Goal: Navigation & Orientation: Find specific page/section

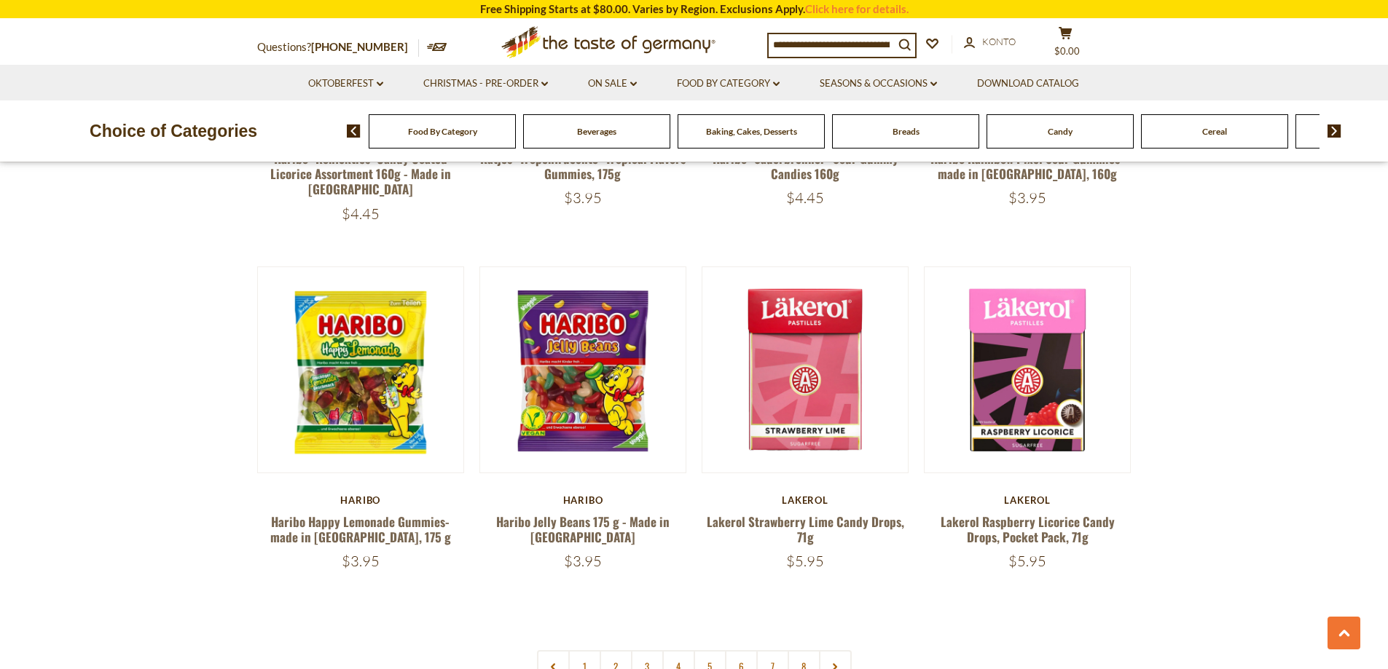
scroll to position [3351, 0]
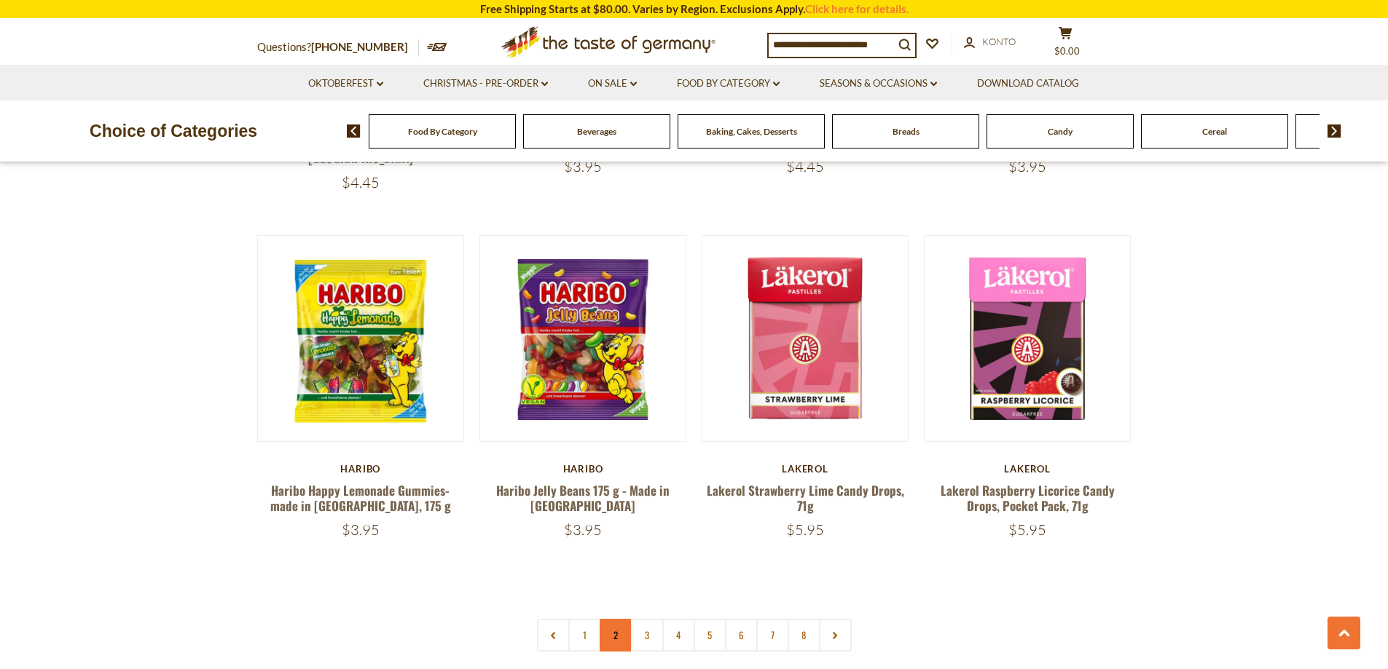
click at [615, 619] on link "2" at bounding box center [615, 635] width 33 height 33
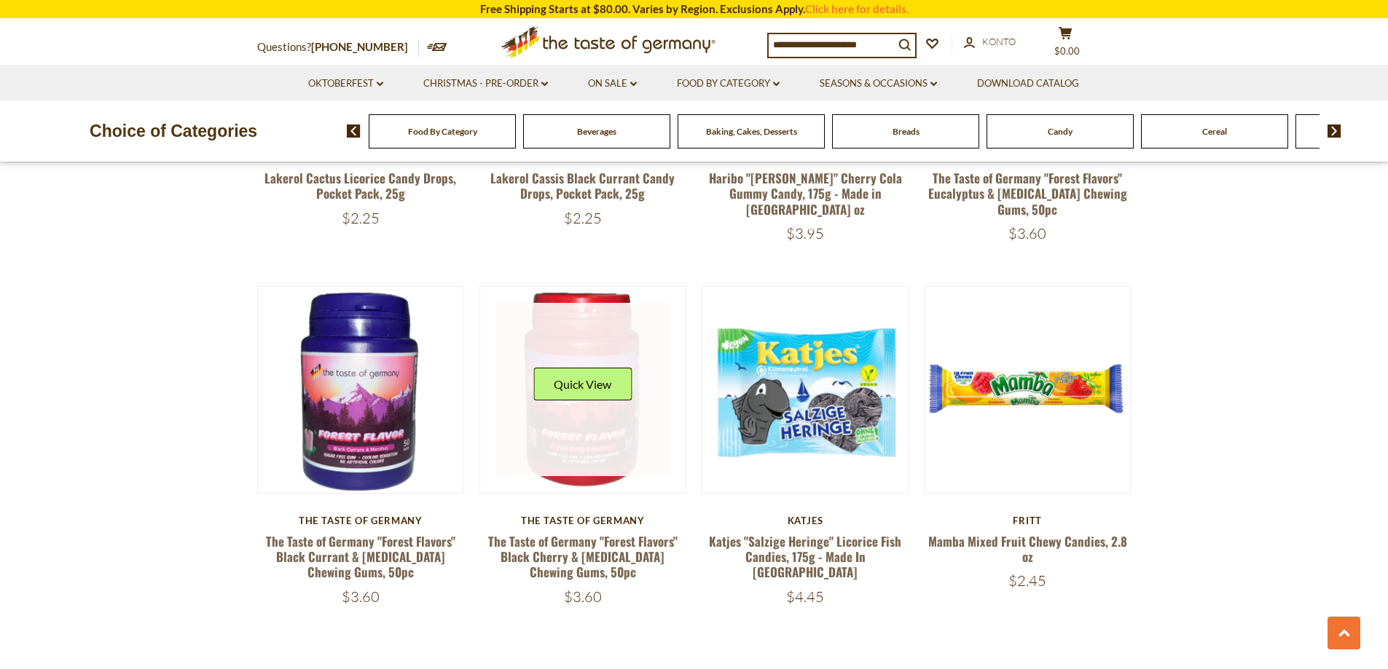
scroll to position [3235, 0]
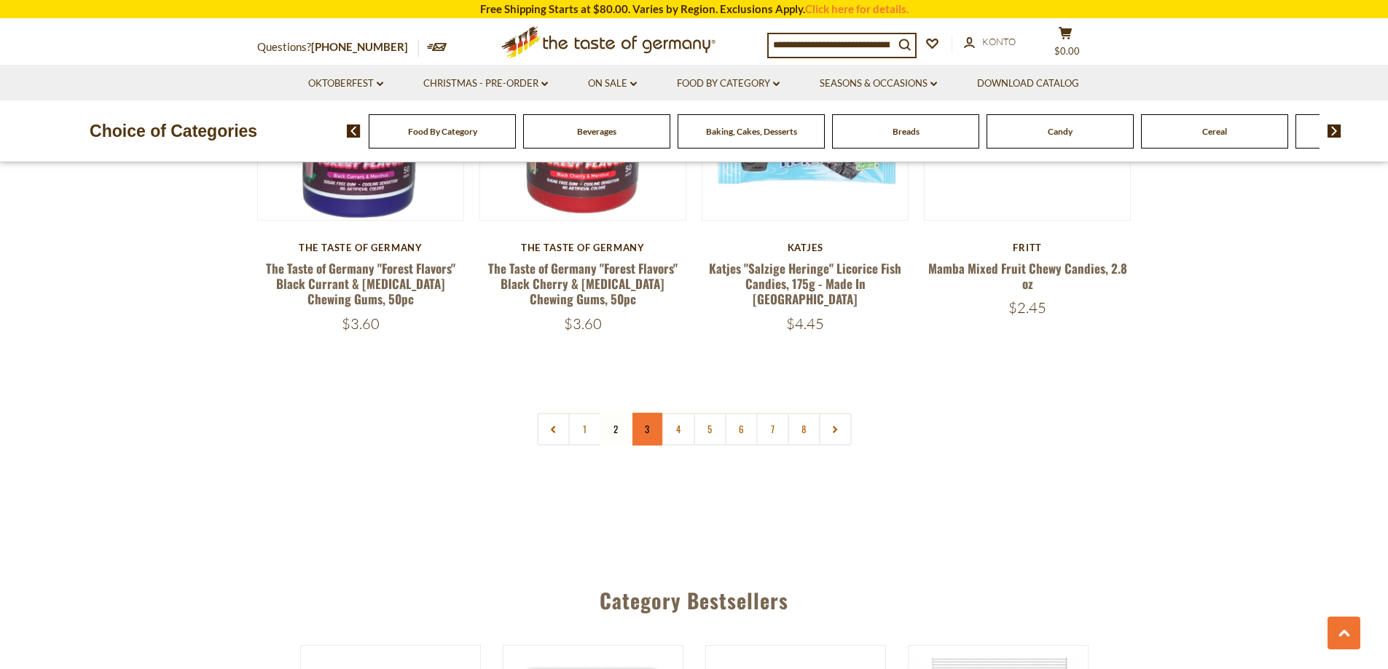
click at [658, 413] on link "3" at bounding box center [647, 429] width 33 height 33
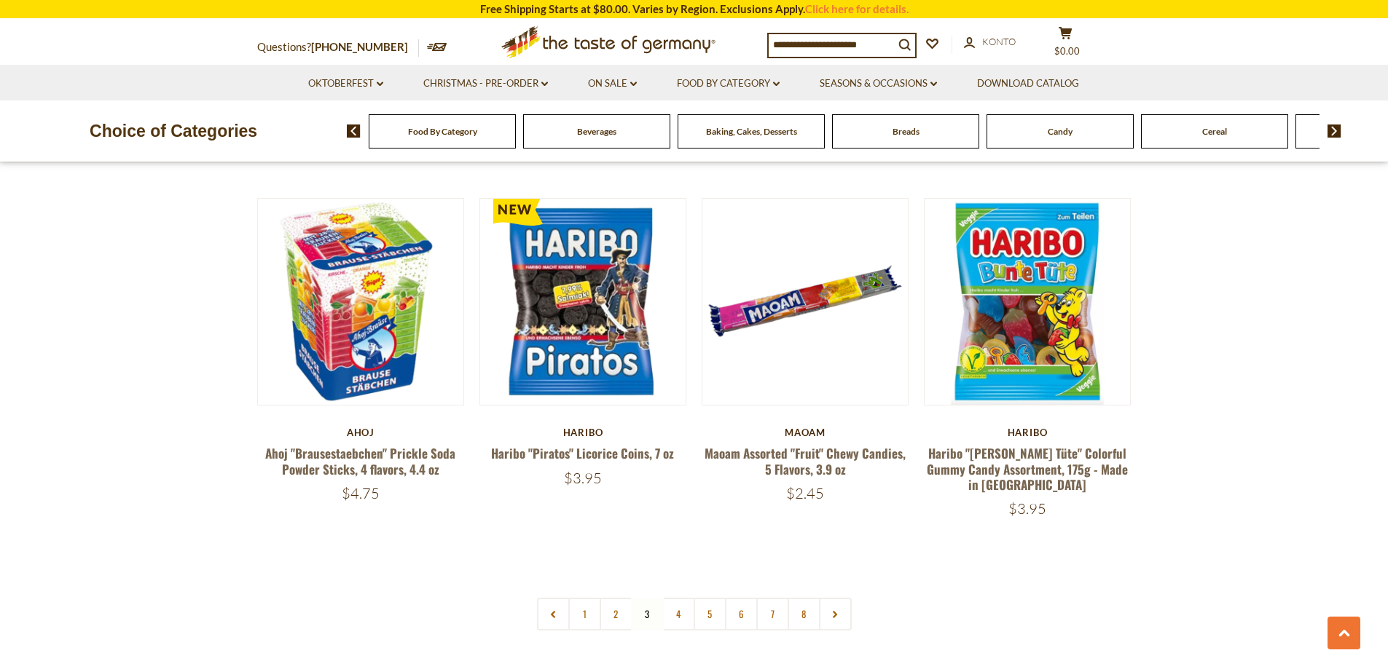
scroll to position [3308, 0]
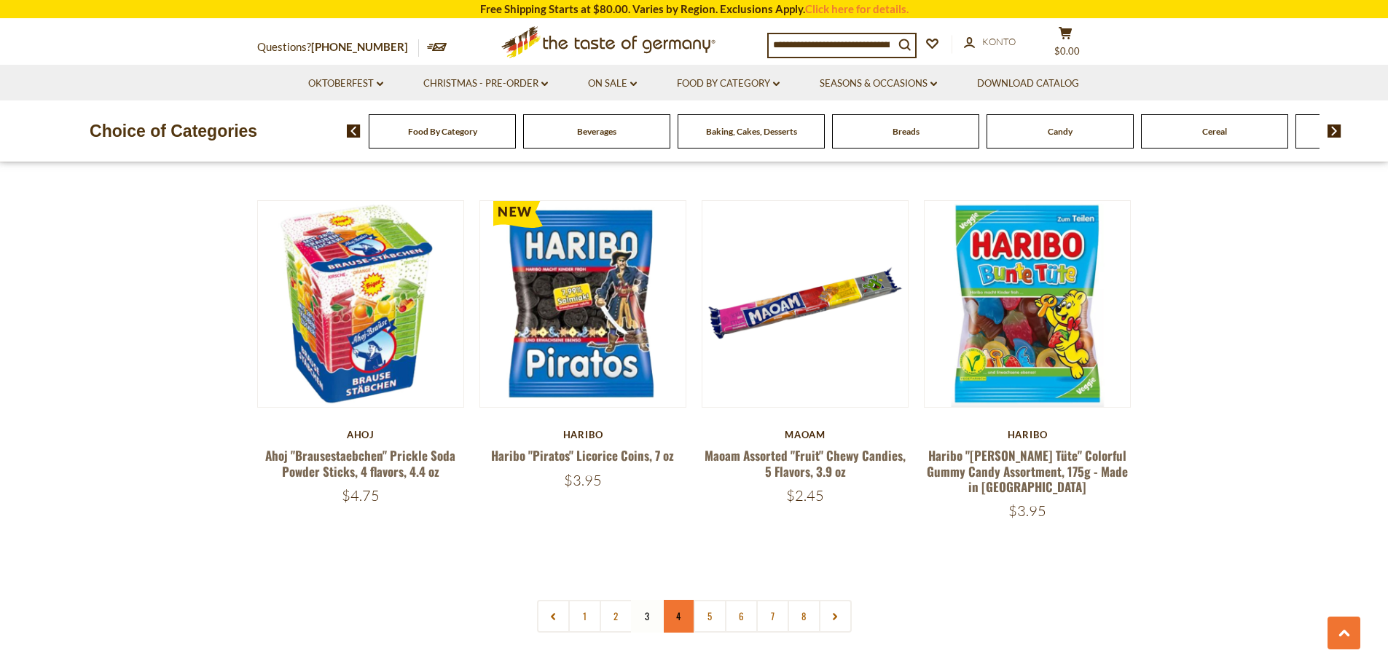
click at [677, 600] on link "4" at bounding box center [678, 616] width 33 height 33
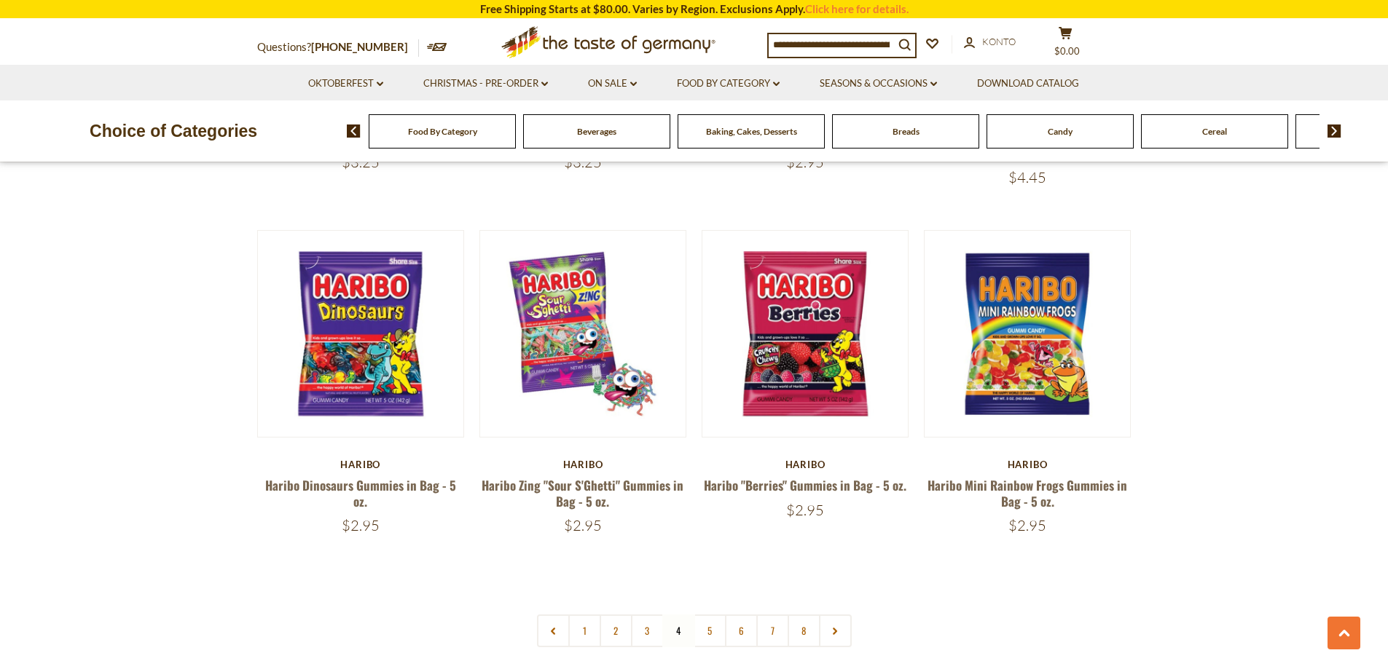
scroll to position [3380, 0]
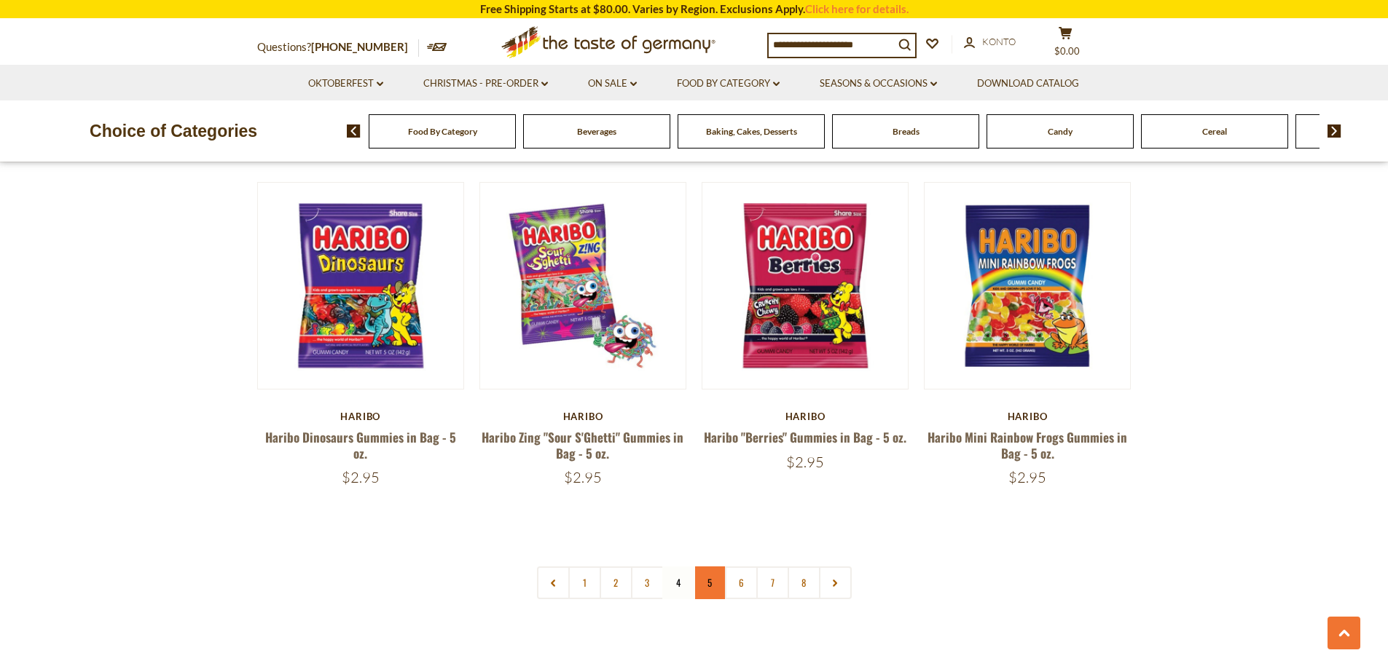
click at [702, 567] on link "5" at bounding box center [709, 583] width 33 height 33
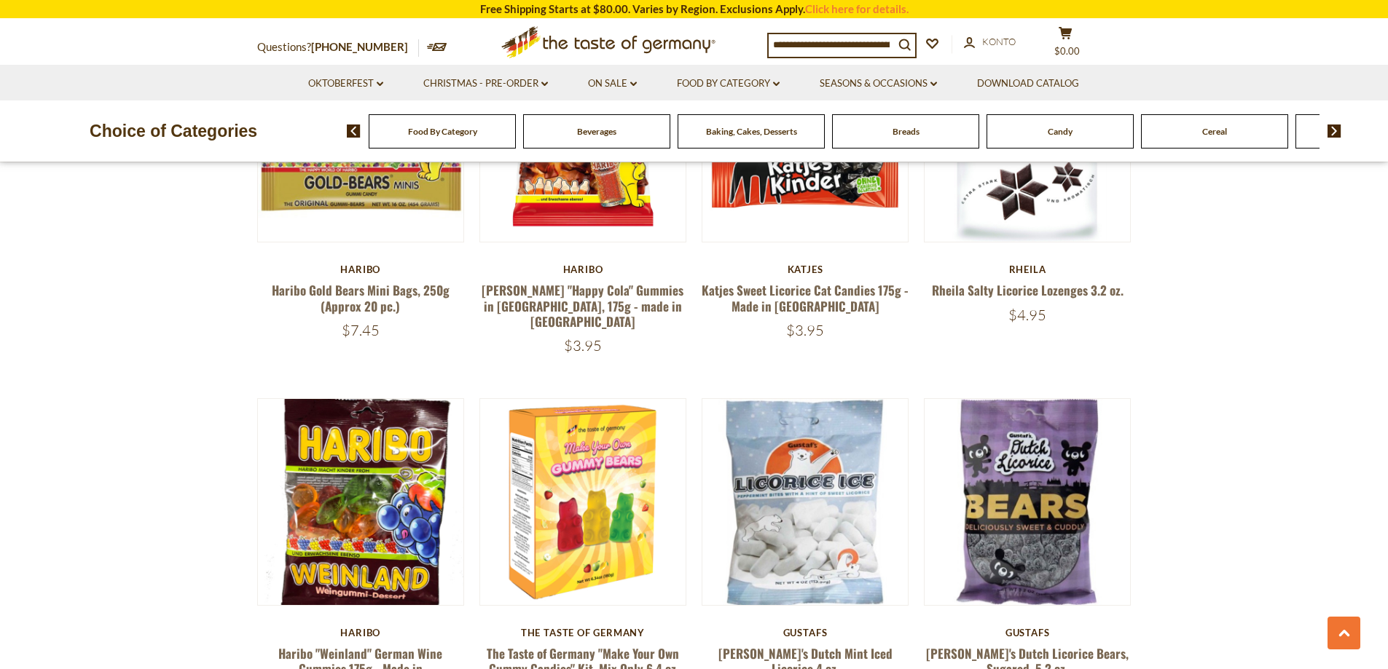
scroll to position [1050, 0]
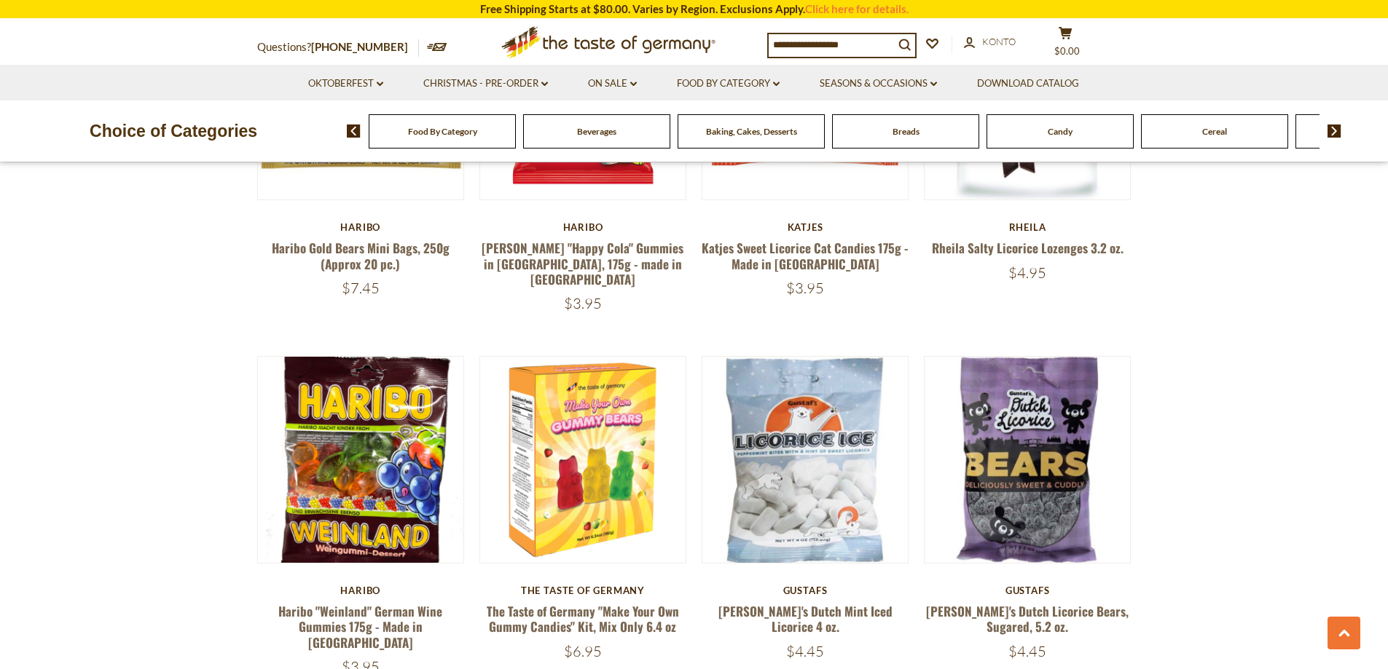
click at [516, 133] on div "Cereal" at bounding box center [442, 131] width 147 height 34
click at [516, 141] on div "Cereal" at bounding box center [442, 131] width 147 height 34
click at [1221, 135] on span "Cereal" at bounding box center [1214, 131] width 25 height 11
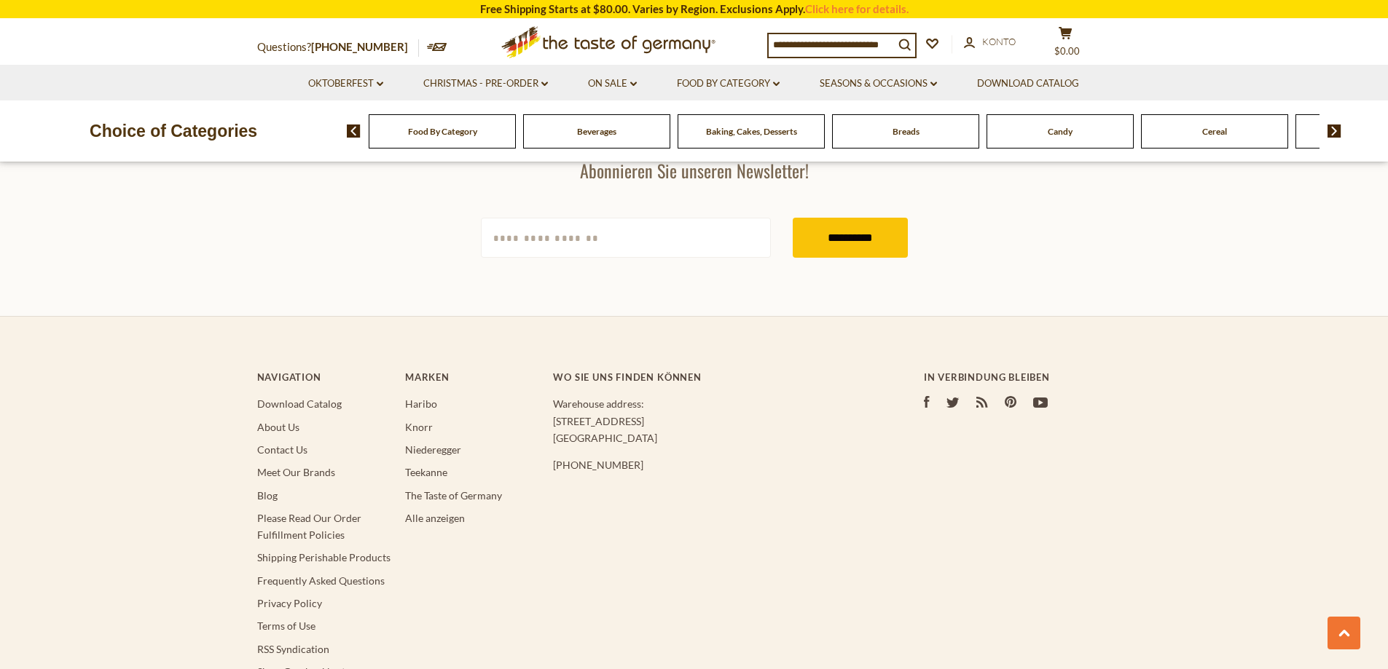
scroll to position [2331, 0]
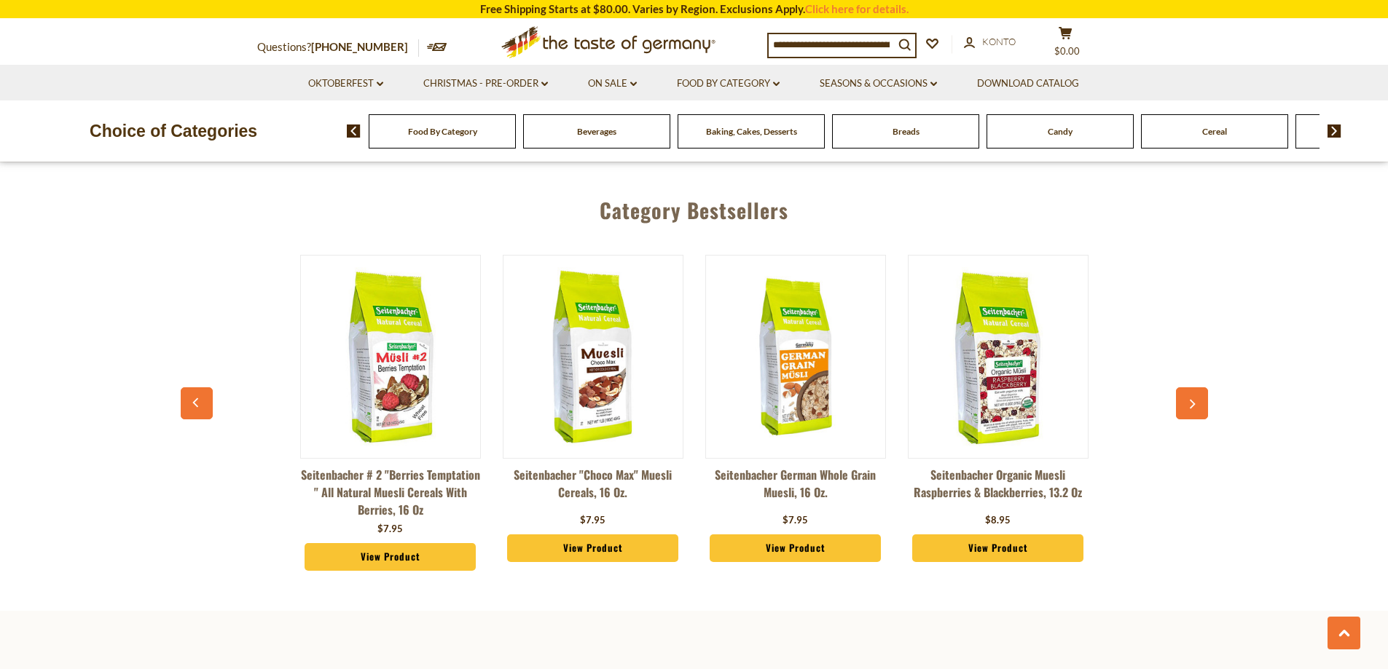
click at [1211, 414] on div "Category Bestsellers Seitenbacher # 2 "Berries Temptation " All Natural Muesli …" at bounding box center [694, 387] width 1388 height 420
click at [1198, 408] on button "button" at bounding box center [1192, 403] width 32 height 32
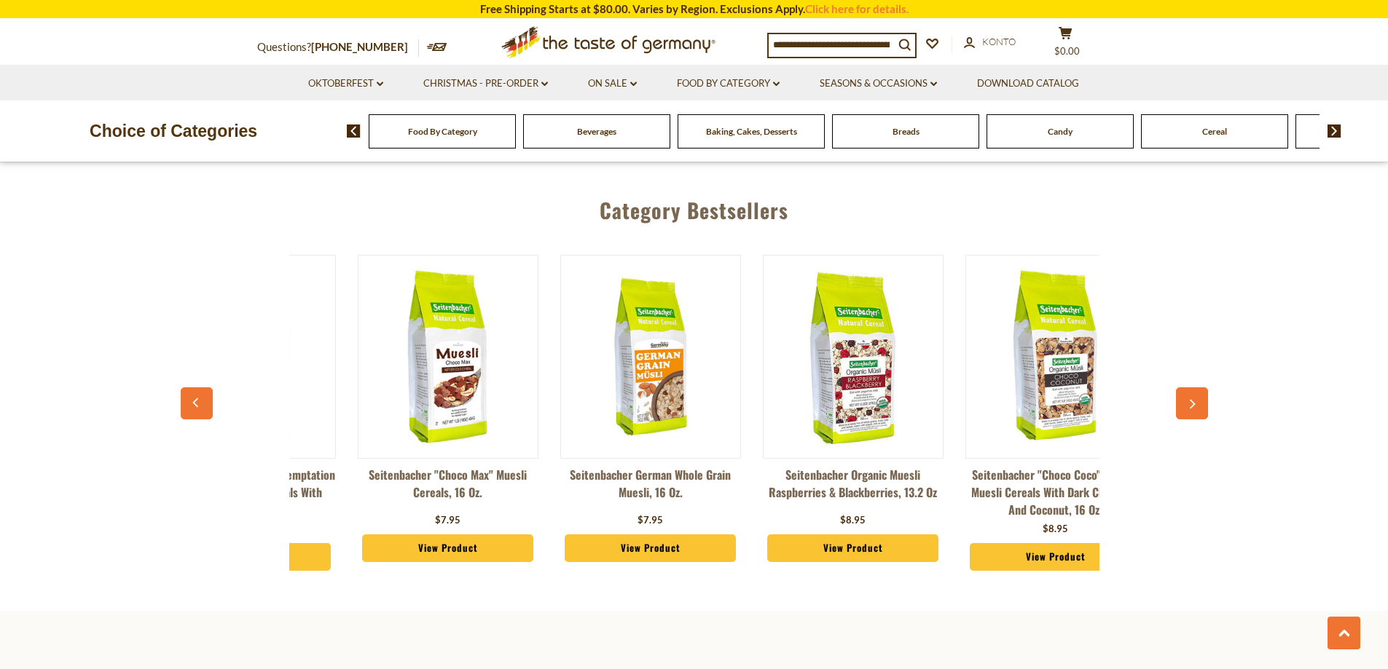
scroll to position [0, 202]
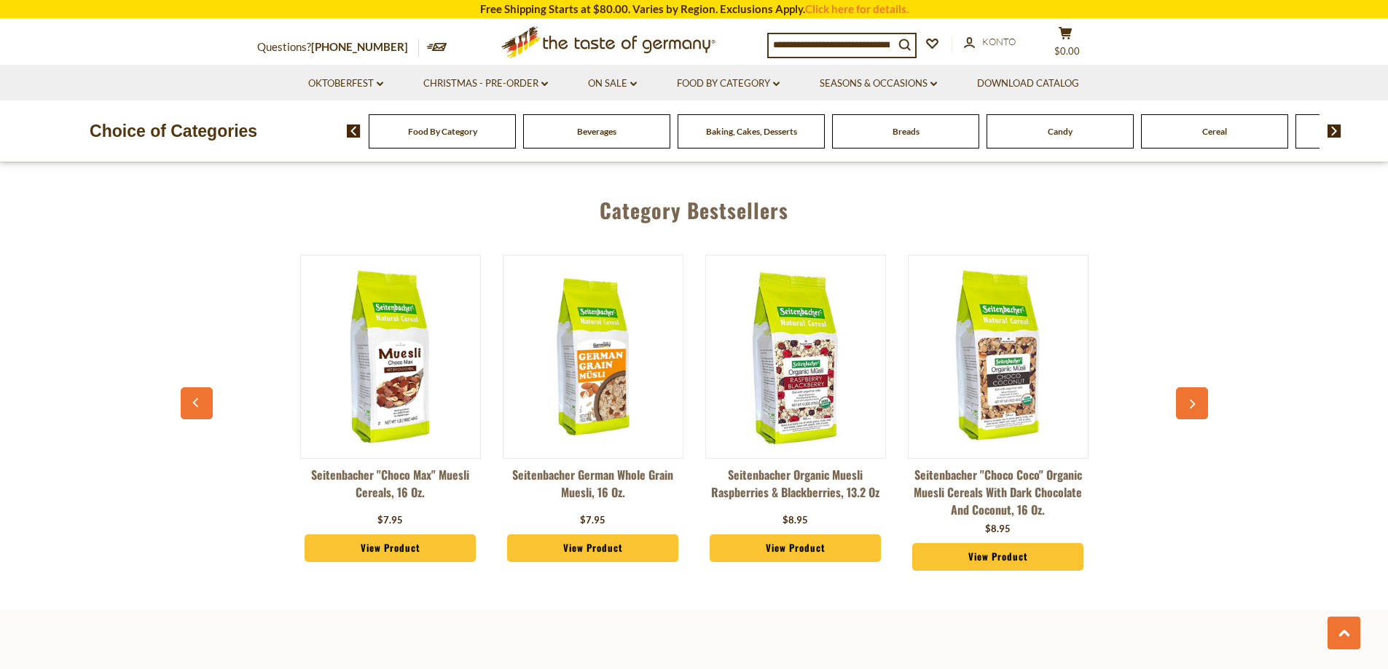
click at [1184, 401] on button "button" at bounding box center [1192, 403] width 32 height 32
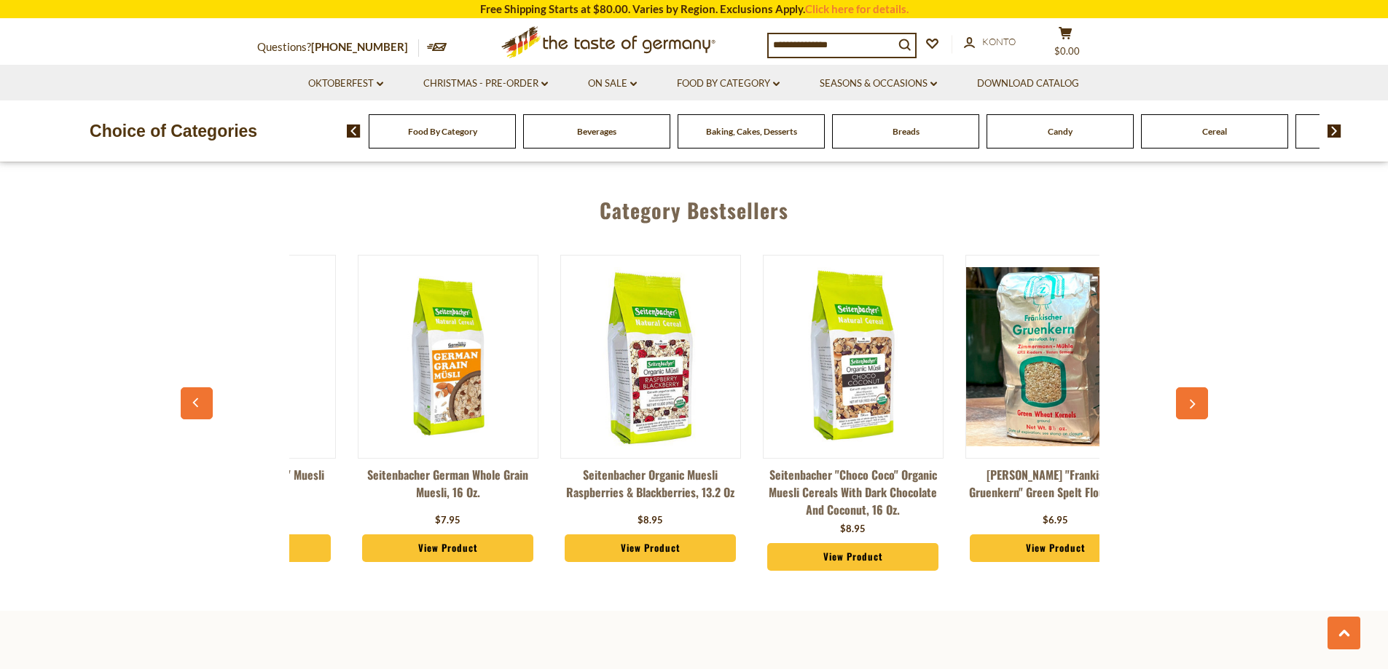
scroll to position [0, 405]
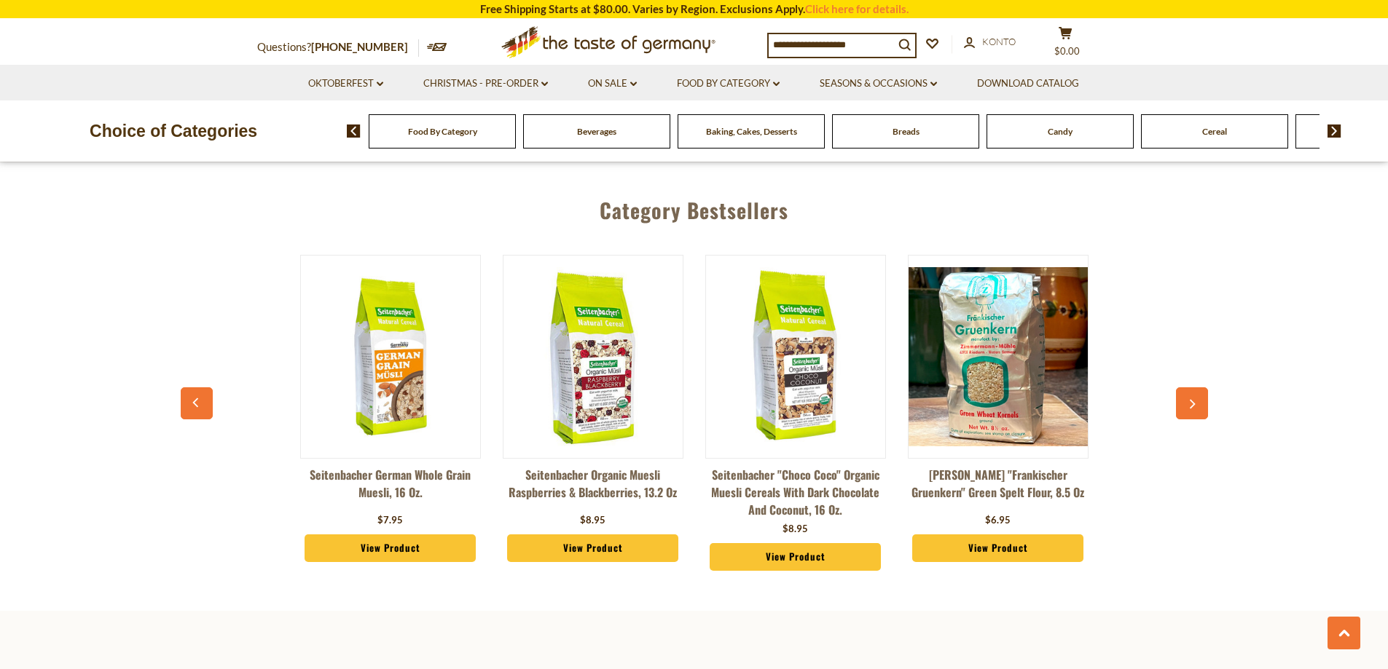
click at [1334, 137] on img at bounding box center [1334, 131] width 14 height 13
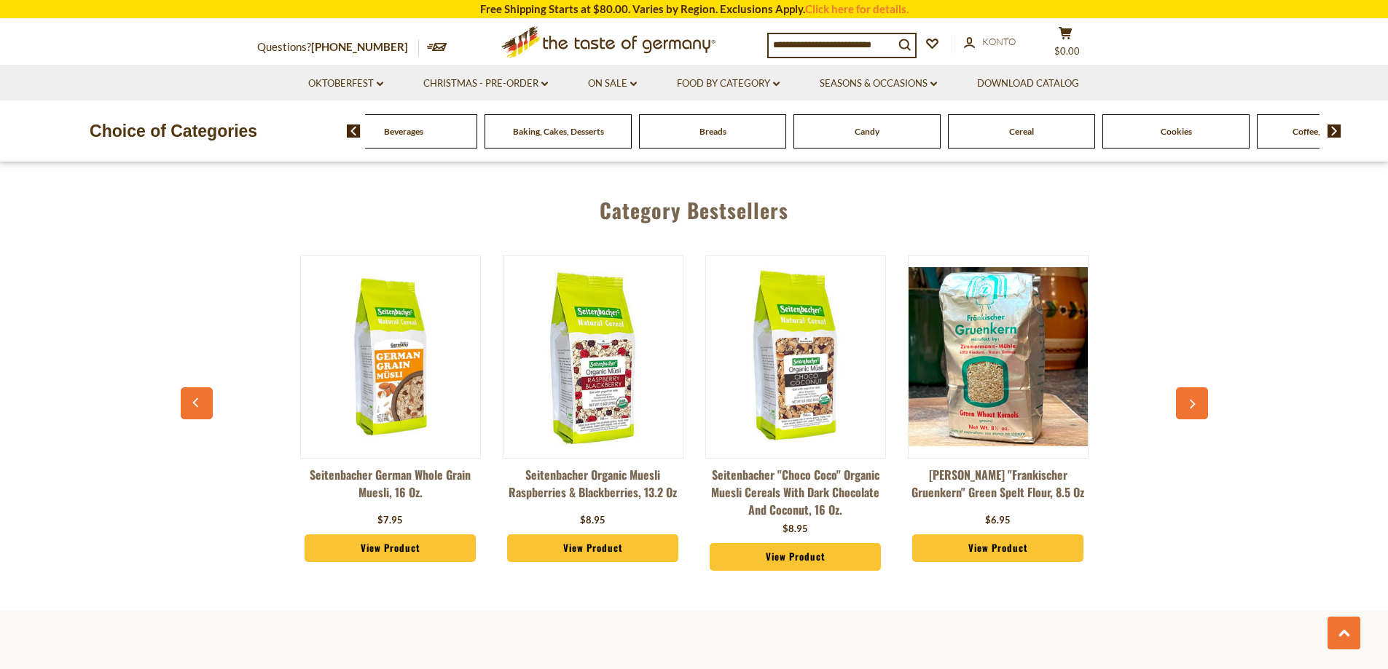
click at [1334, 137] on img at bounding box center [1334, 131] width 14 height 13
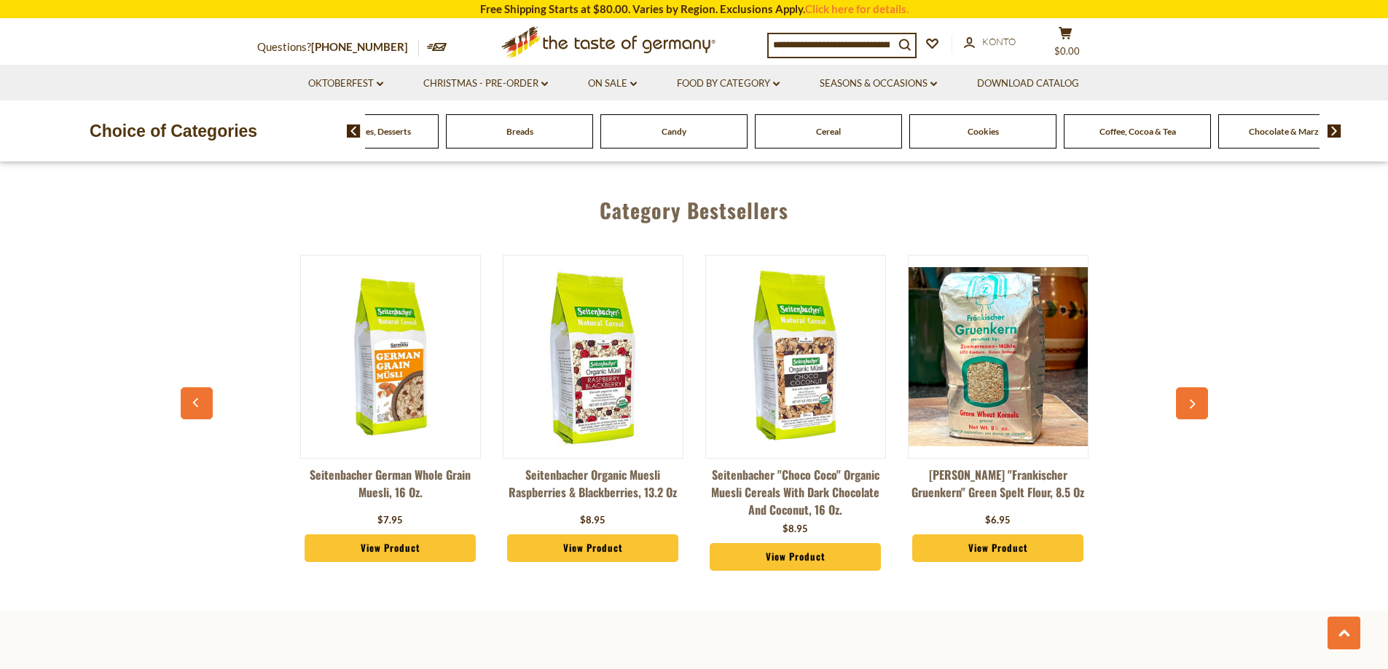
click at [1334, 137] on img at bounding box center [1334, 131] width 14 height 13
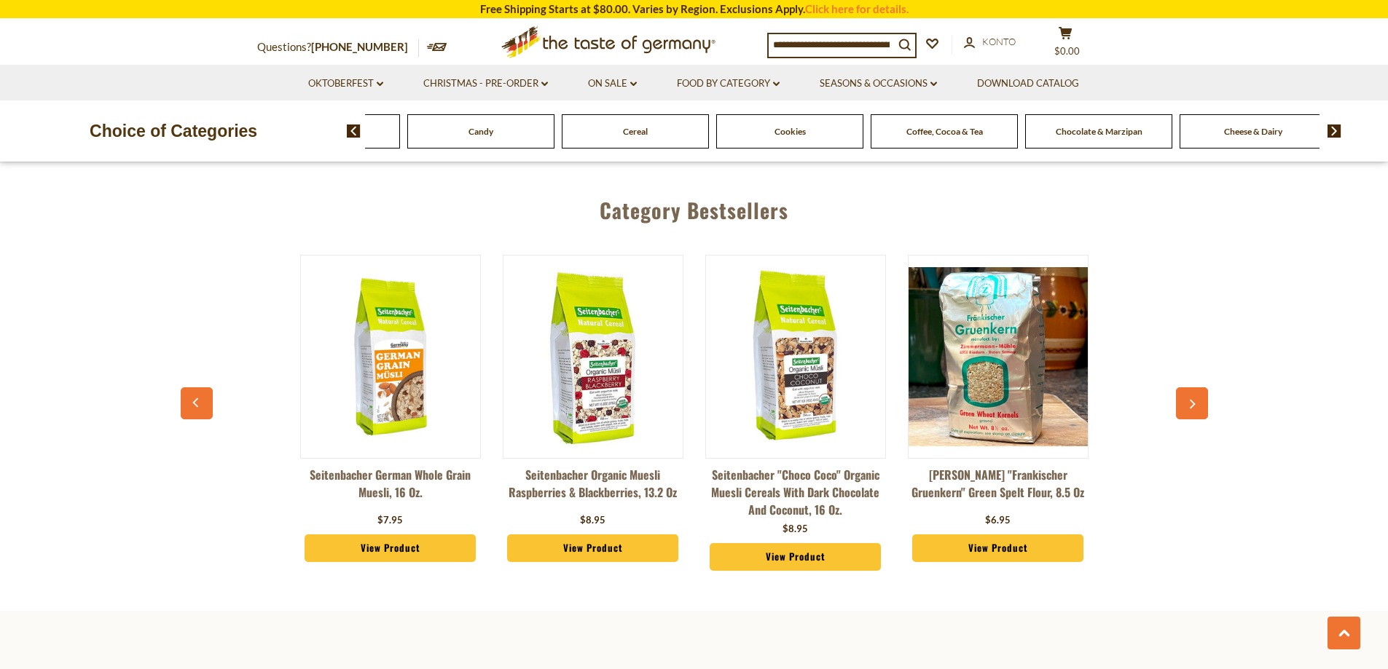
click at [1334, 137] on img at bounding box center [1334, 131] width 14 height 13
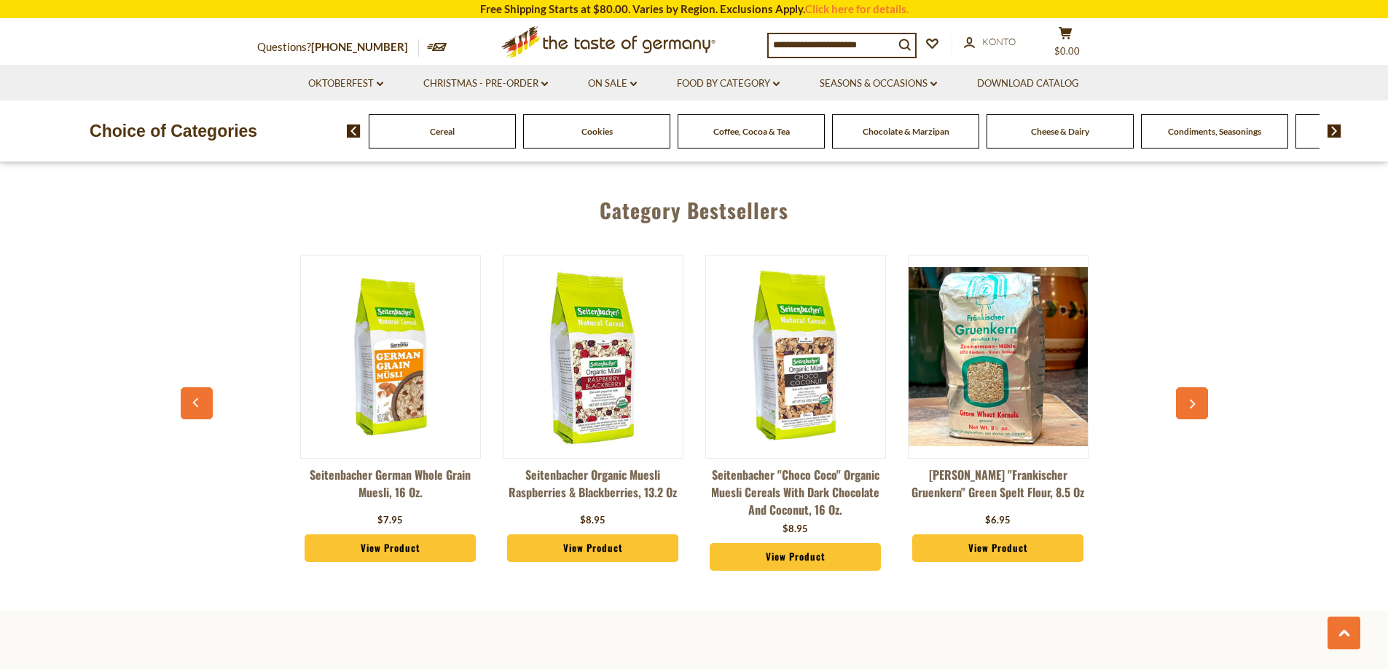
drag, startPoint x: 177, startPoint y: 401, endPoint x: 329, endPoint y: 379, distance: 153.9
click at [177, 401] on div "Category Bestsellers Seitenbacher # 2 "Berries Temptation " All Natural Muesli …" at bounding box center [694, 387] width 1388 height 420
click at [1336, 134] on img at bounding box center [1334, 131] width 14 height 13
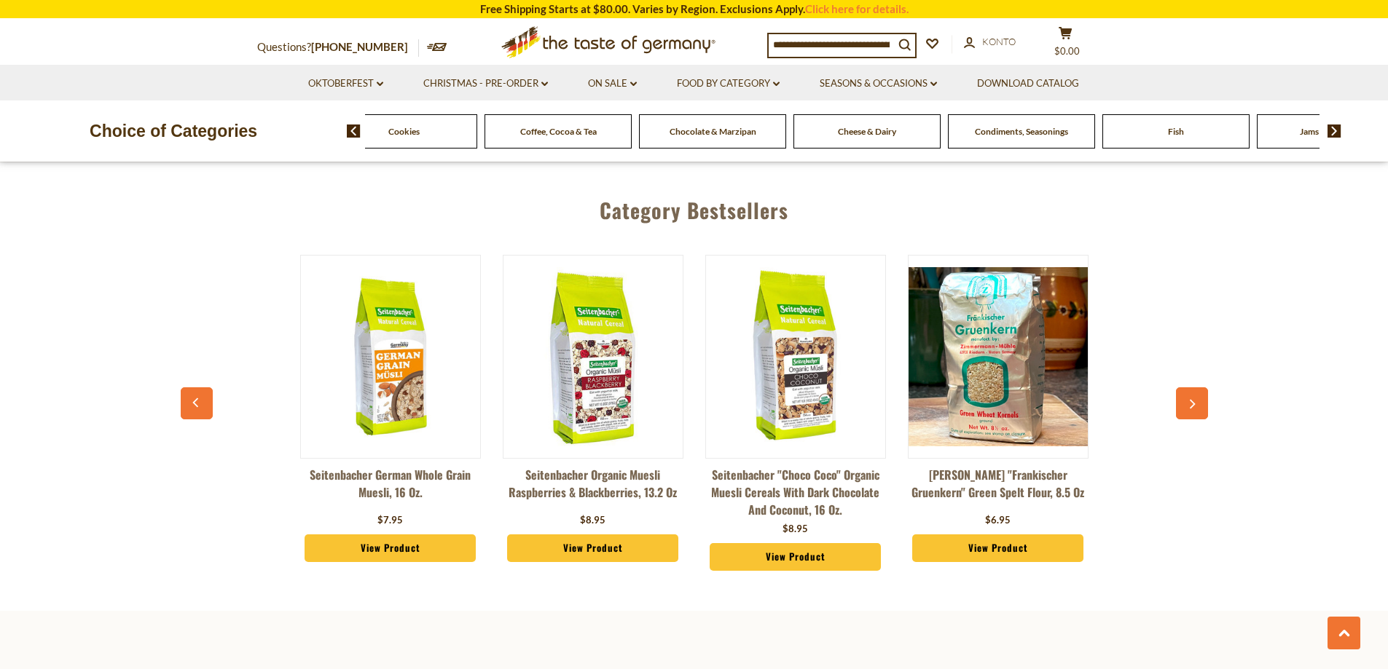
click at [1336, 134] on img at bounding box center [1334, 131] width 14 height 13
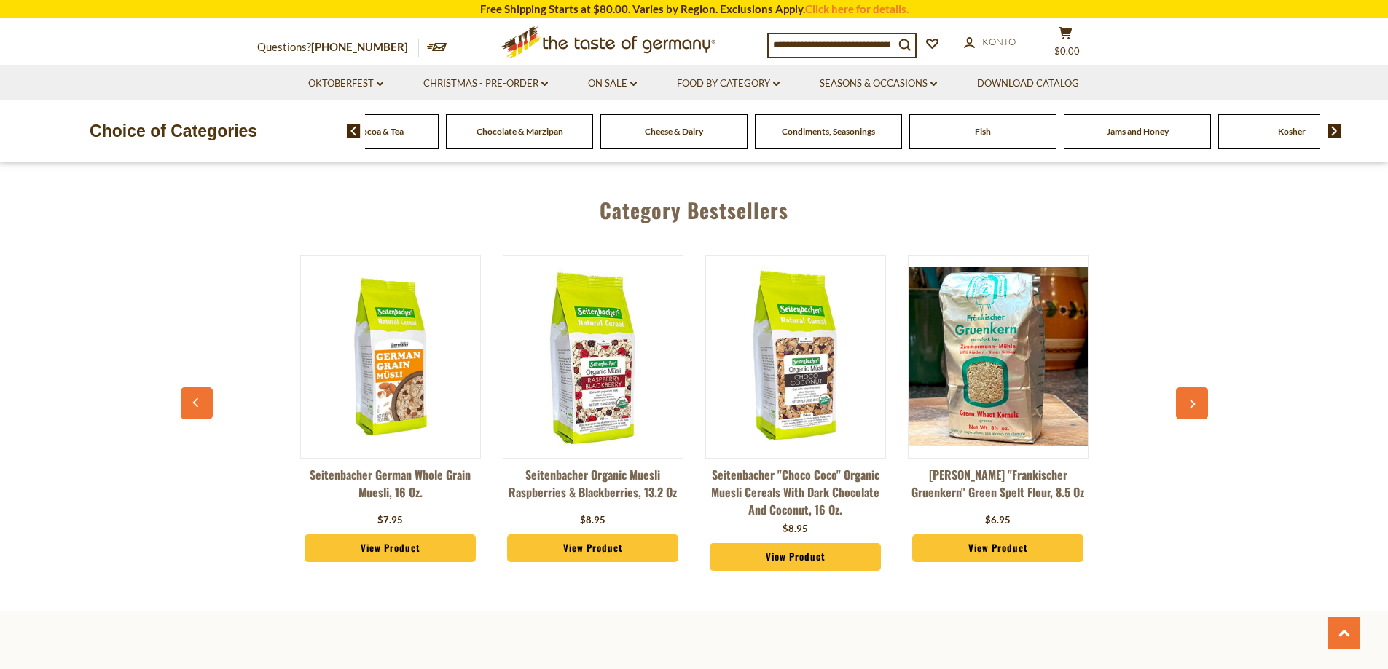
click at [984, 134] on span "Fish" at bounding box center [983, 131] width 16 height 11
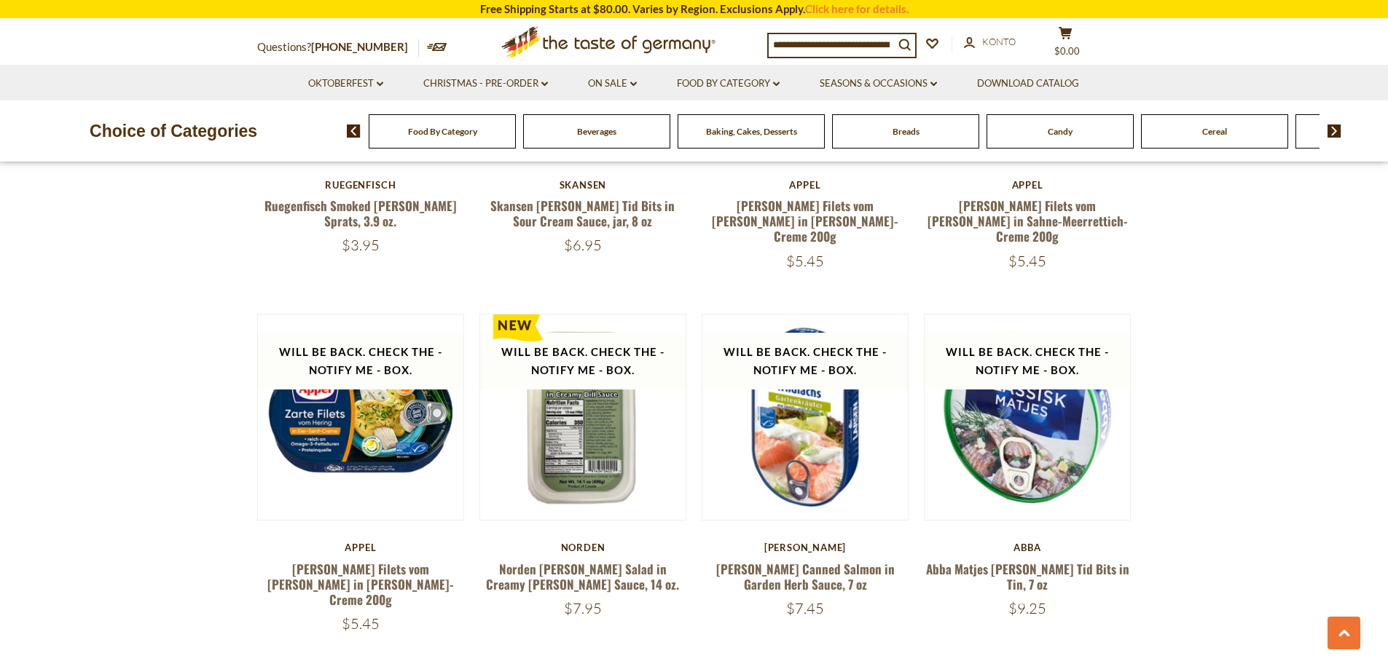
scroll to position [2841, 0]
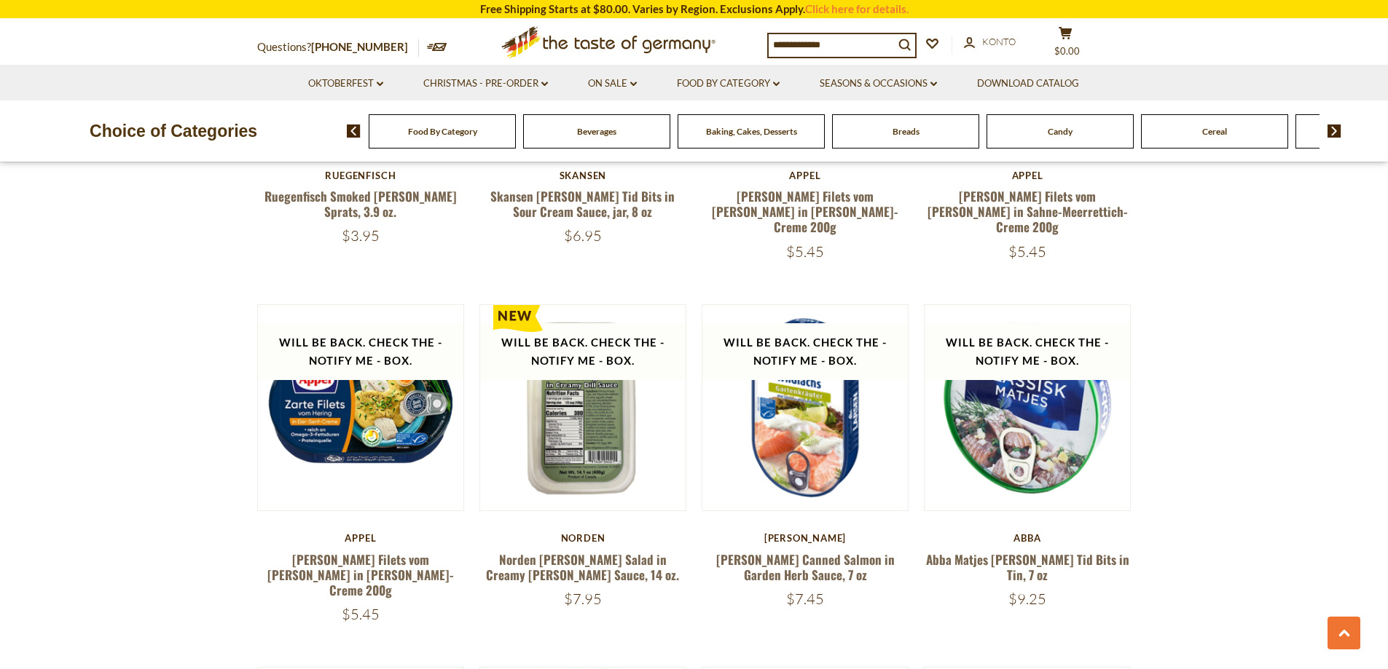
click at [1331, 129] on img at bounding box center [1334, 131] width 14 height 13
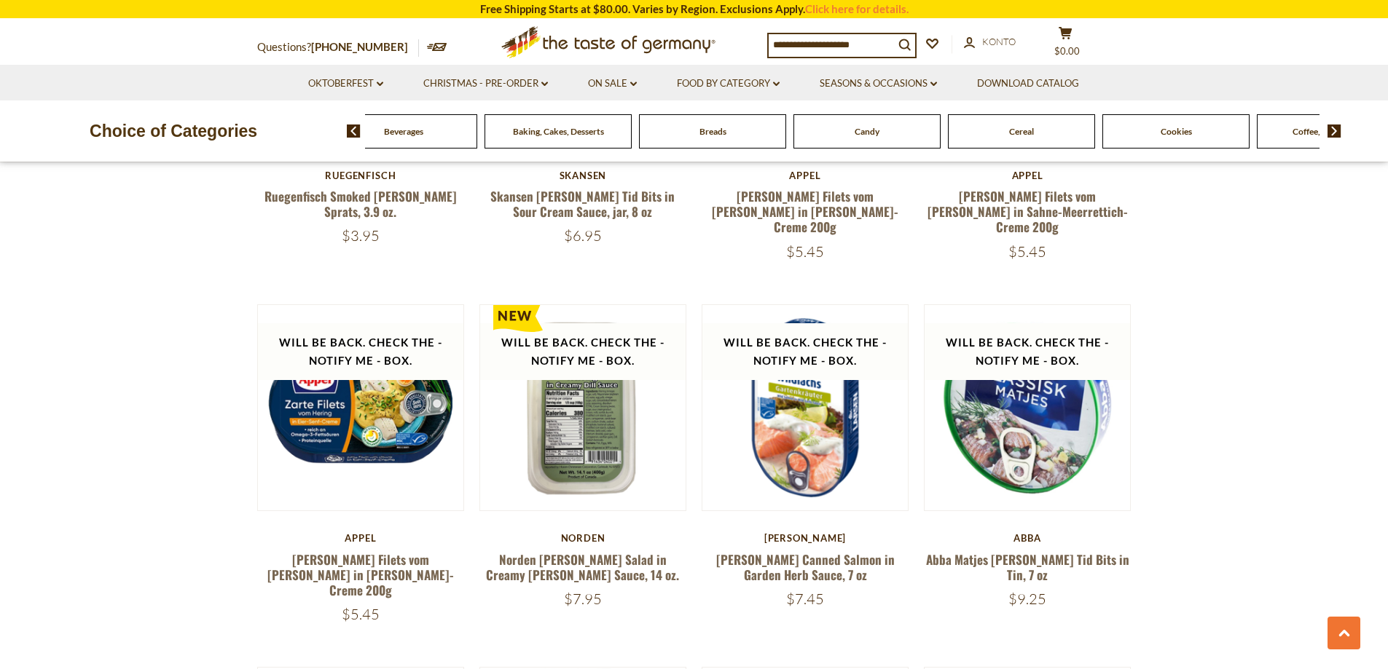
click at [1331, 129] on img at bounding box center [1334, 131] width 14 height 13
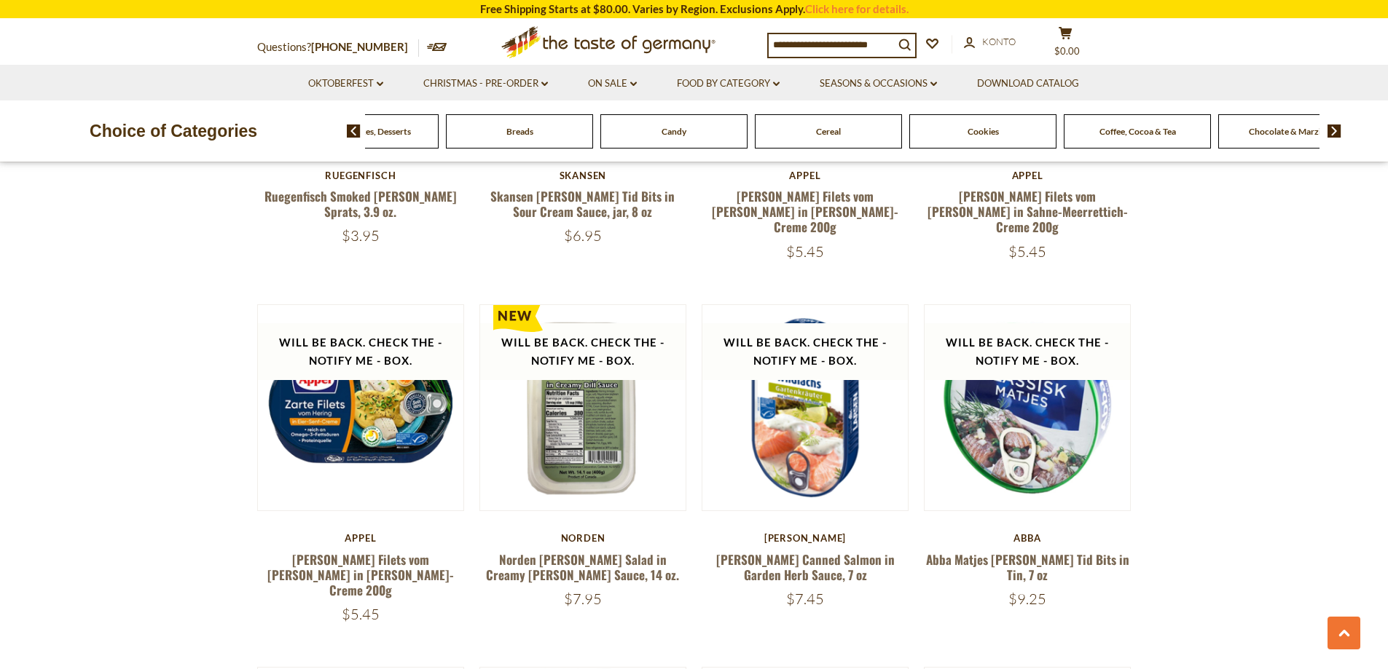
click at [1331, 129] on img at bounding box center [1334, 131] width 14 height 13
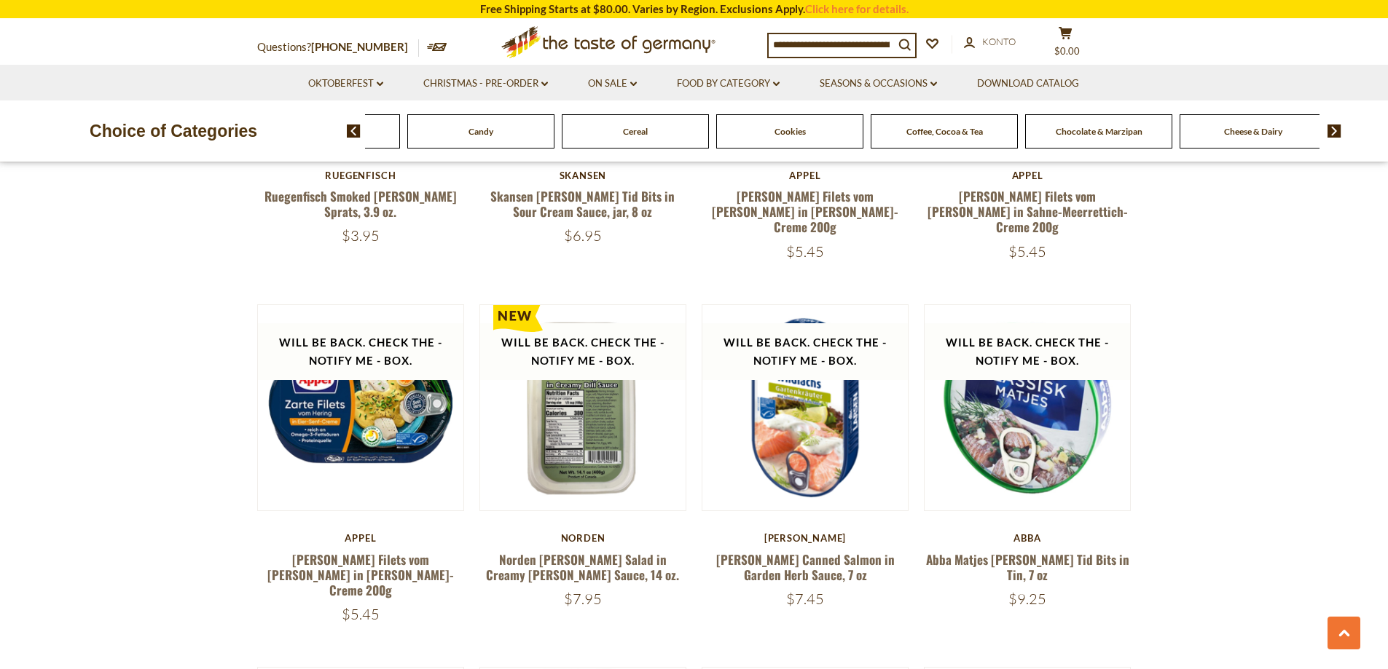
click at [1331, 129] on img at bounding box center [1334, 131] width 14 height 13
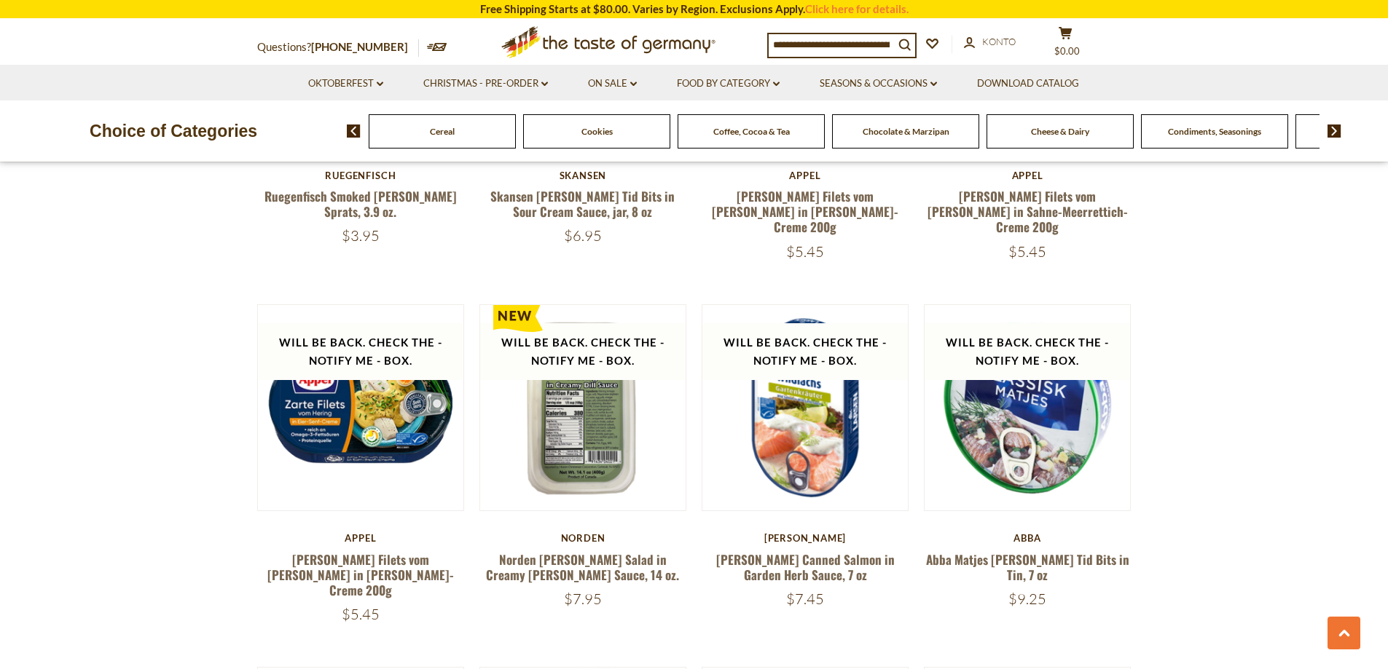
click at [1331, 129] on img at bounding box center [1334, 131] width 14 height 13
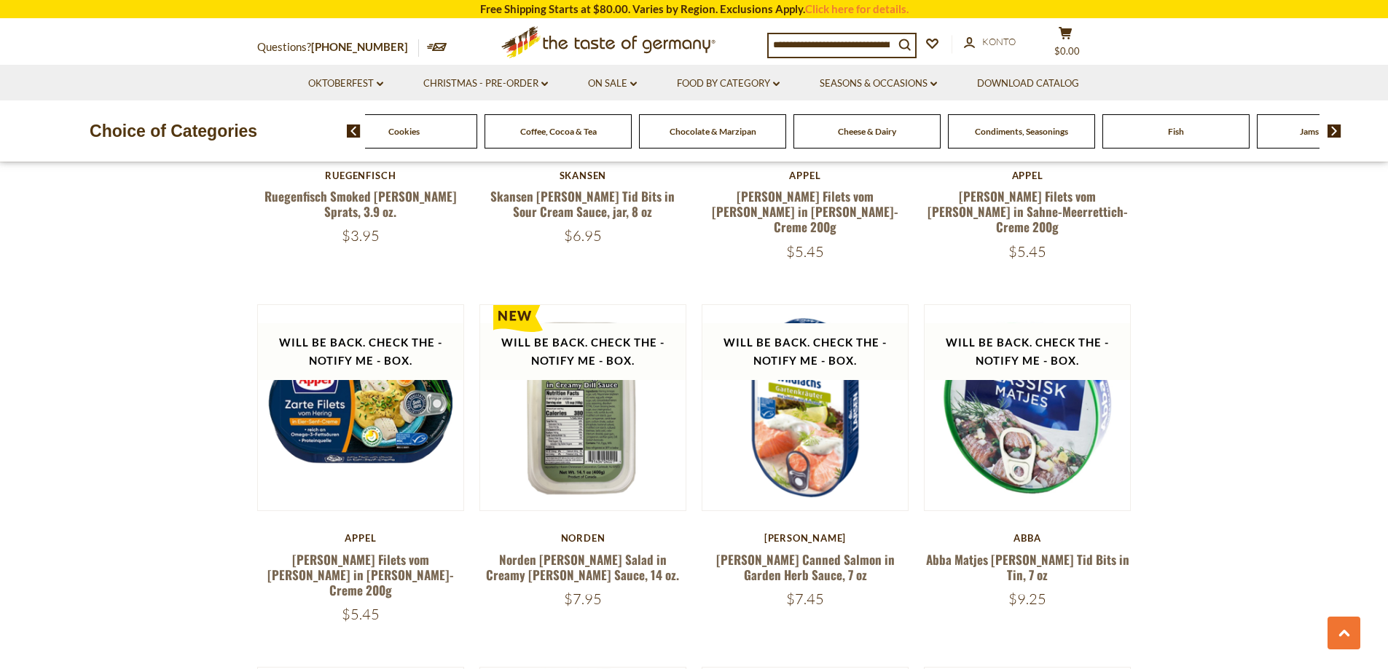
click at [1331, 129] on img at bounding box center [1334, 131] width 14 height 13
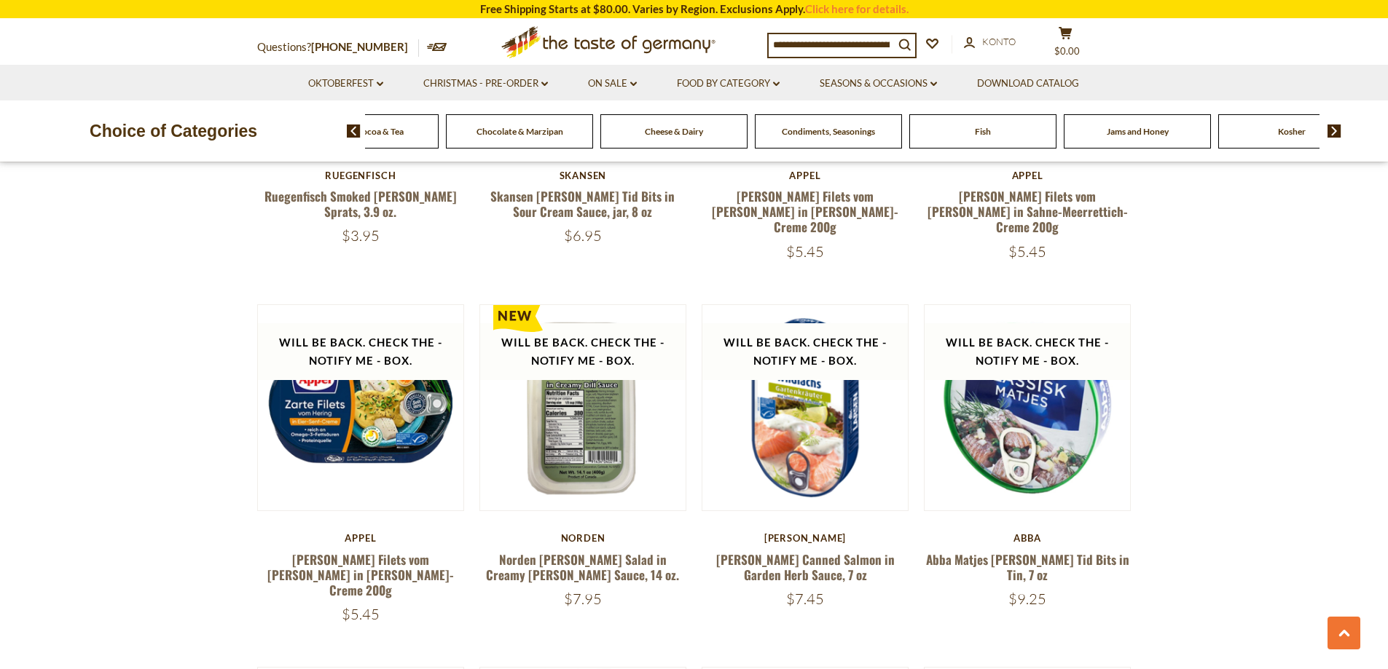
click at [1331, 129] on img at bounding box center [1334, 131] width 14 height 13
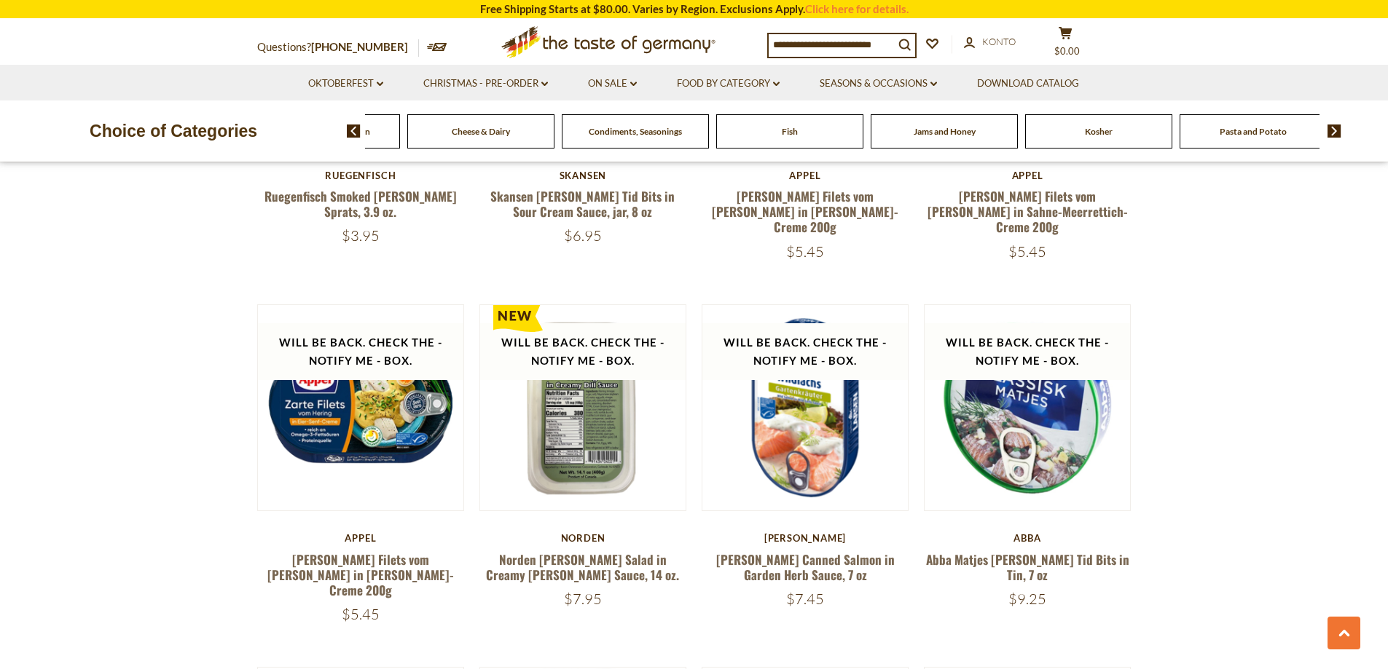
click at [1331, 129] on img at bounding box center [1334, 131] width 14 height 13
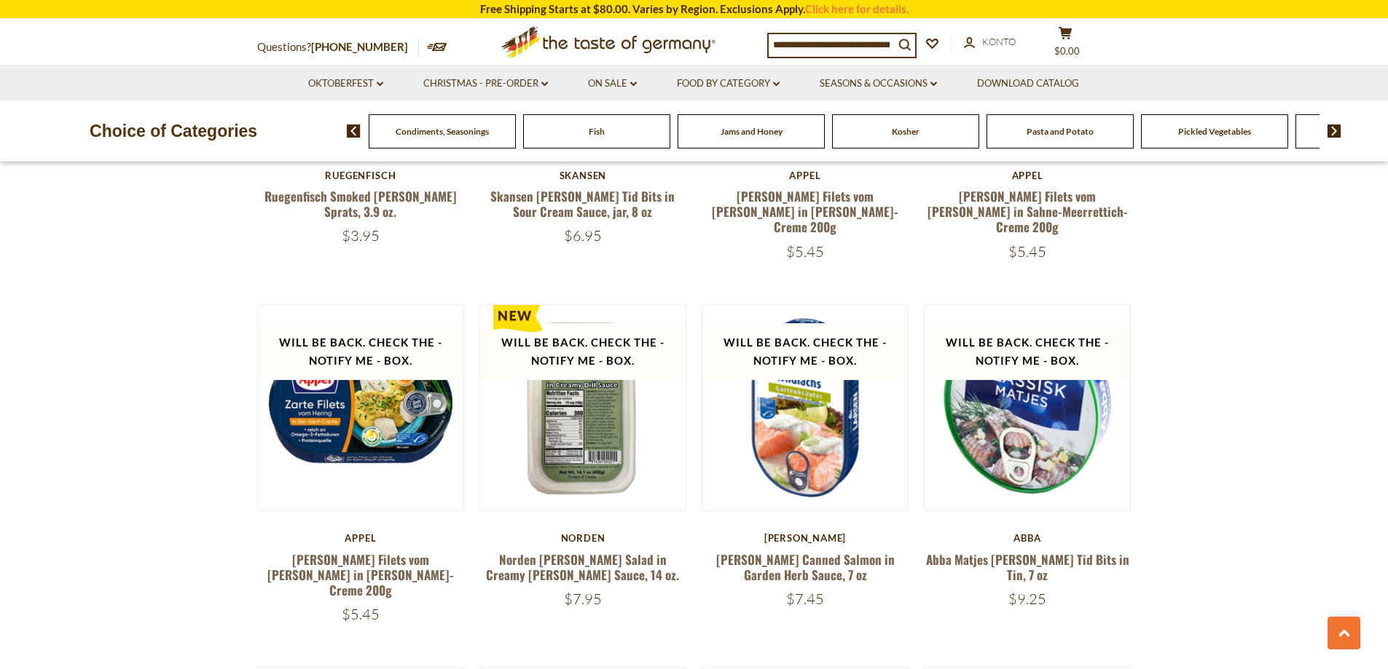
click at [1331, 129] on img at bounding box center [1334, 131] width 14 height 13
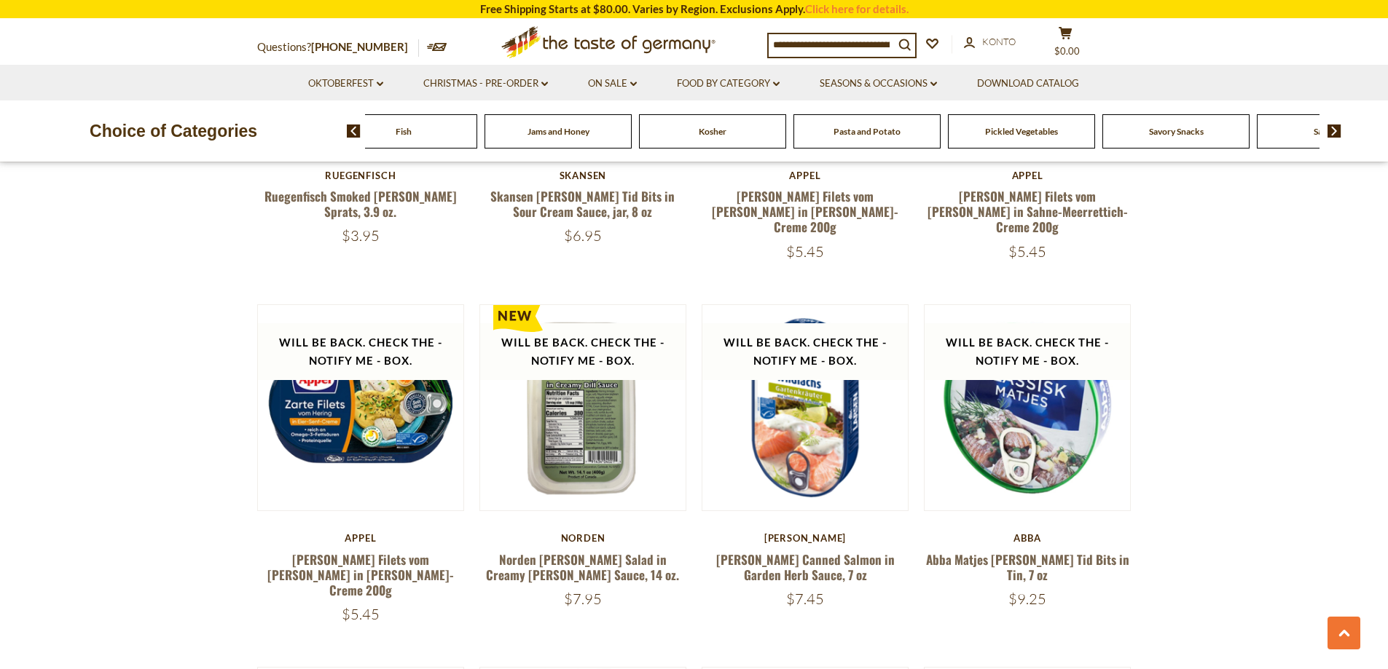
click at [1038, 130] on span "Pickled Vegetables" at bounding box center [1021, 131] width 73 height 11
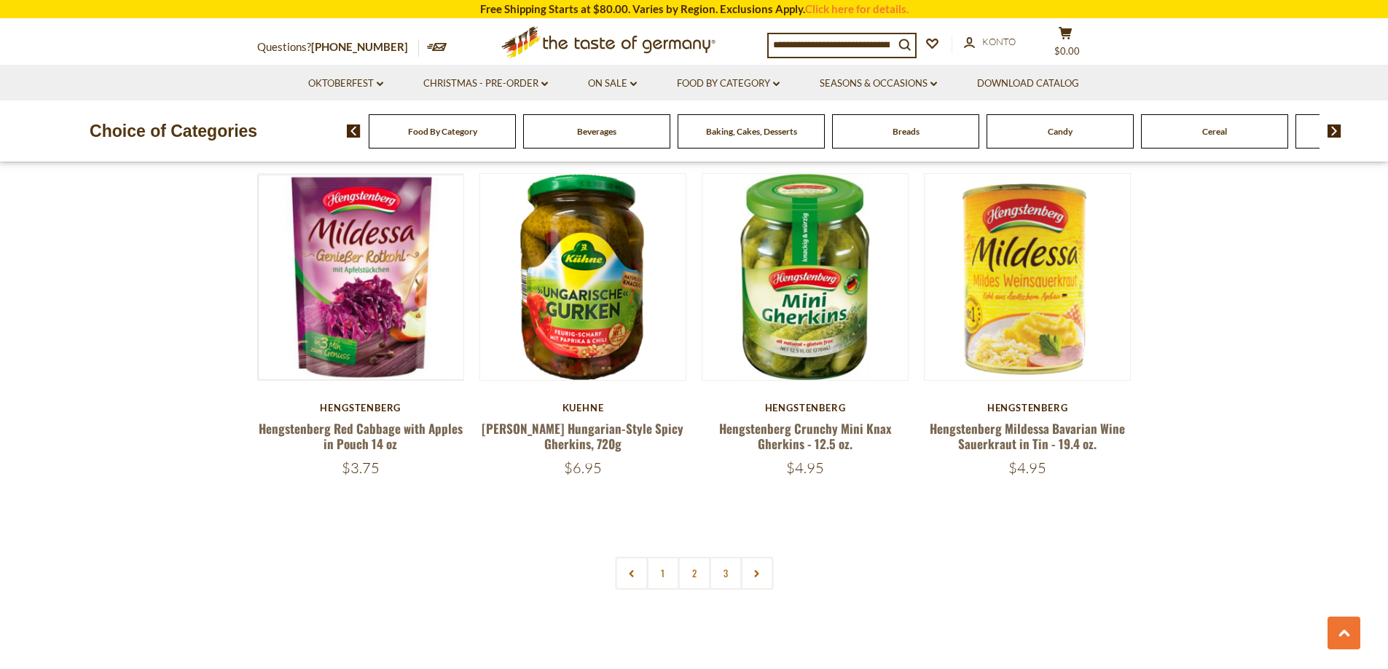
scroll to position [3059, 0]
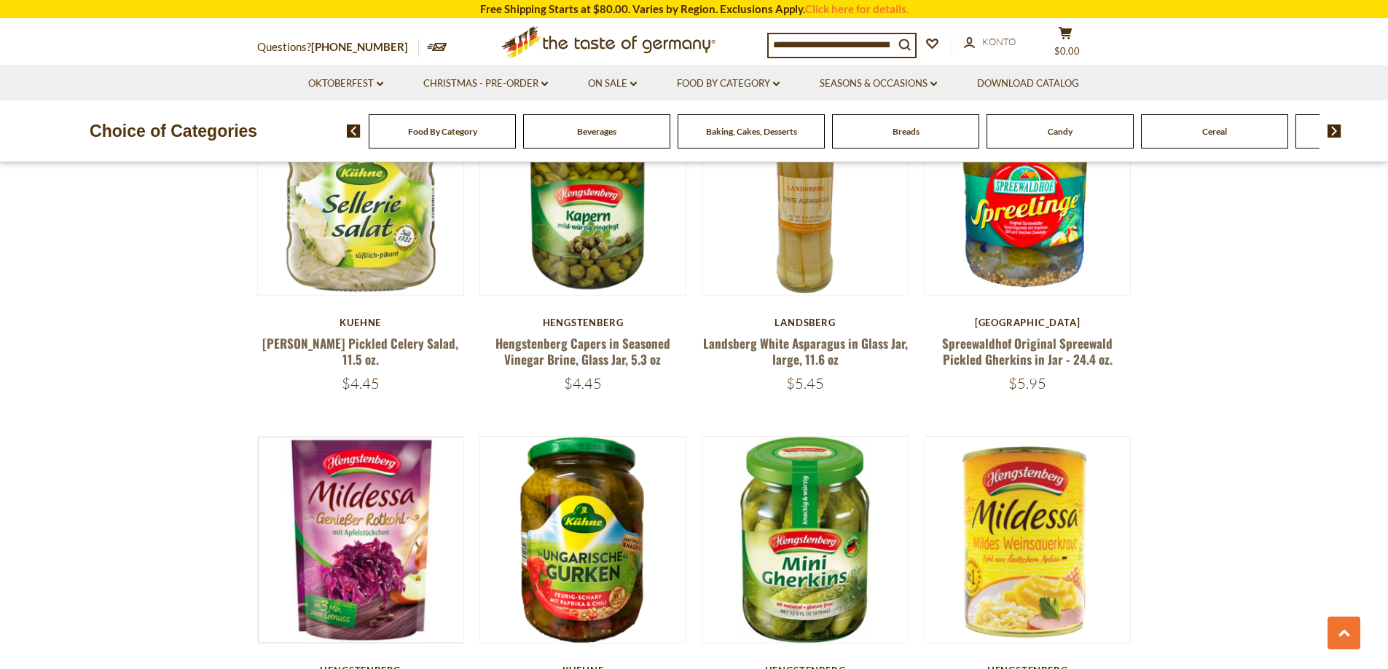
click at [516, 140] on div "Beverages" at bounding box center [442, 131] width 147 height 34
click at [602, 130] on span "Beverages" at bounding box center [596, 131] width 39 height 11
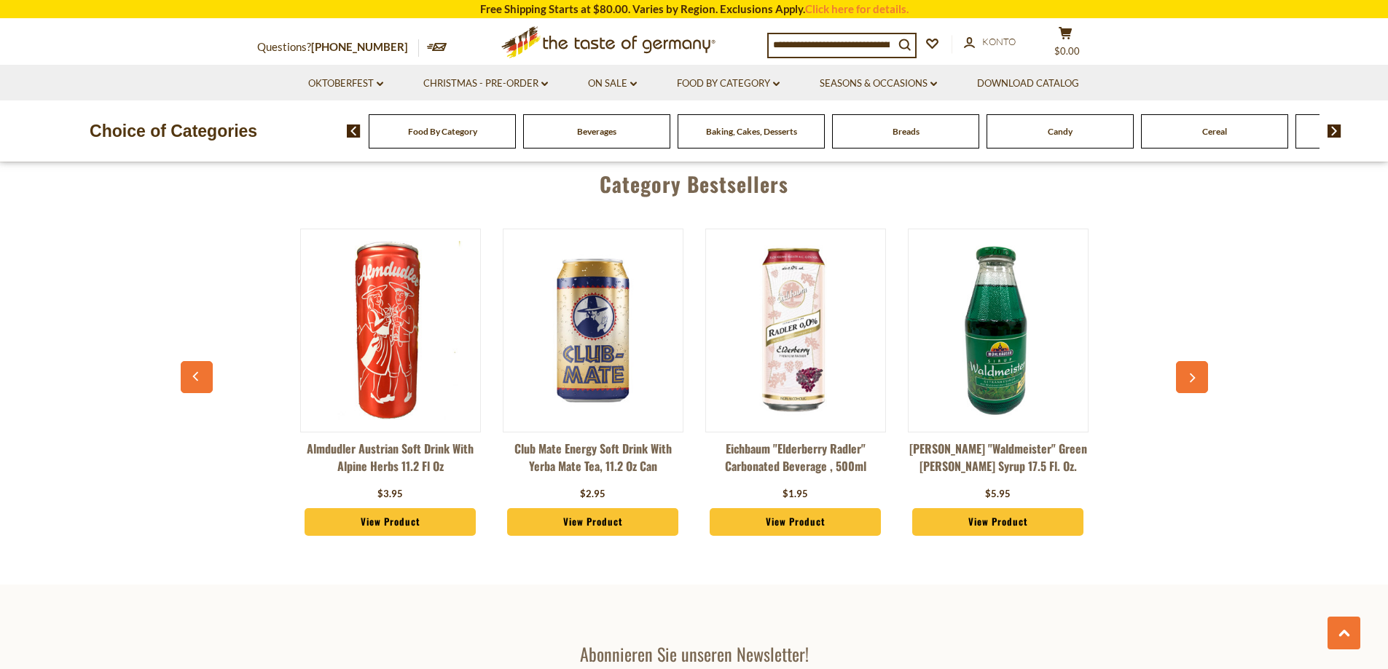
scroll to position [3423, 0]
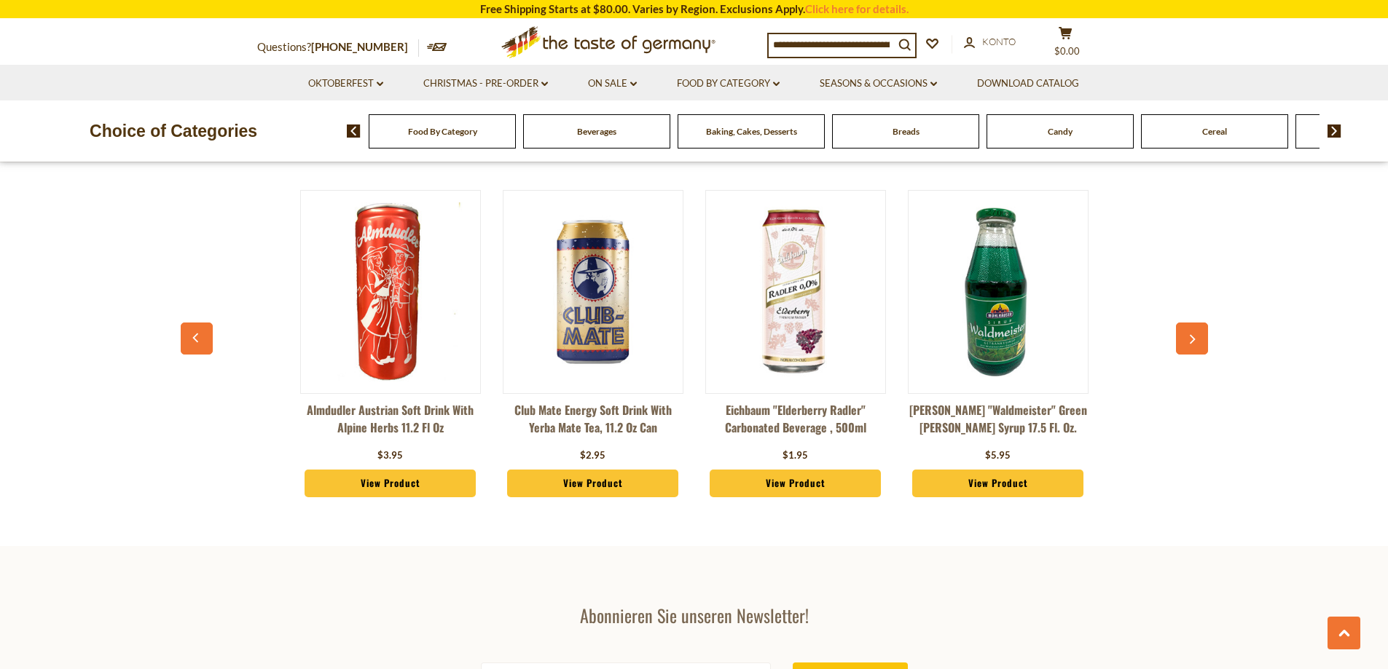
click at [1200, 344] on button "button" at bounding box center [1192, 339] width 32 height 32
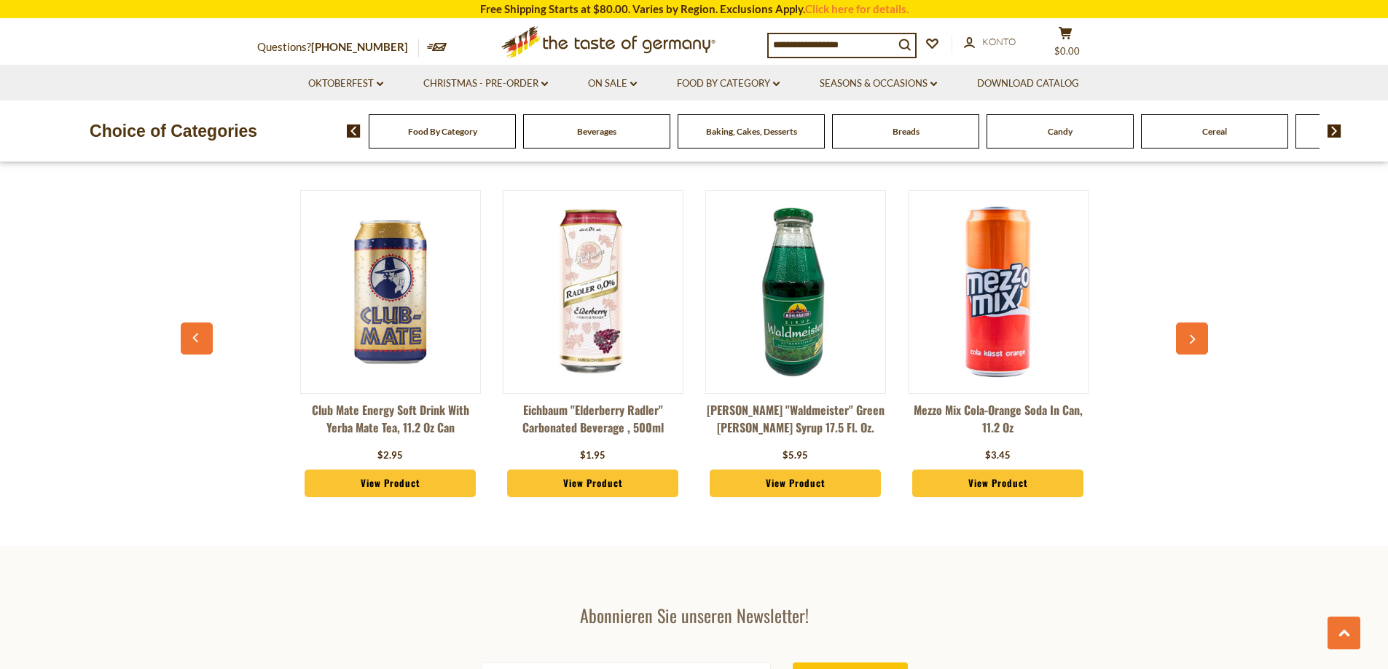
click at [1192, 344] on icon "button" at bounding box center [1191, 340] width 9 height 10
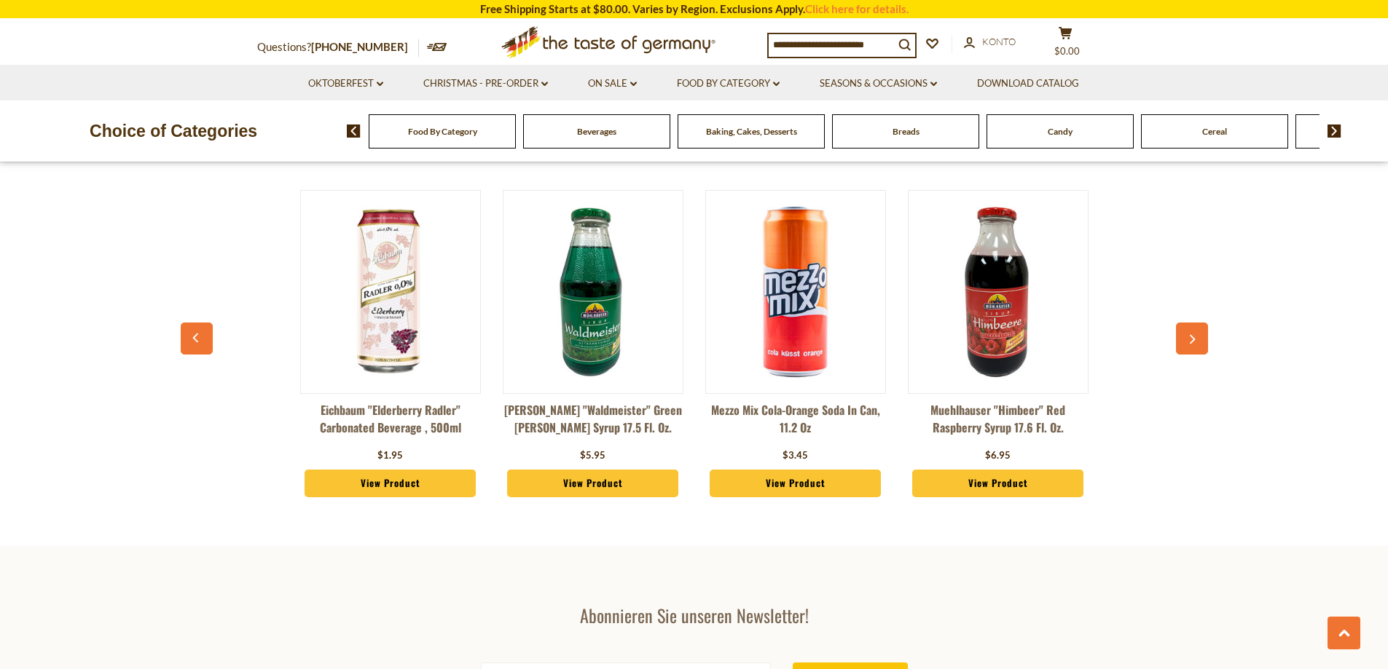
click at [1192, 344] on icon "button" at bounding box center [1191, 340] width 9 height 10
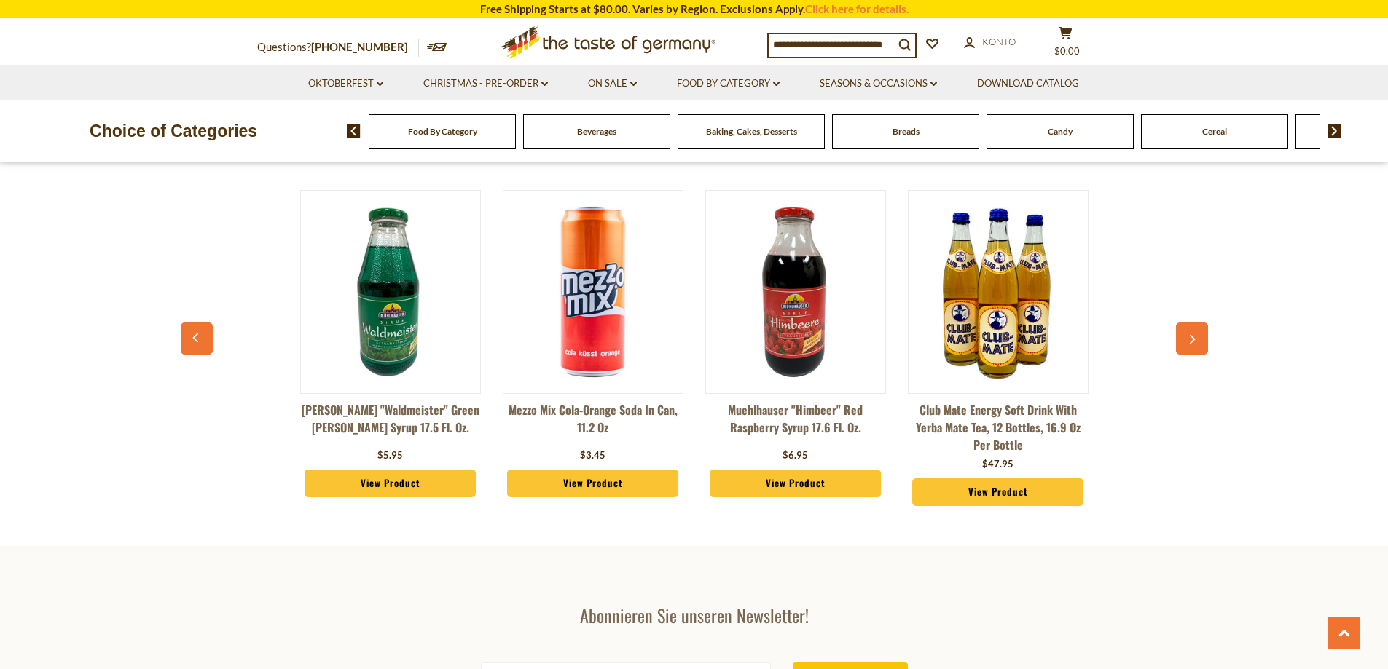
click at [1192, 344] on icon "button" at bounding box center [1191, 340] width 9 height 10
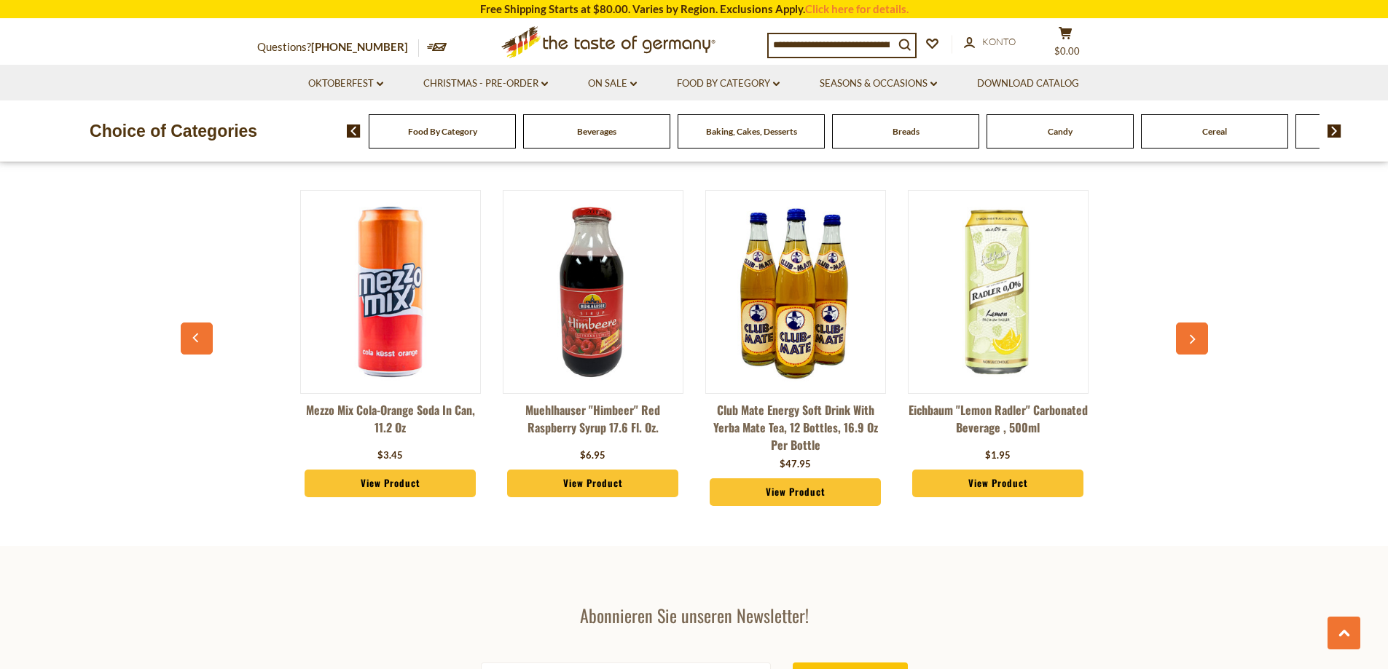
click at [1192, 344] on icon "button" at bounding box center [1191, 340] width 9 height 10
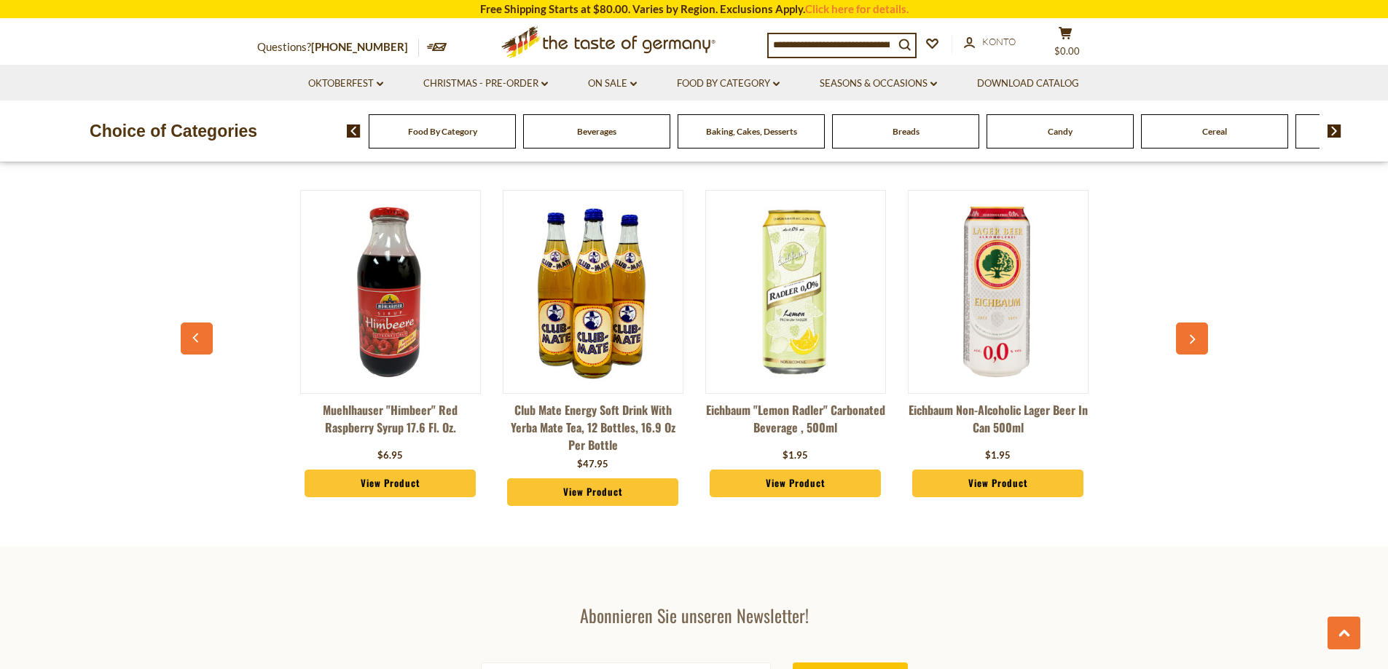
click at [1192, 344] on icon "button" at bounding box center [1191, 340] width 9 height 10
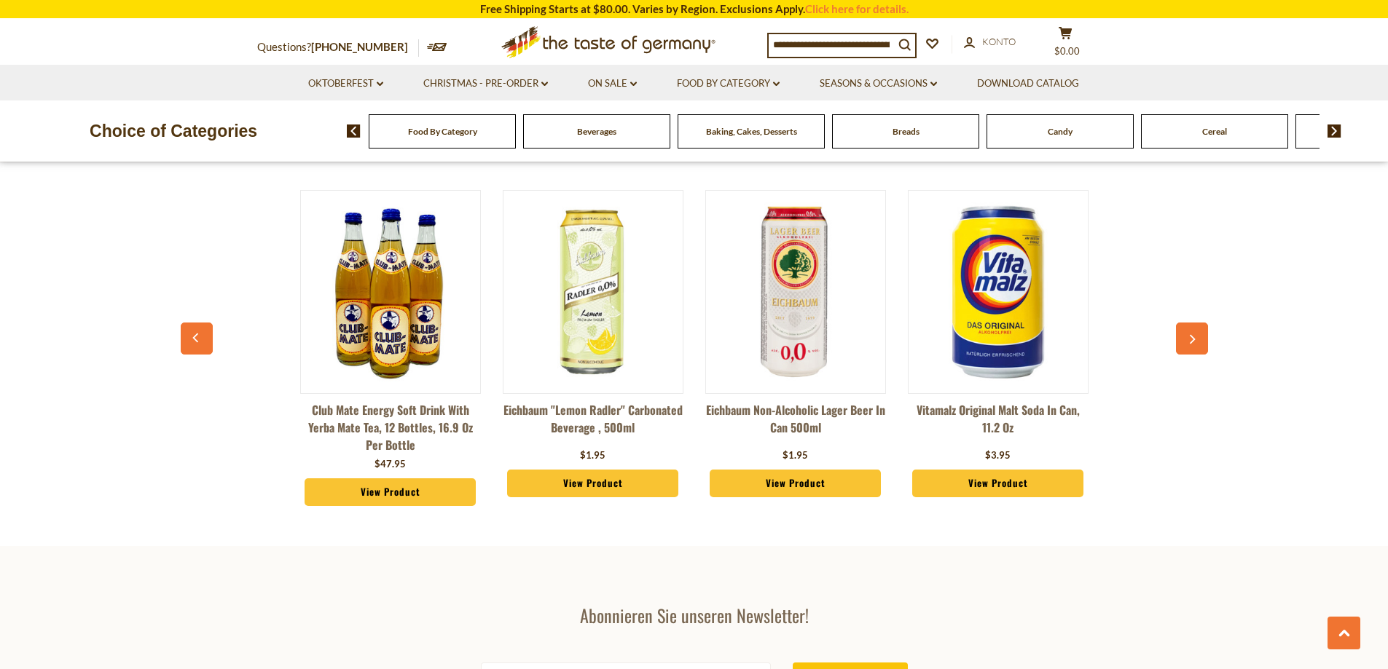
click at [1192, 344] on icon "button" at bounding box center [1191, 340] width 9 height 10
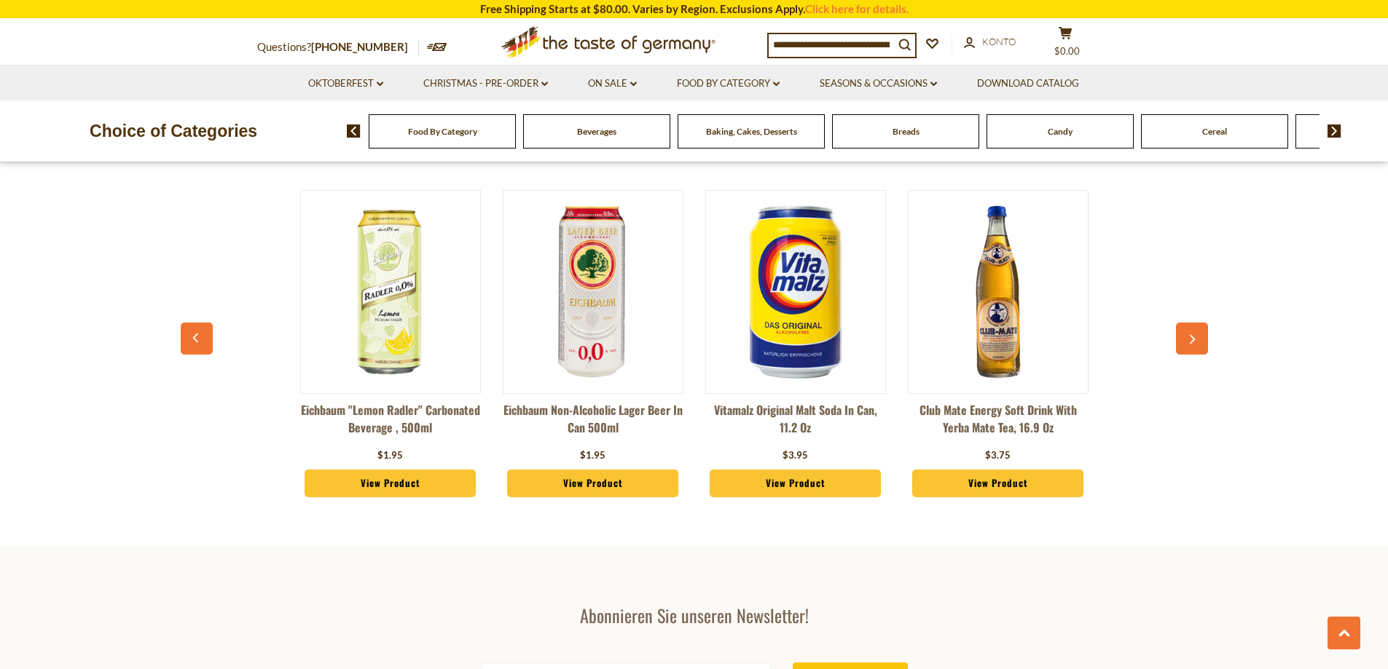
click at [1192, 344] on icon "button" at bounding box center [1191, 340] width 9 height 10
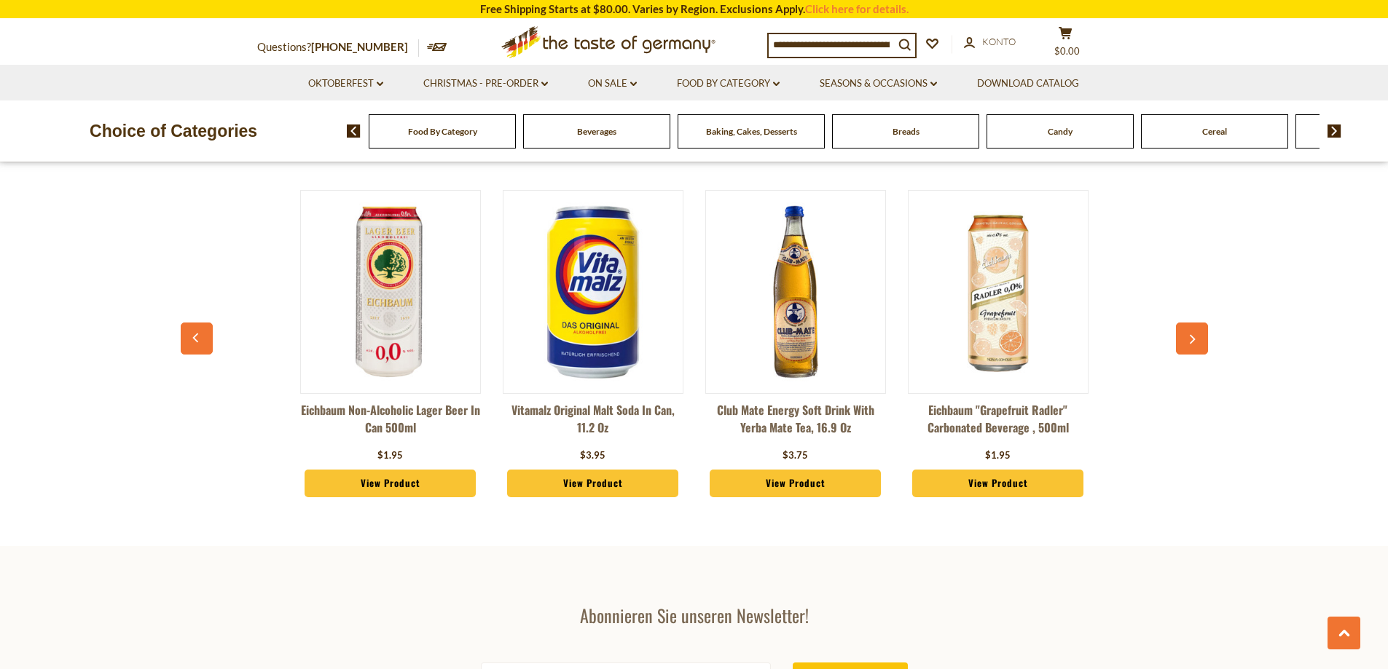
click at [1192, 344] on icon "button" at bounding box center [1191, 340] width 9 height 10
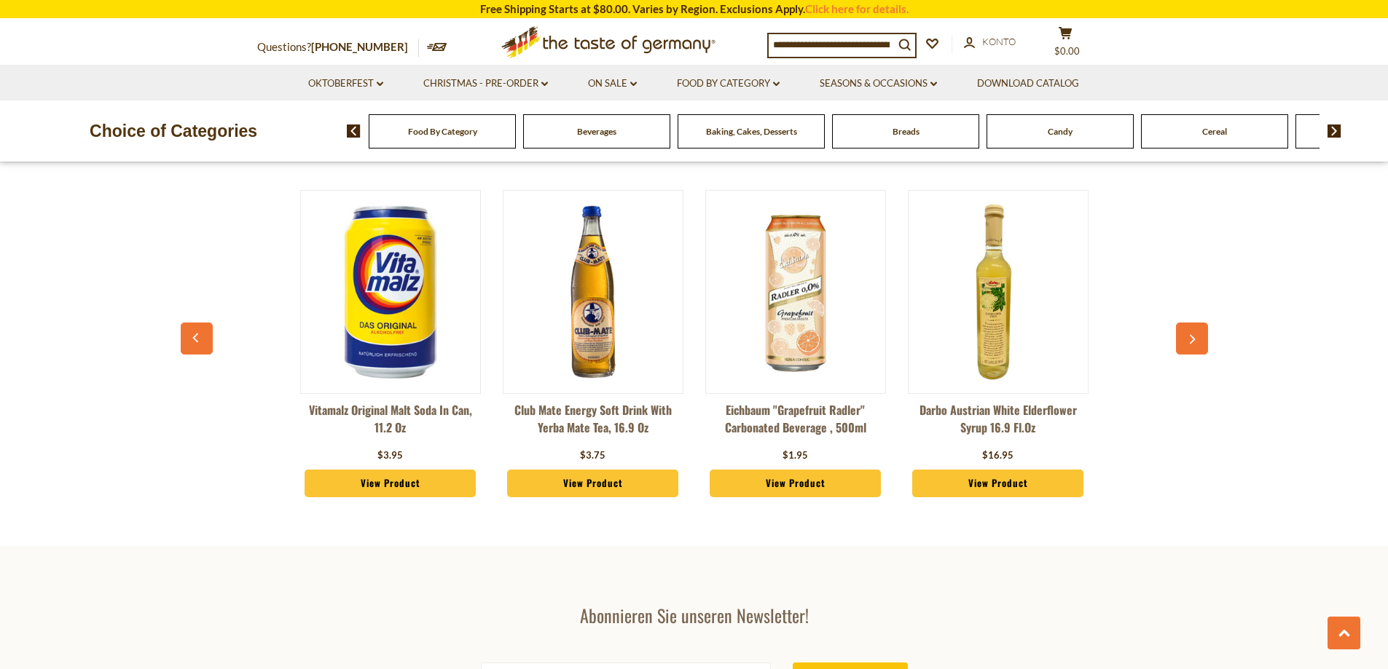
click at [1192, 344] on icon "button" at bounding box center [1191, 340] width 9 height 10
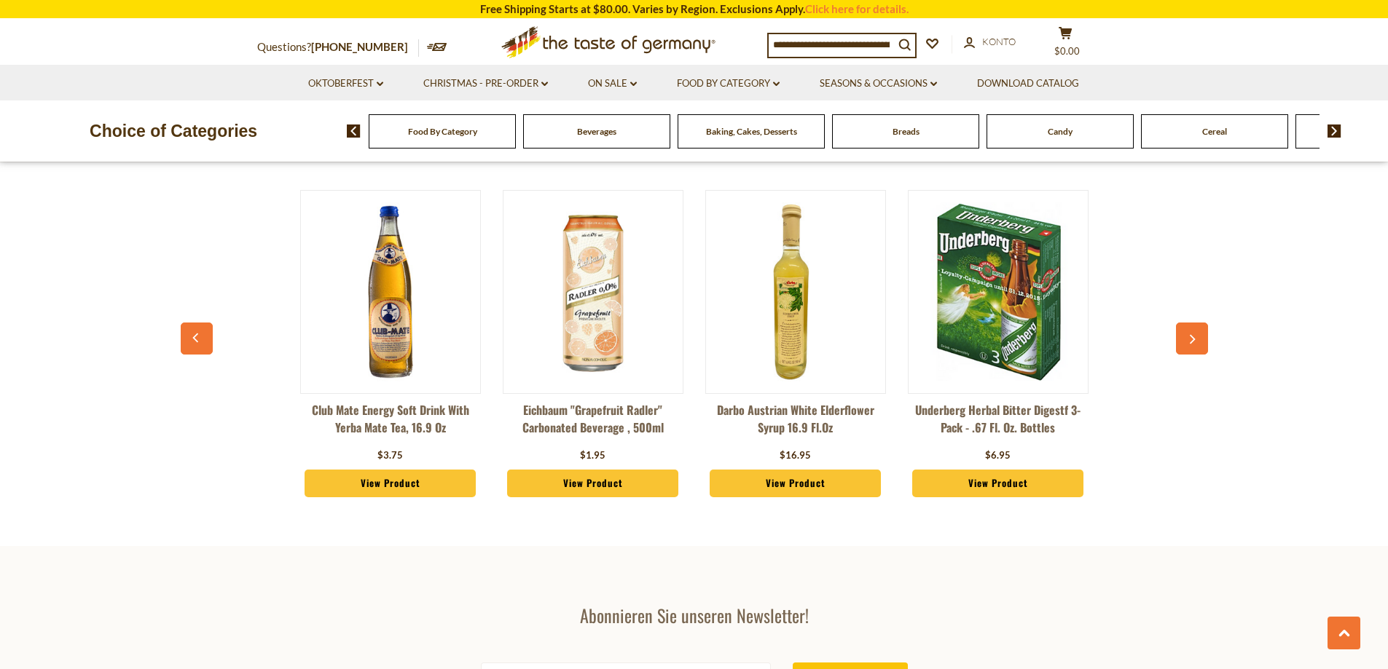
click at [1192, 344] on icon "button" at bounding box center [1191, 340] width 9 height 10
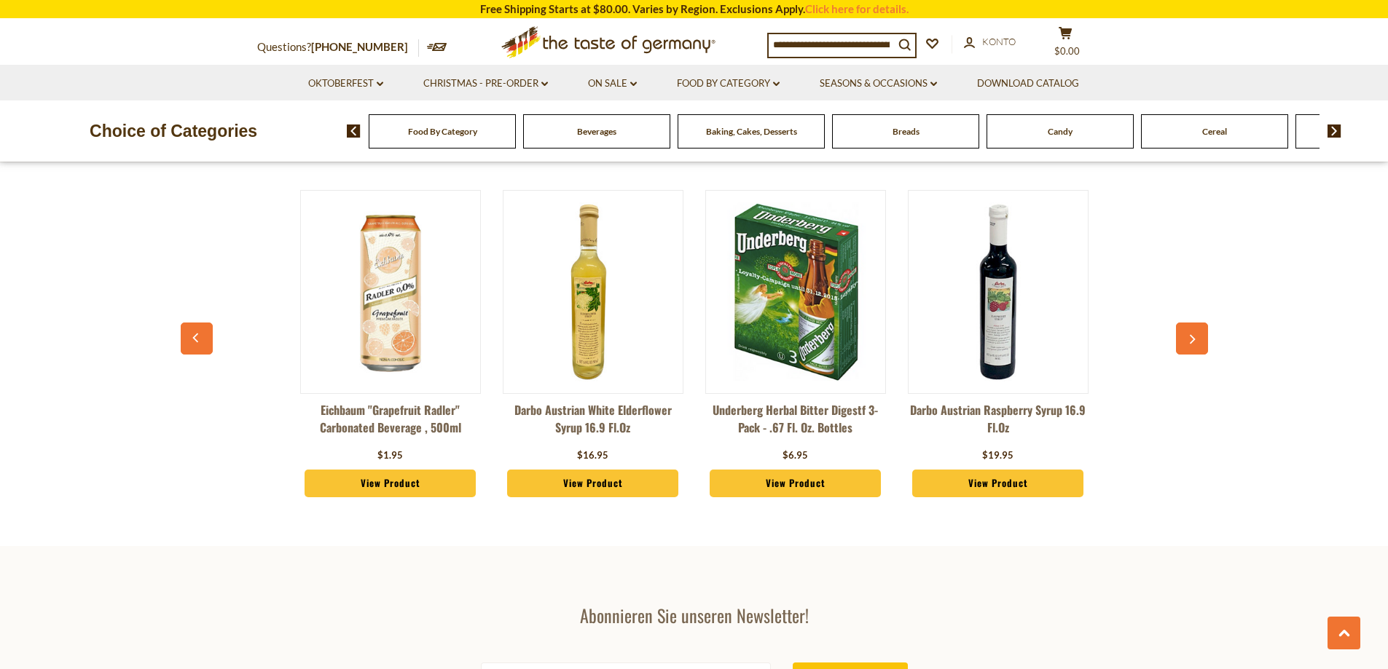
click at [1192, 344] on icon "button" at bounding box center [1191, 340] width 9 height 10
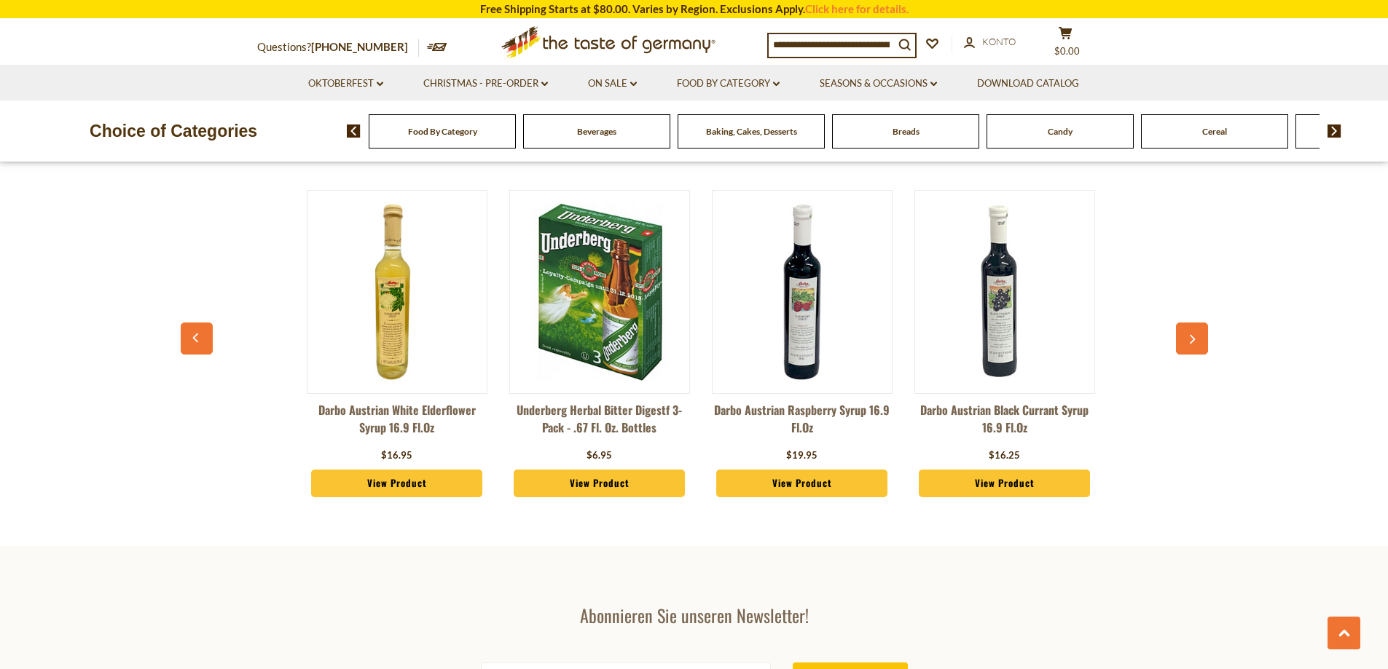
scroll to position [0, 2430]
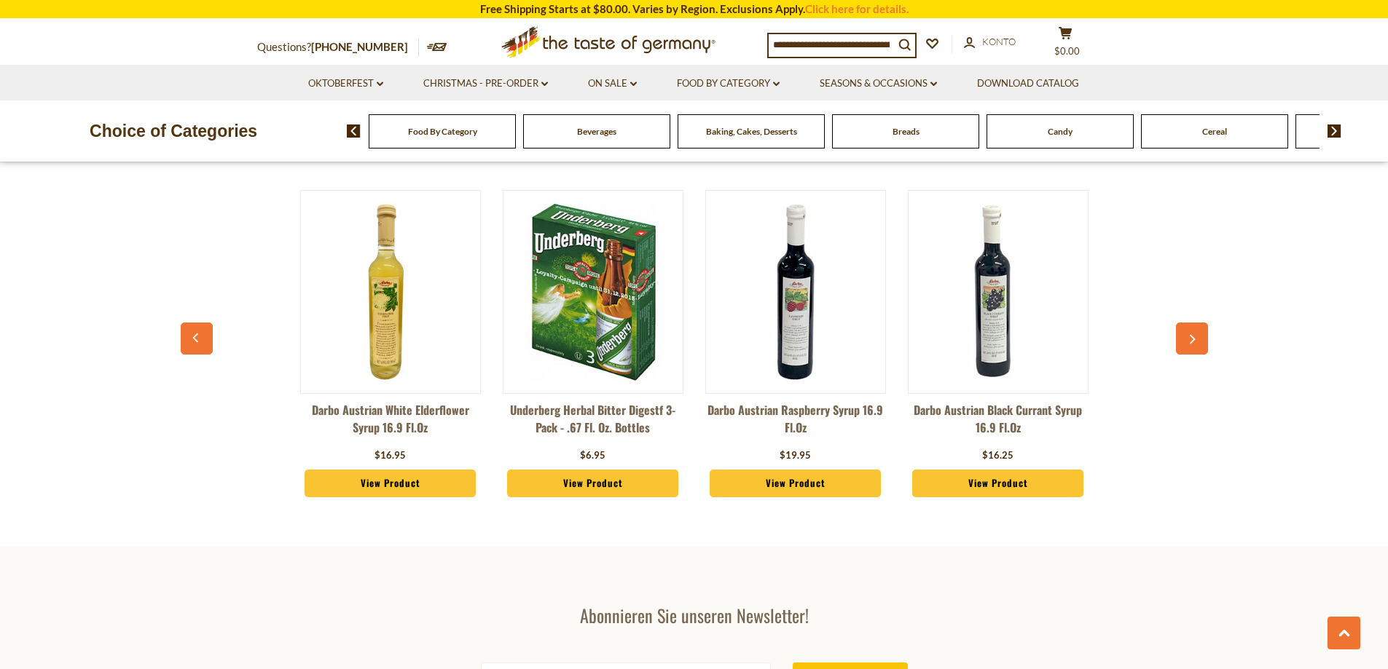
click at [1192, 344] on icon "button" at bounding box center [1191, 340] width 9 height 10
click at [911, 135] on span "Breads" at bounding box center [905, 131] width 27 height 11
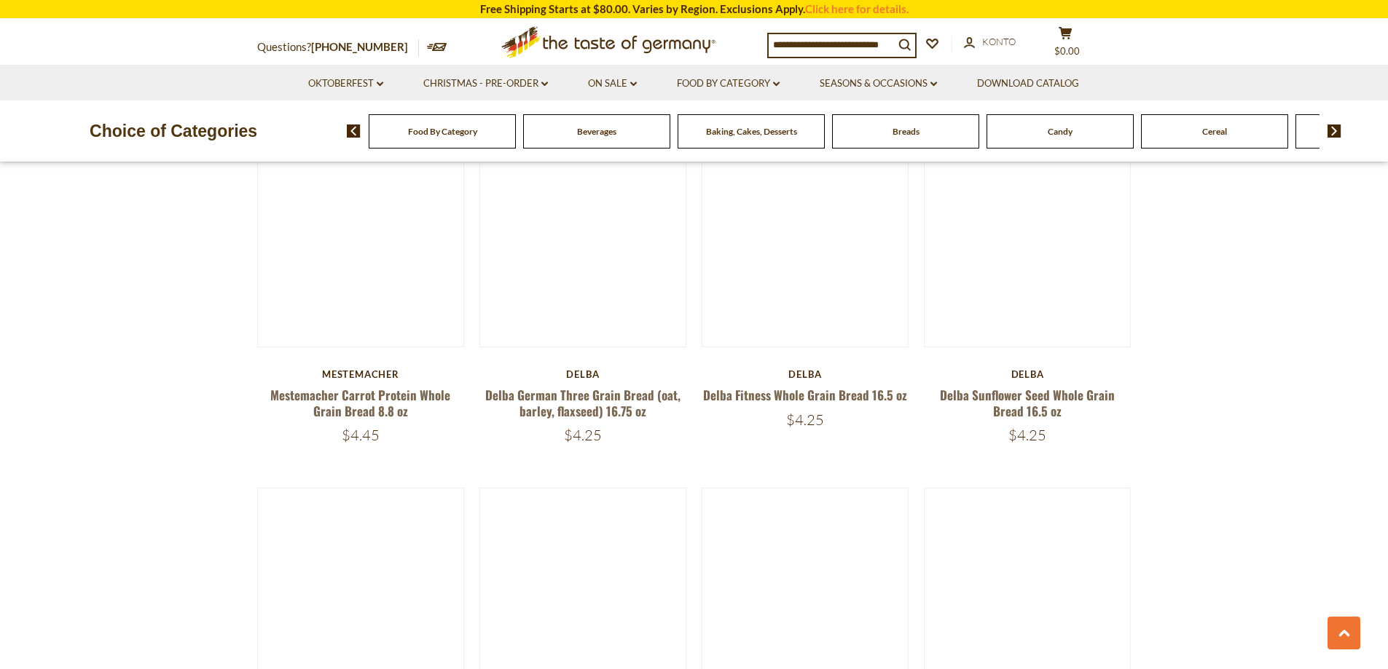
scroll to position [2185, 0]
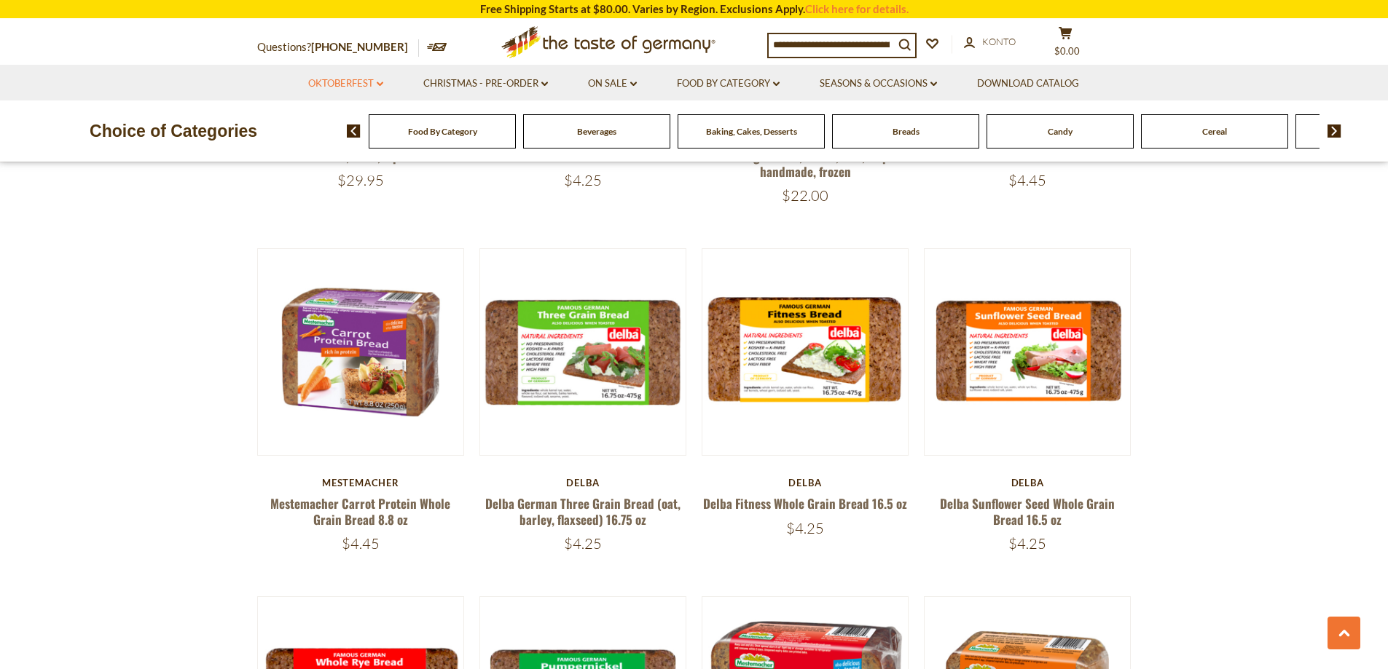
click at [358, 83] on link "Oktoberfest dropdown_arrow" at bounding box center [345, 84] width 75 height 16
click at [344, 142] on link "Oktoberfest Foods" at bounding box center [345, 146] width 90 height 13
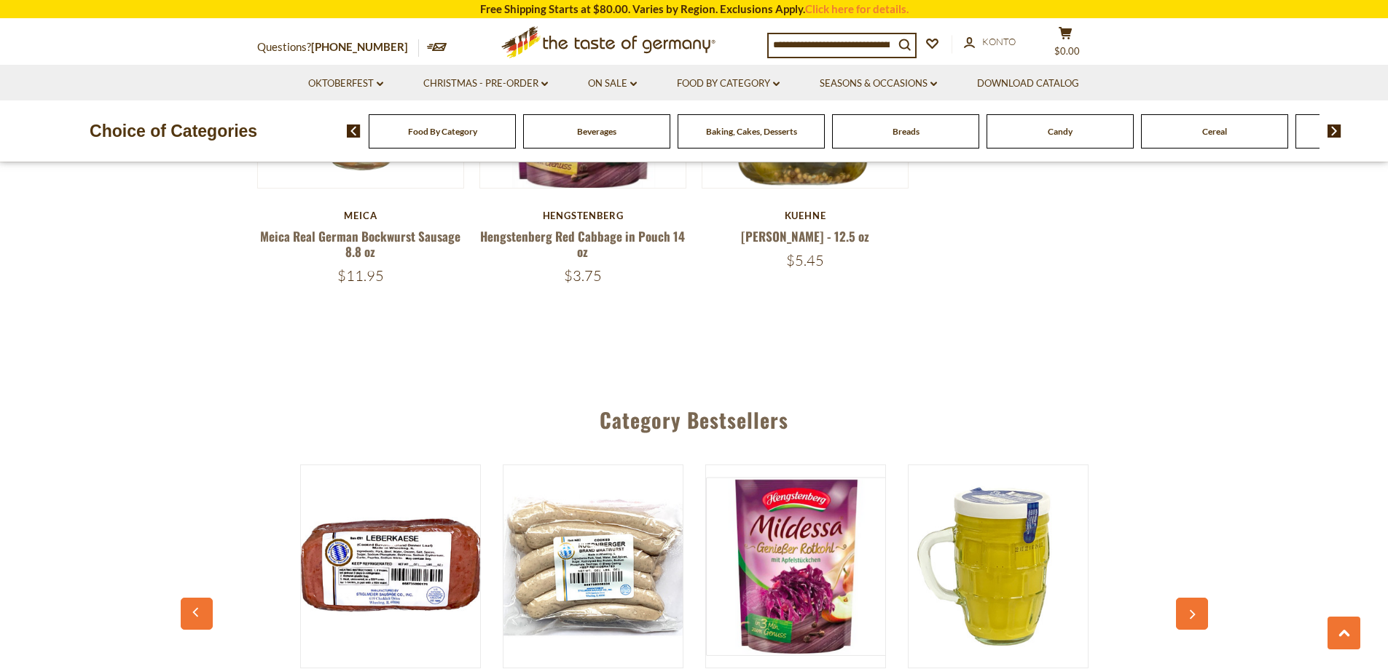
scroll to position [2768, 0]
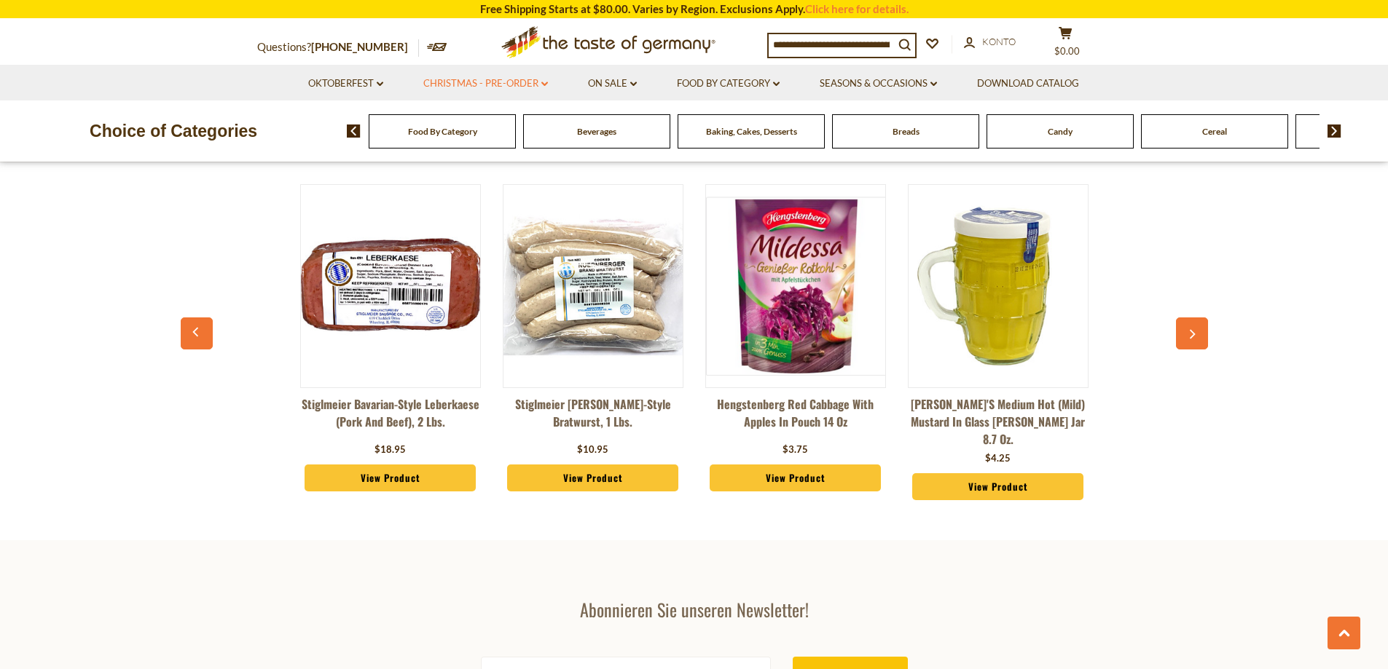
click at [511, 83] on link "Christmas - PRE-ORDER dropdown_arrow" at bounding box center [485, 84] width 125 height 16
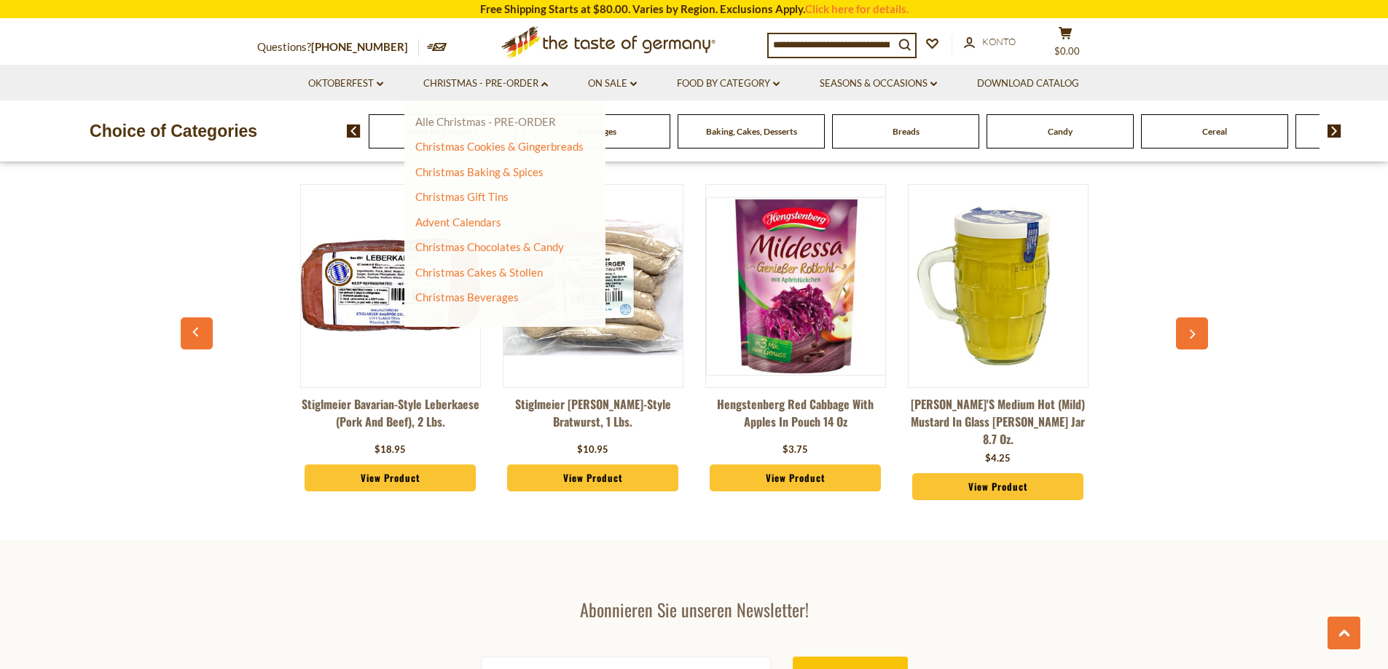
click at [510, 122] on link "Alle Christmas - PRE-ORDER" at bounding box center [485, 121] width 141 height 13
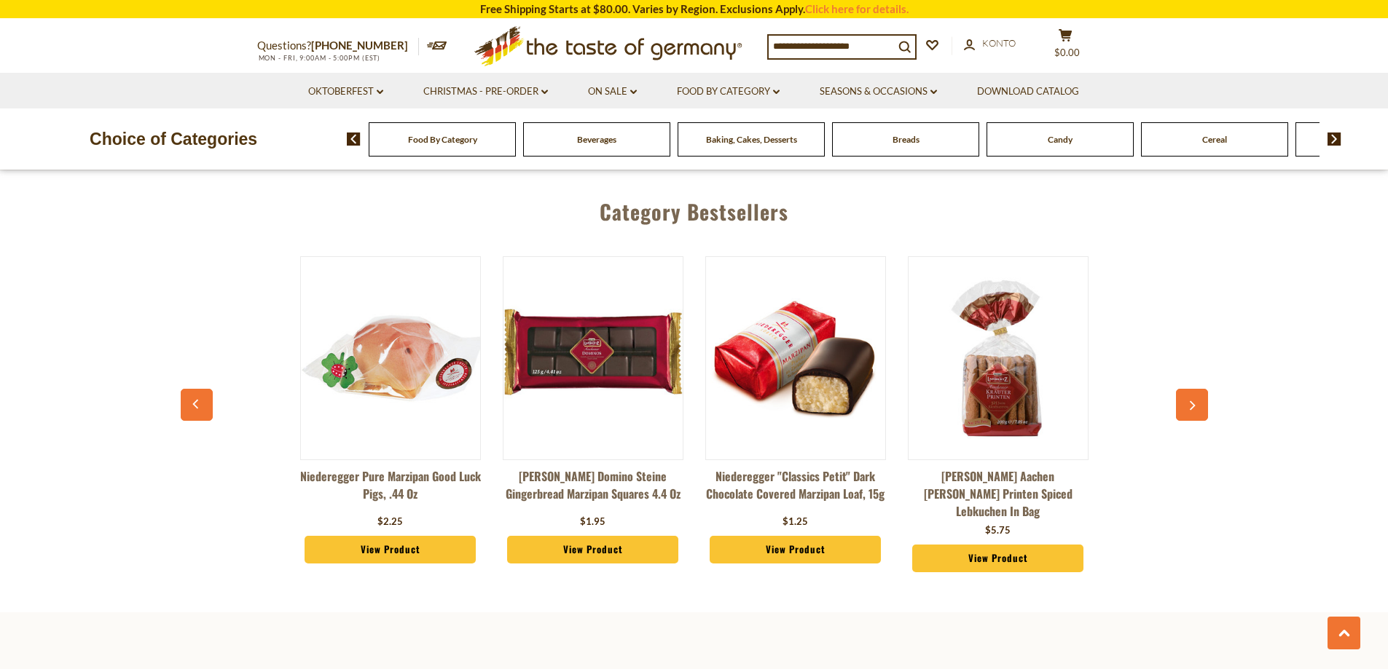
scroll to position [728, 0]
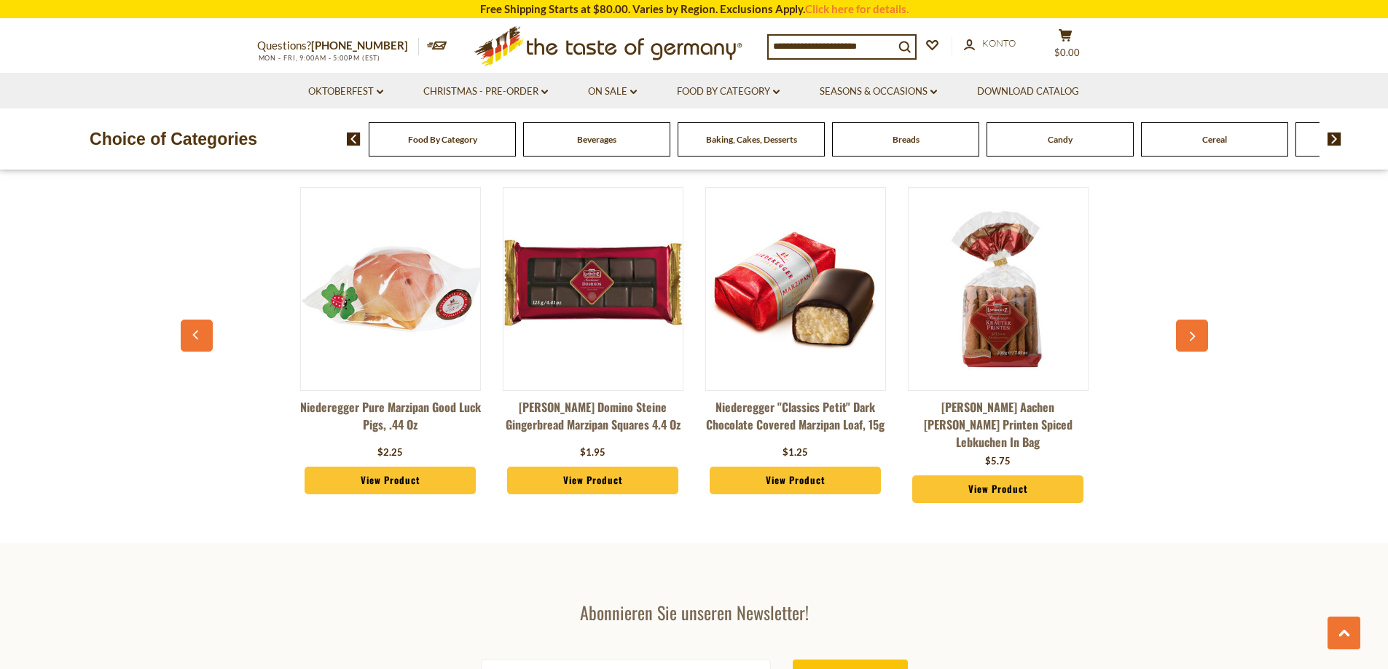
click at [1195, 333] on icon "button" at bounding box center [1191, 337] width 9 height 10
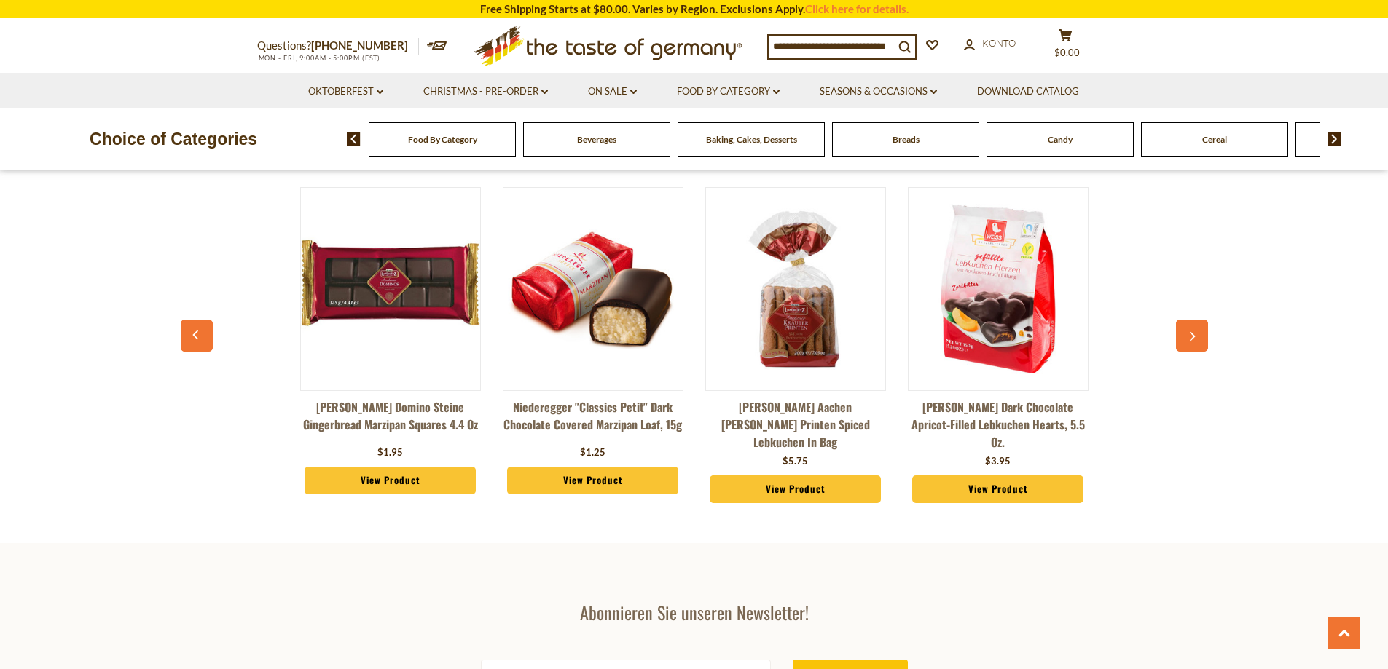
click at [1195, 333] on icon "button" at bounding box center [1191, 337] width 9 height 10
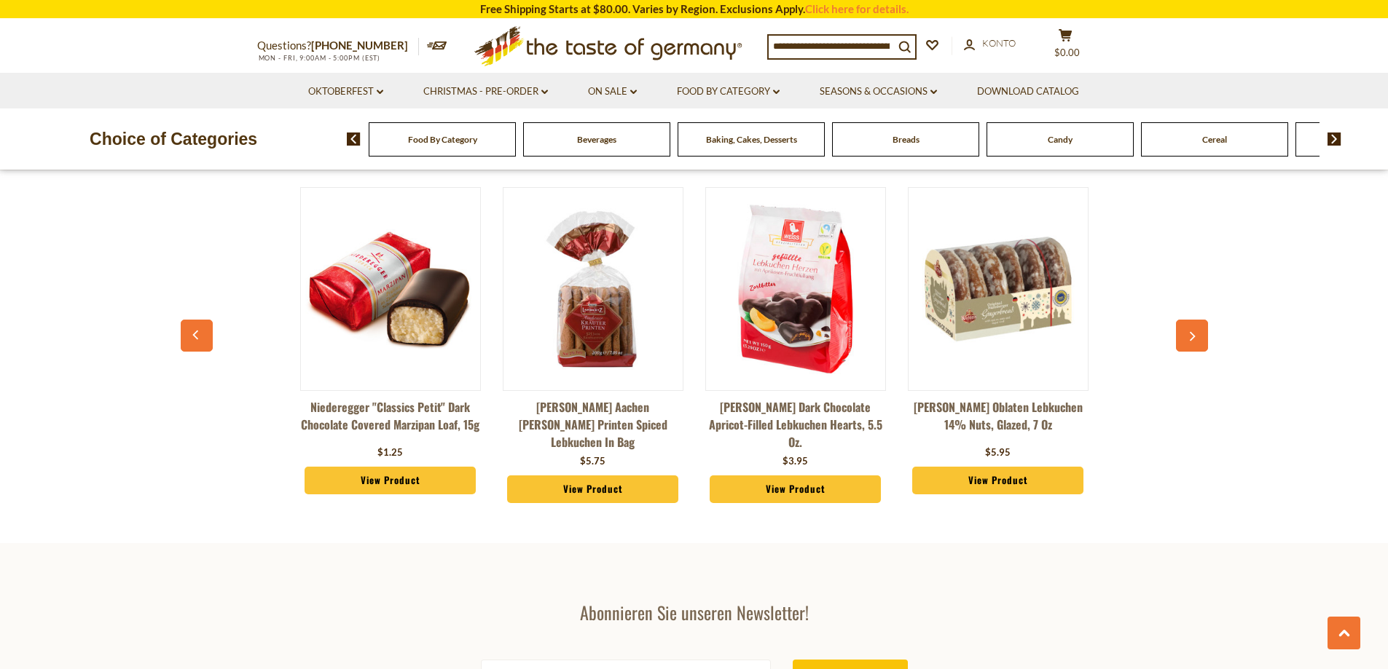
click at [1195, 333] on icon "button" at bounding box center [1191, 337] width 9 height 10
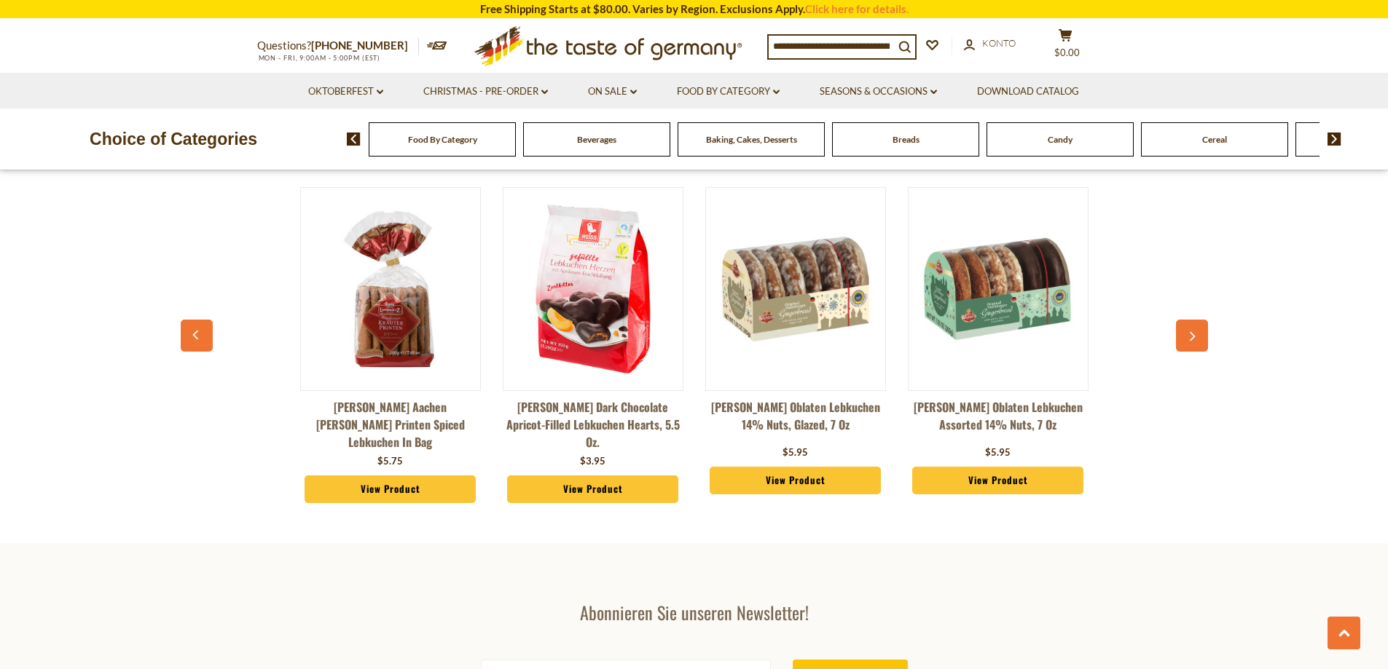
click at [1195, 333] on icon "button" at bounding box center [1191, 337] width 9 height 10
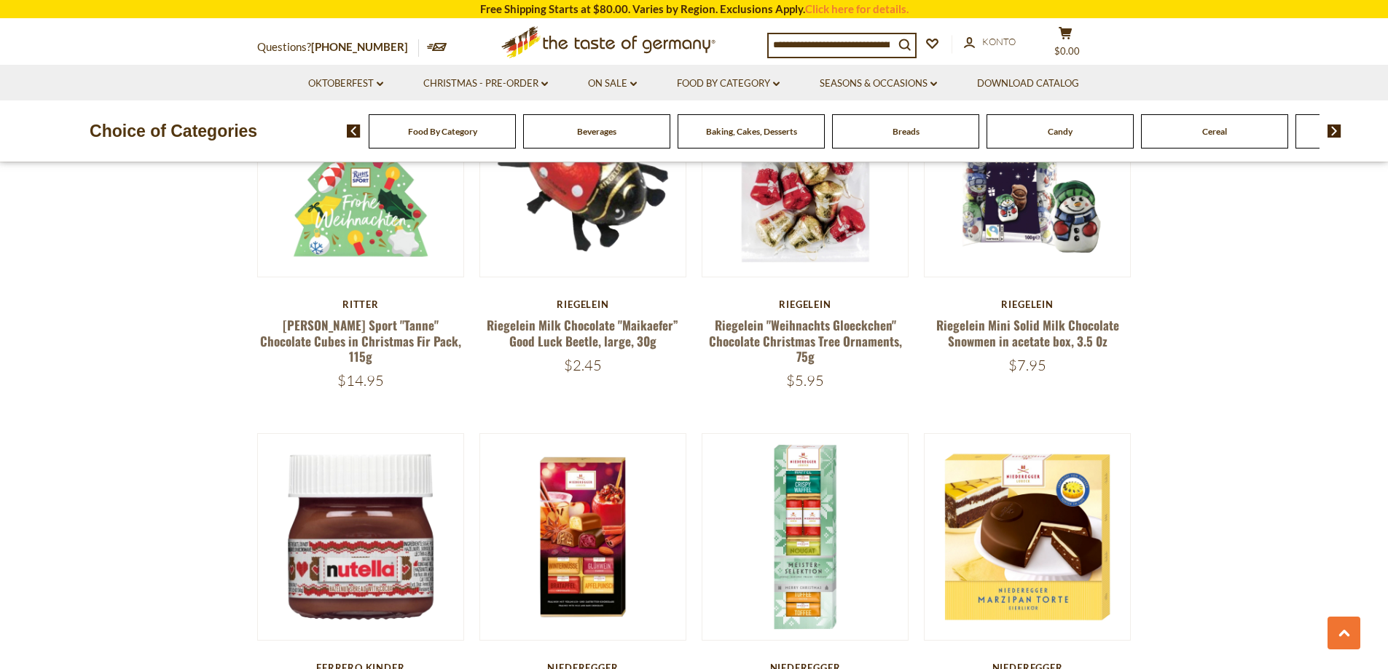
scroll to position [2914, 0]
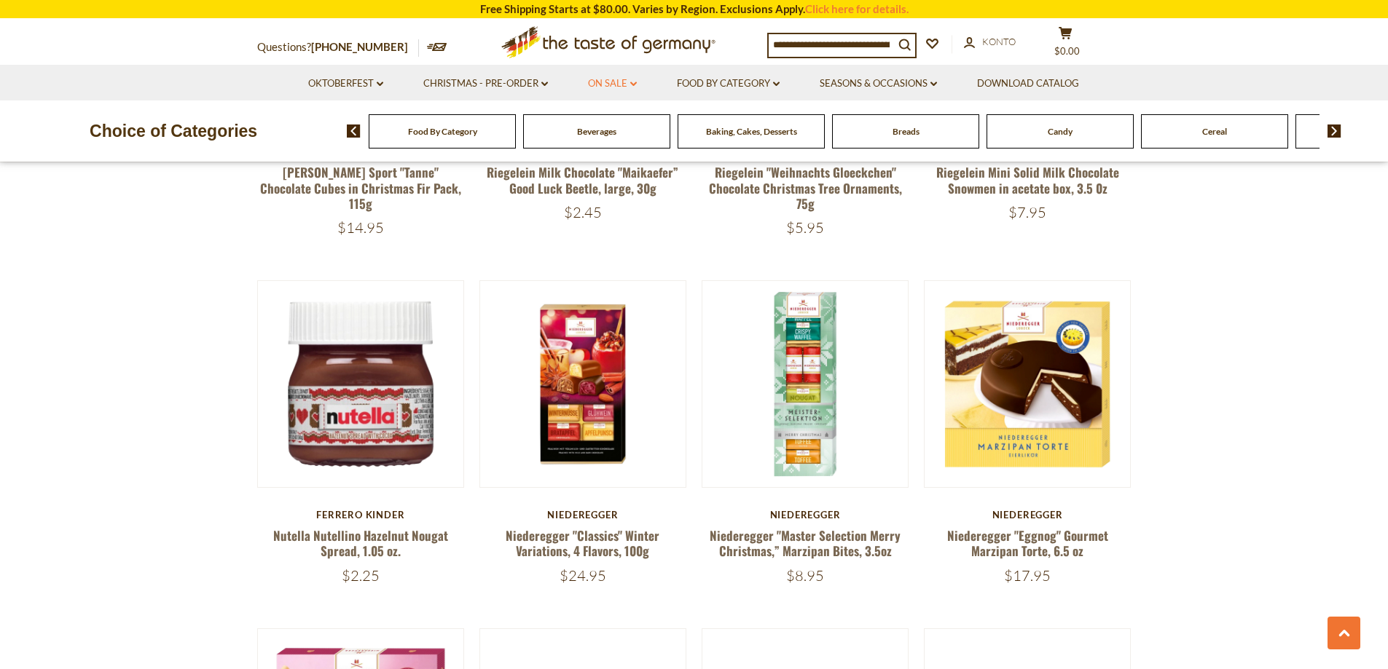
click at [632, 87] on link "On Sale dropdown_arrow" at bounding box center [612, 84] width 49 height 16
click at [614, 122] on link "Alle On Sale" at bounding box center [609, 121] width 58 height 13
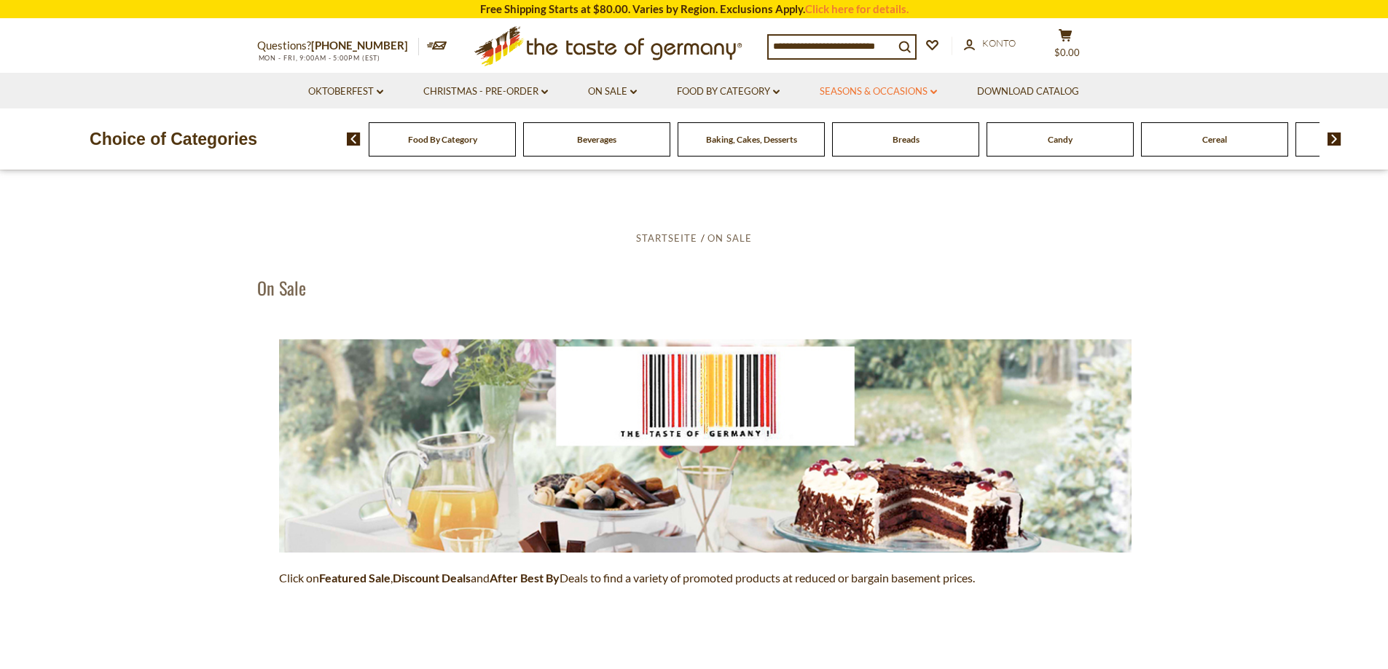
click at [890, 89] on link "Seasons & Occasions dropdown_arrow" at bounding box center [877, 92] width 117 height 16
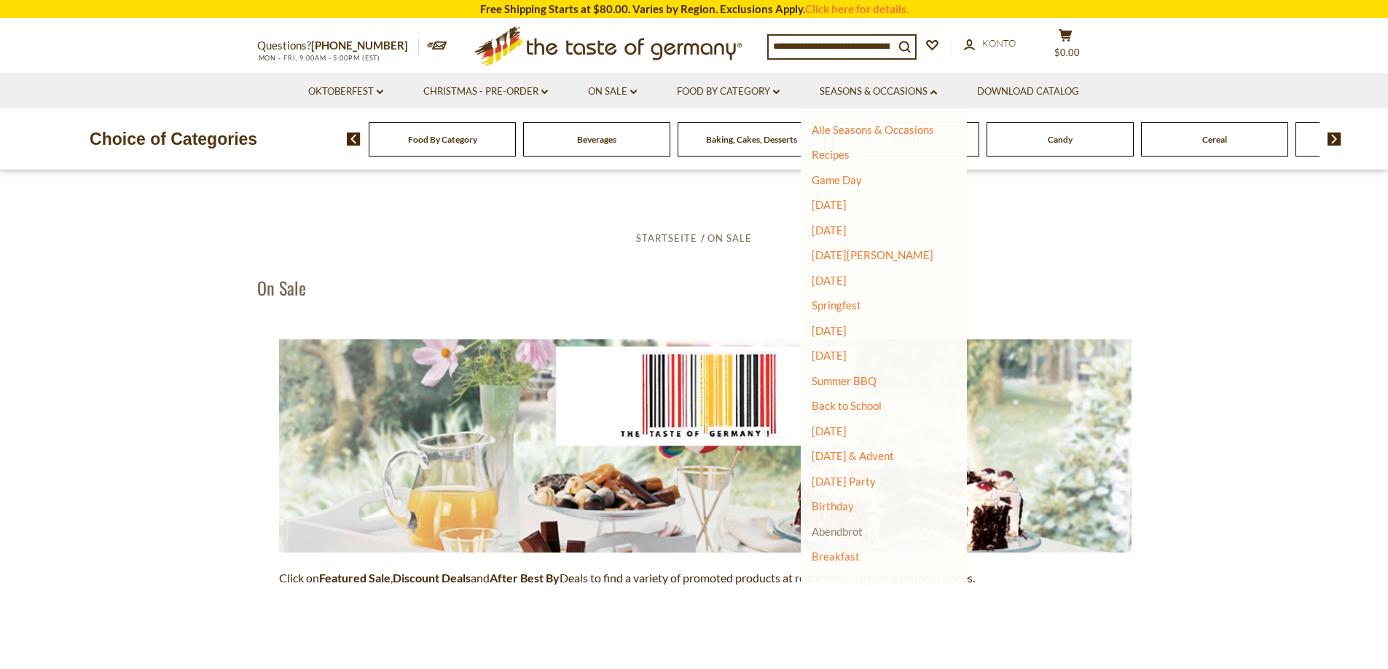
click at [850, 532] on link "Abendbrot" at bounding box center [836, 531] width 51 height 13
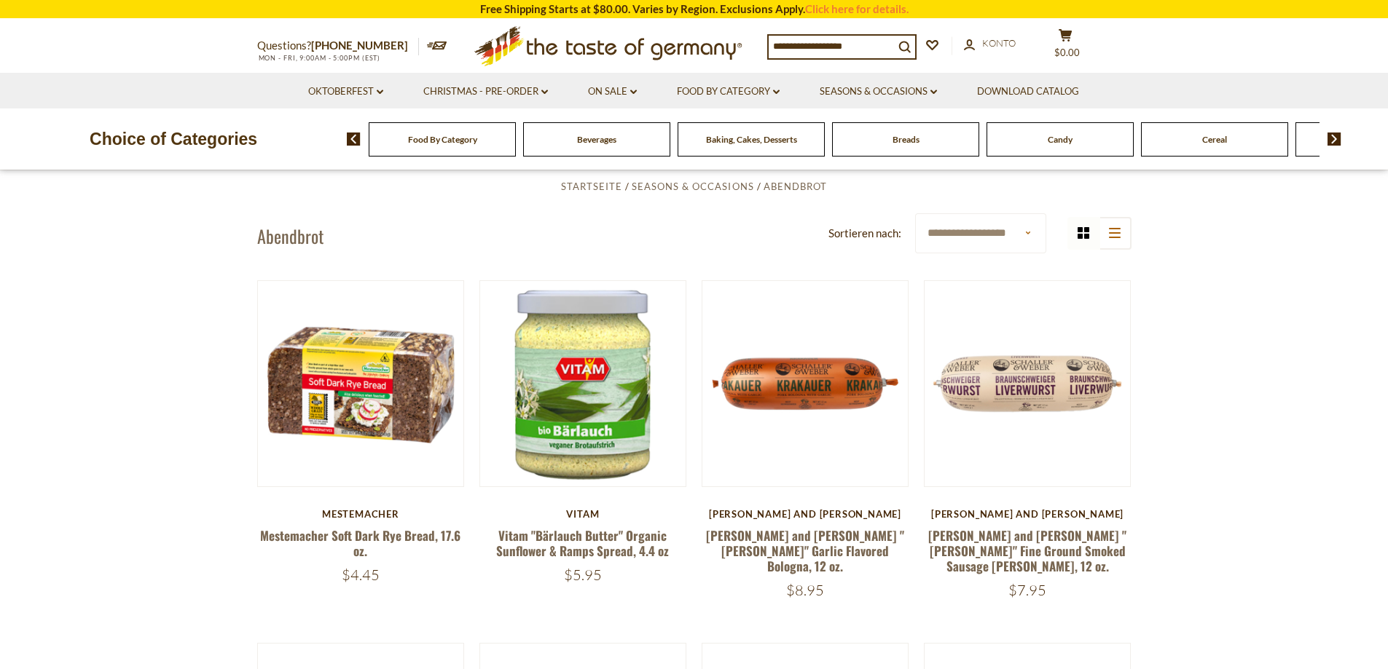
scroll to position [437, 0]
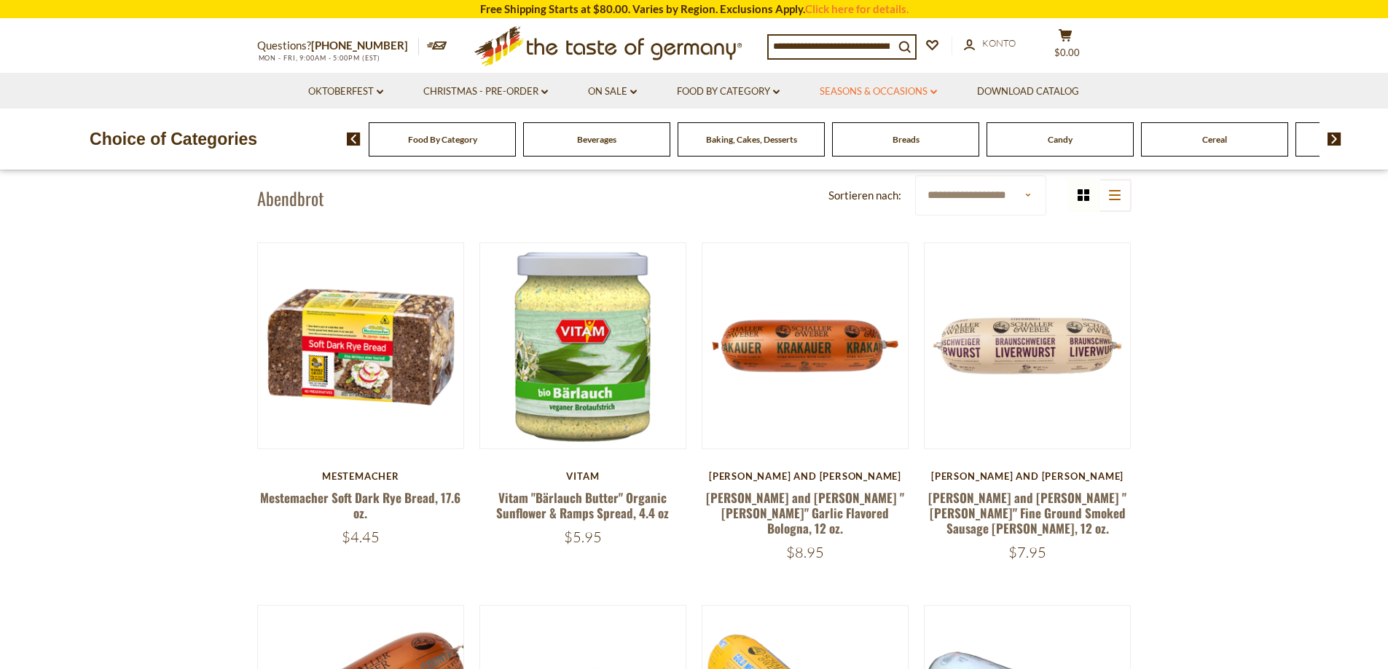
click at [882, 91] on link "Seasons & Occasions dropdown_arrow" at bounding box center [877, 92] width 117 height 16
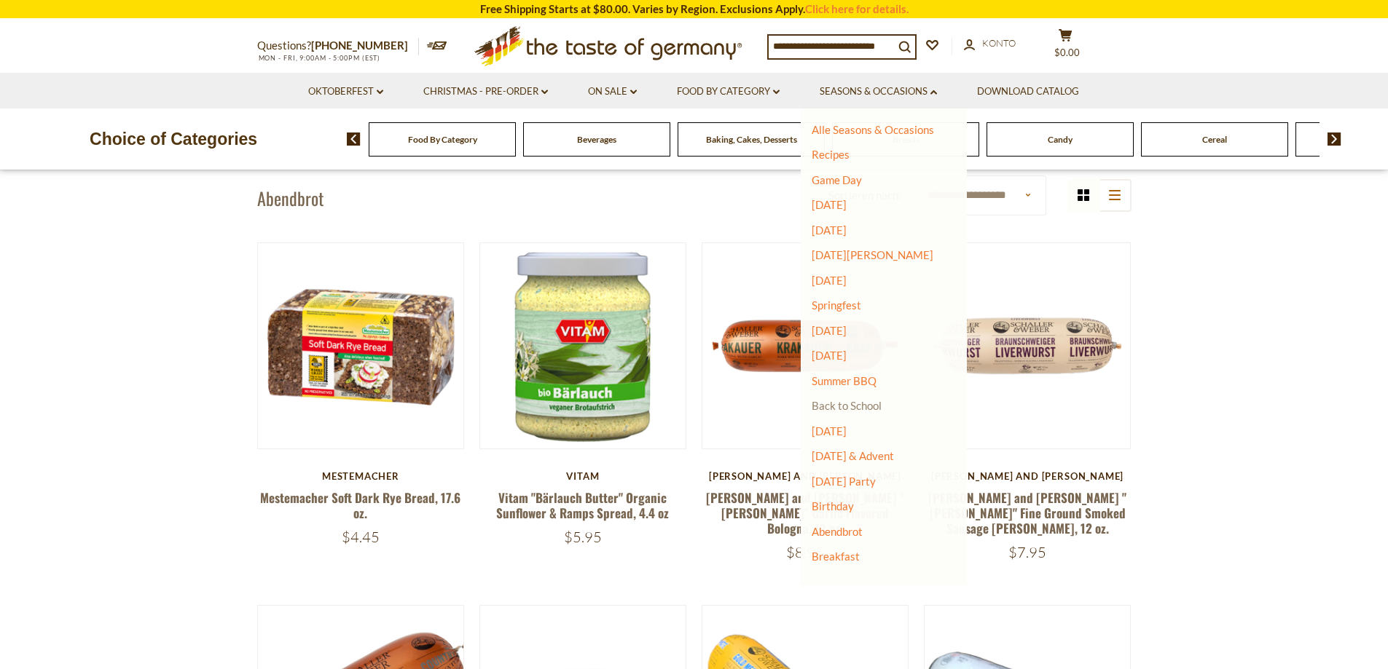
click at [859, 406] on link "Back to School" at bounding box center [846, 405] width 70 height 13
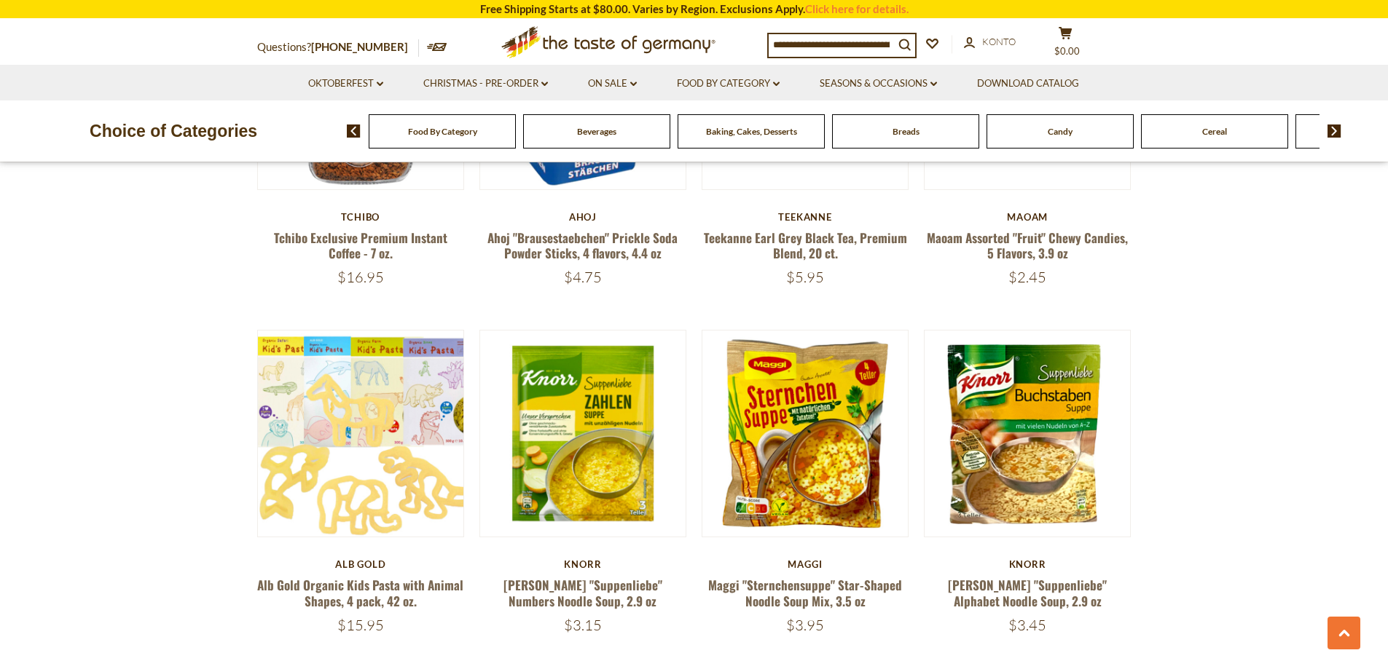
scroll to position [1894, 0]
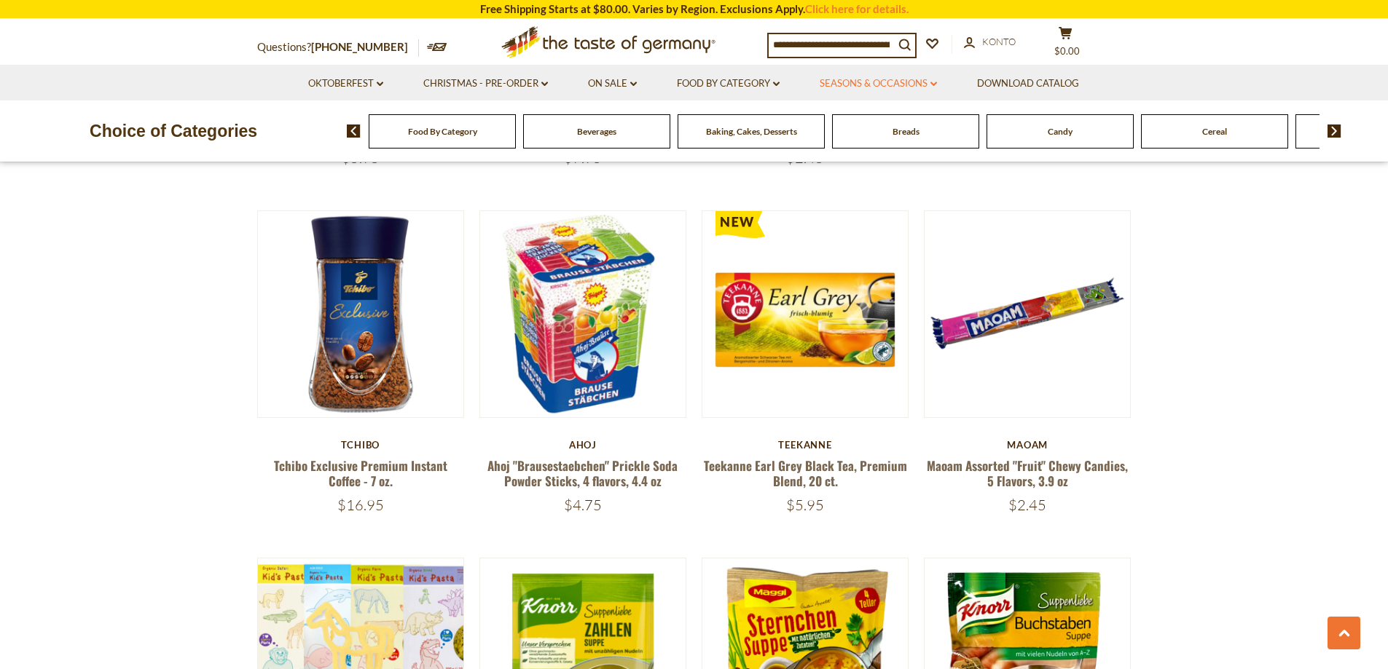
click at [909, 86] on link "Seasons & Occasions dropdown_arrow" at bounding box center [877, 84] width 117 height 16
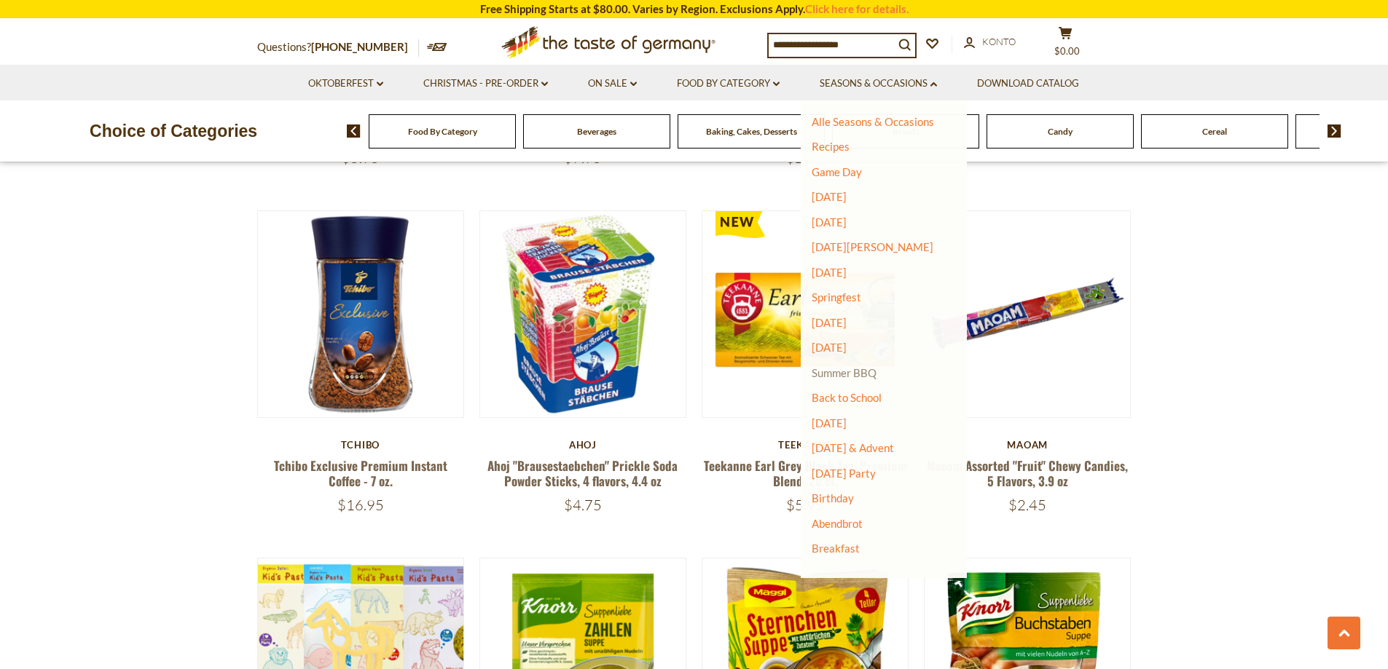
click at [853, 377] on link "Summer BBQ" at bounding box center [843, 372] width 65 height 13
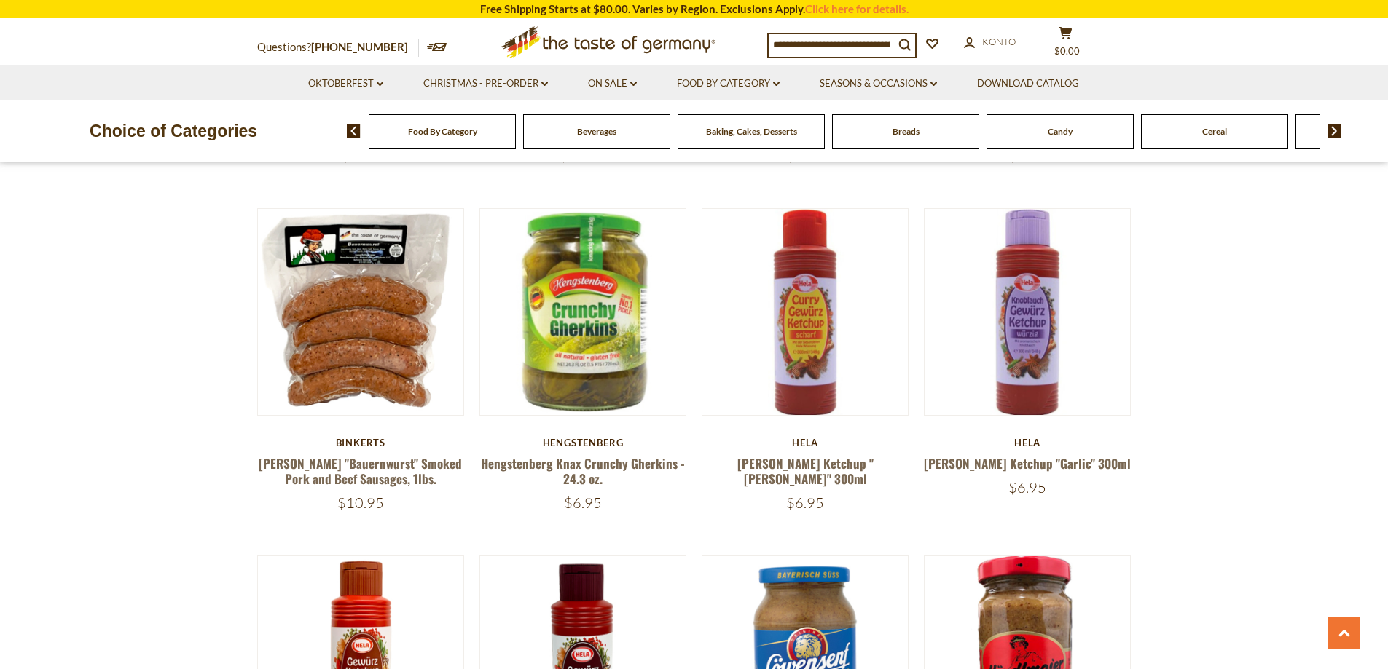
scroll to position [2404, 0]
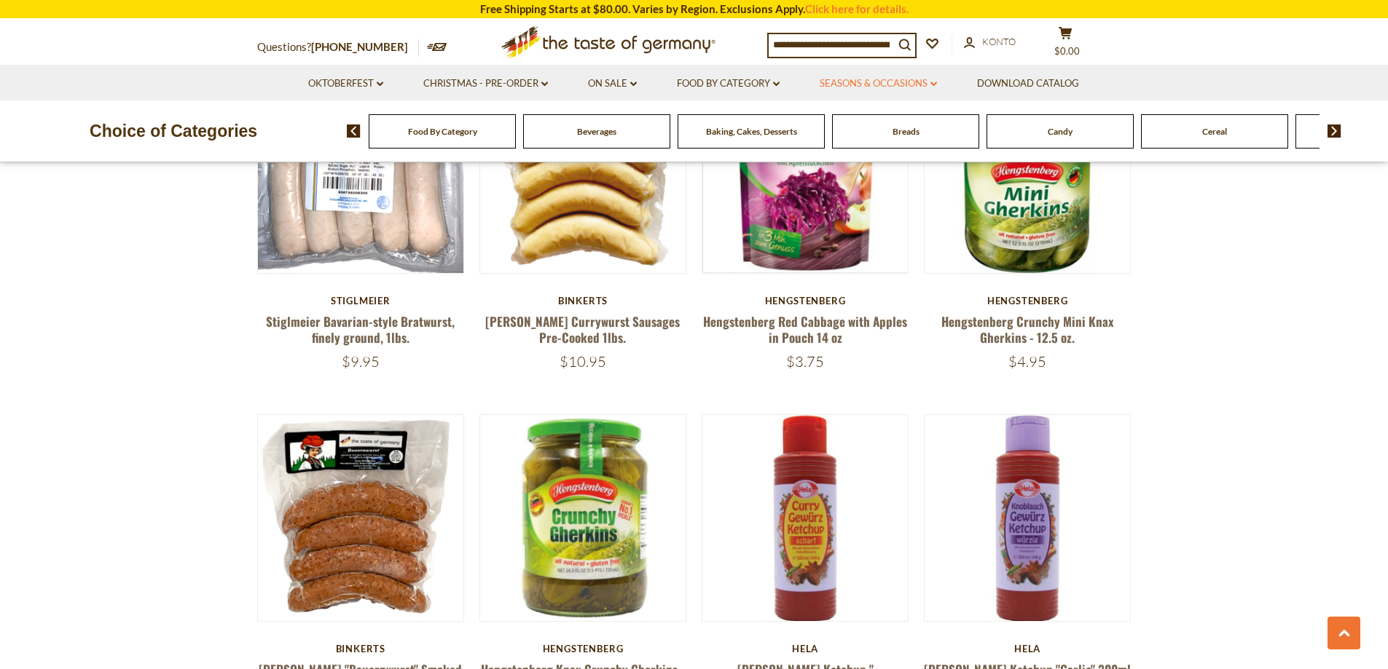
click at [889, 82] on link "Seasons & Occasions dropdown_arrow" at bounding box center [877, 84] width 117 height 16
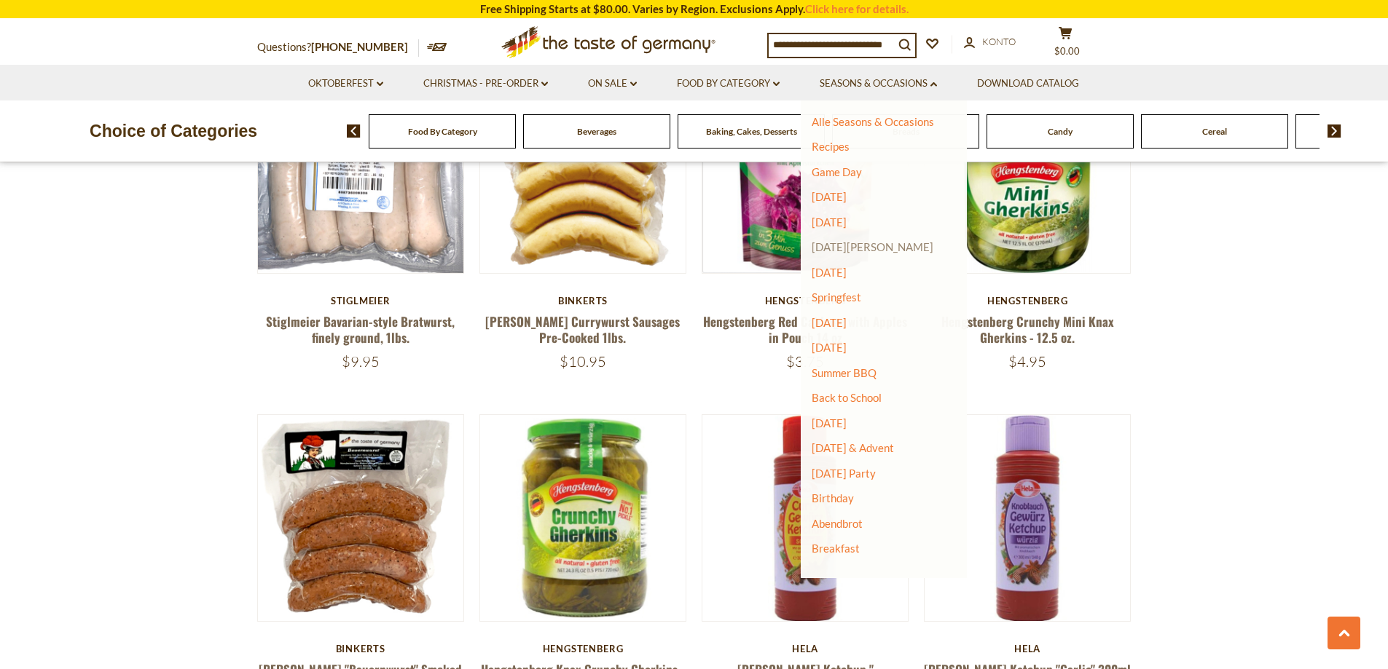
click at [849, 251] on link "[DATE][PERSON_NAME]" at bounding box center [872, 246] width 122 height 13
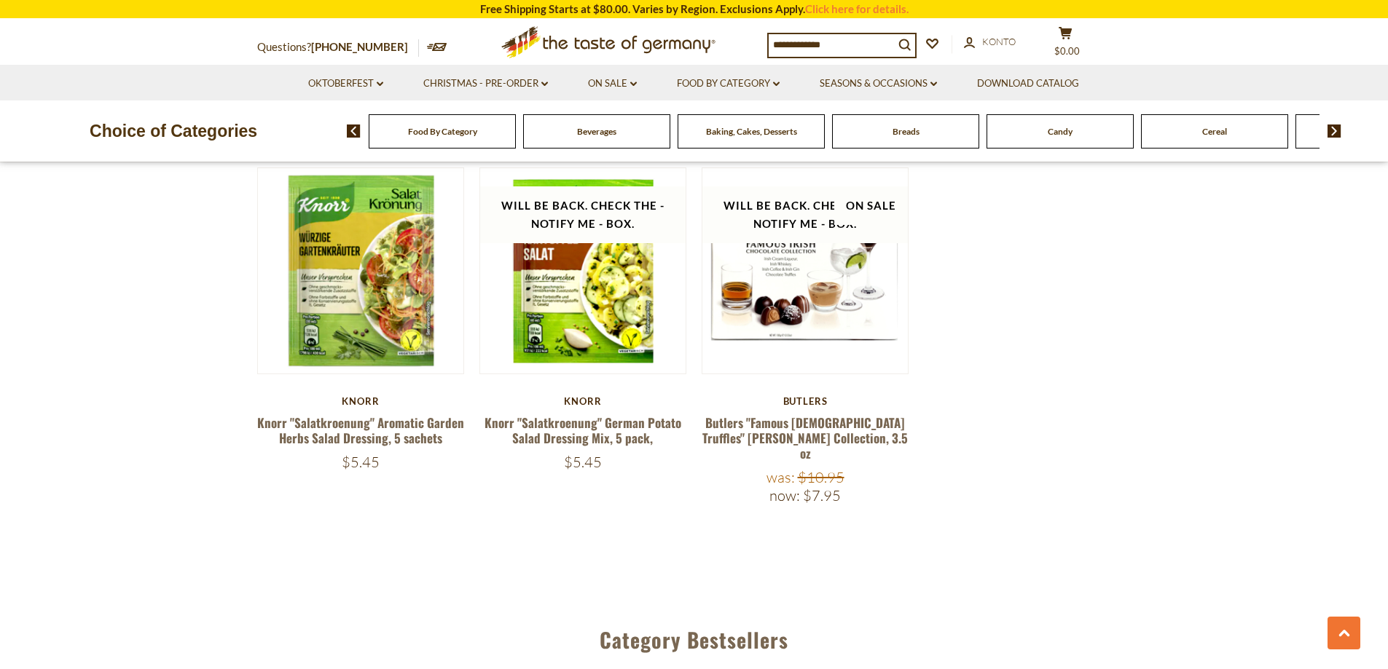
scroll to position [874, 0]
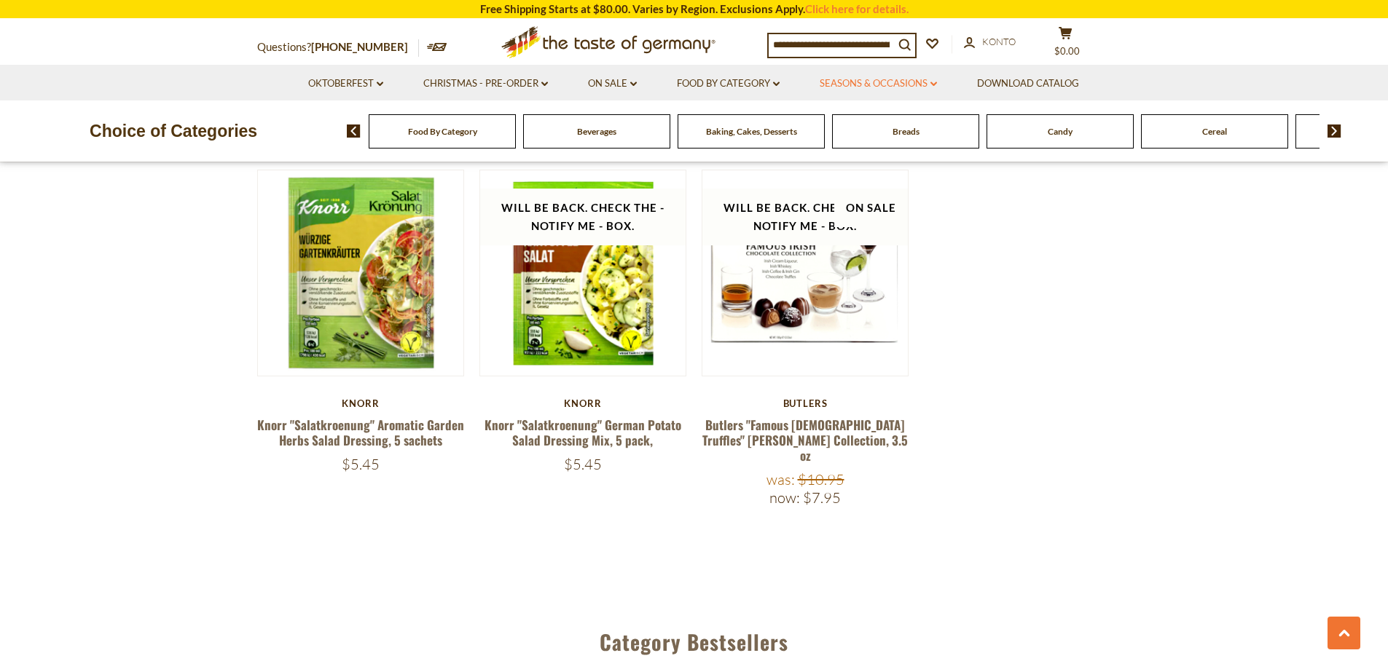
click at [916, 76] on link "Seasons & Occasions dropdown_arrow" at bounding box center [877, 84] width 117 height 16
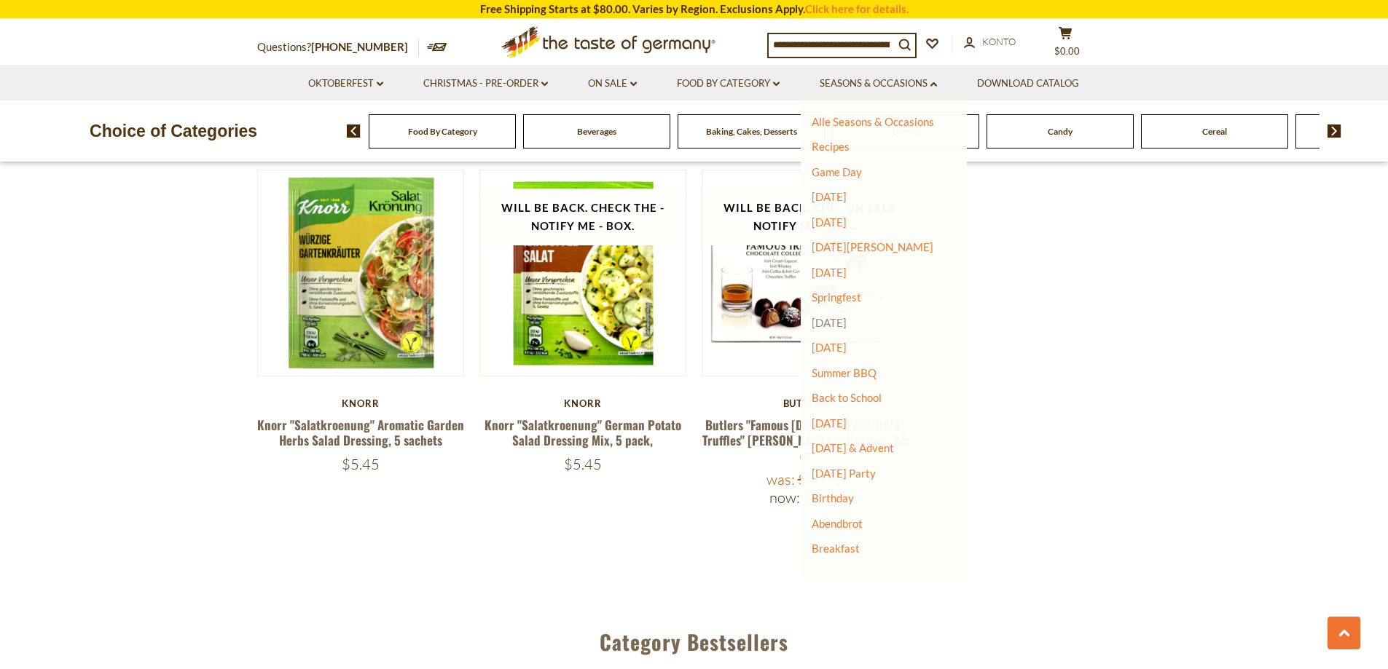
click at [846, 326] on link "[DATE]" at bounding box center [828, 322] width 35 height 13
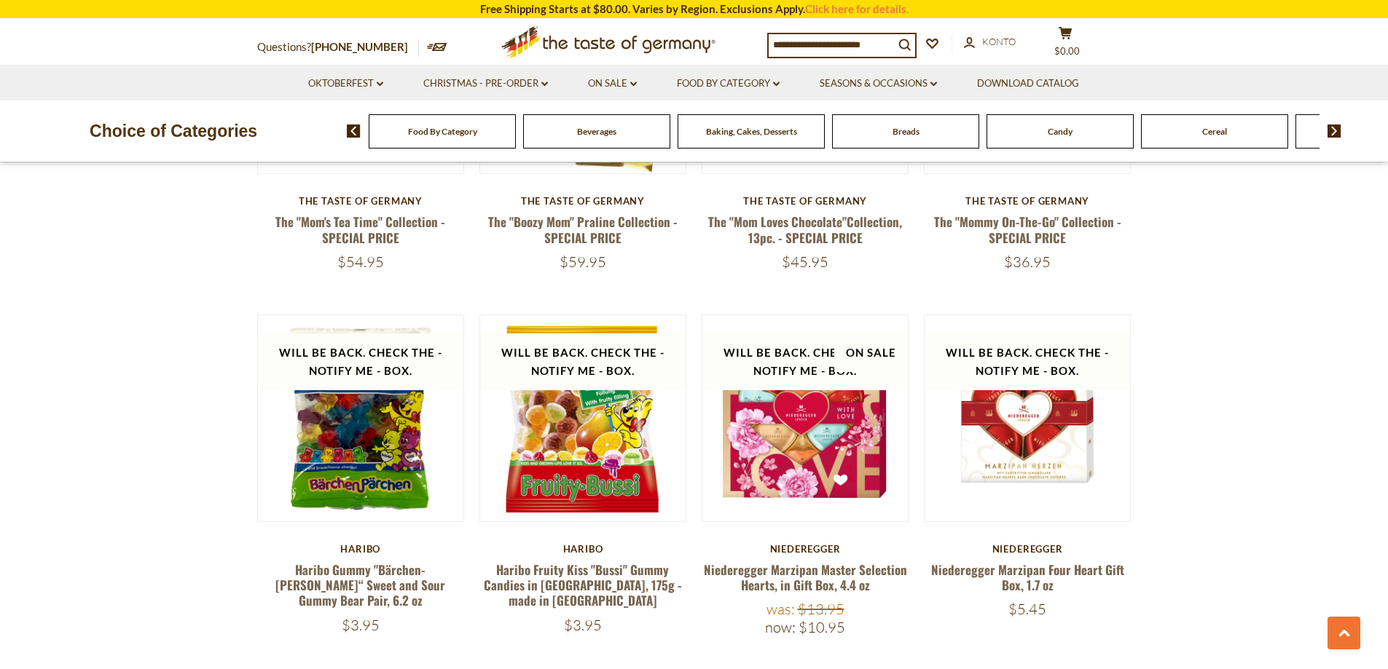
scroll to position [1967, 0]
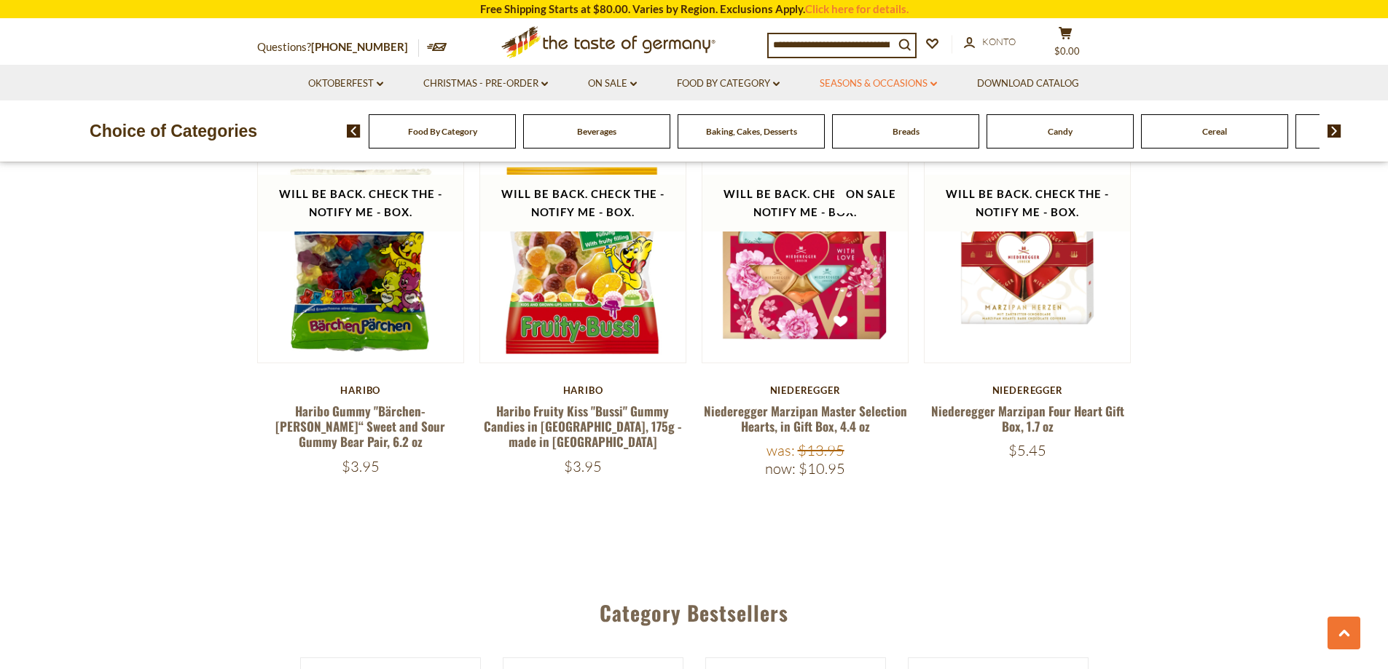
click at [894, 82] on link "Seasons & Occasions dropdown_arrow" at bounding box center [877, 84] width 117 height 16
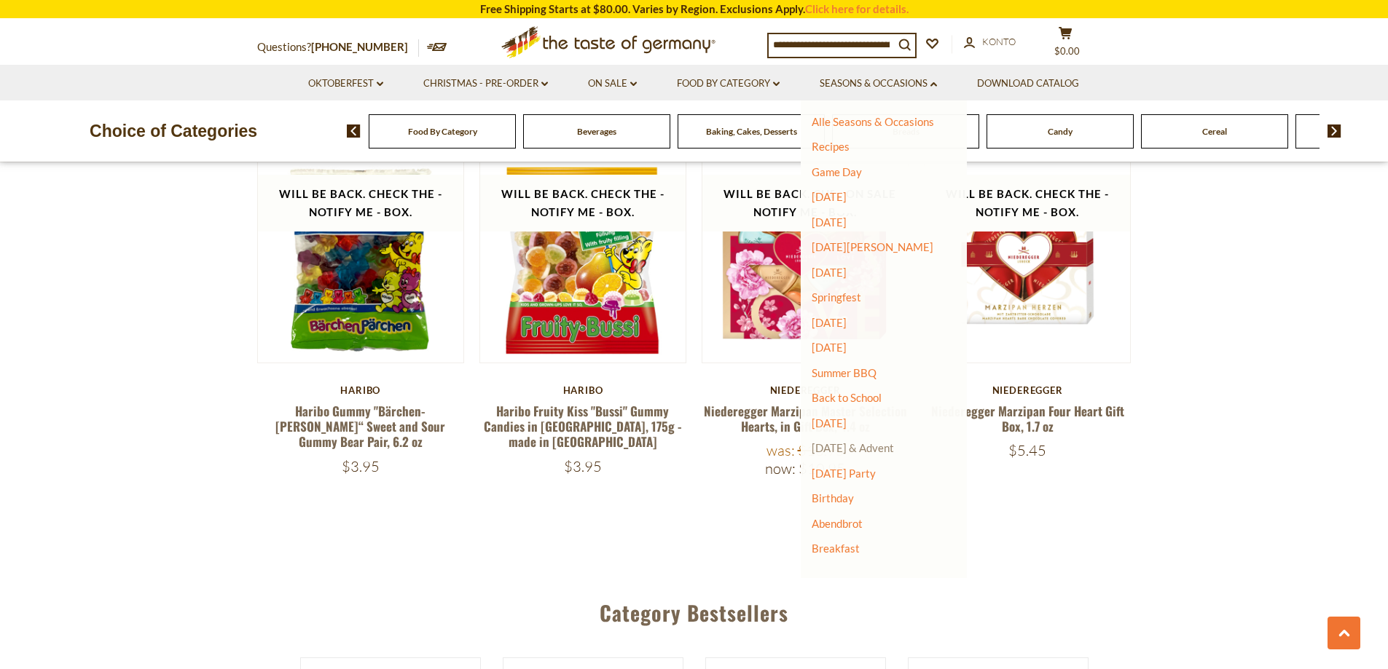
click at [838, 449] on link "[DATE] & Advent" at bounding box center [852, 447] width 82 height 13
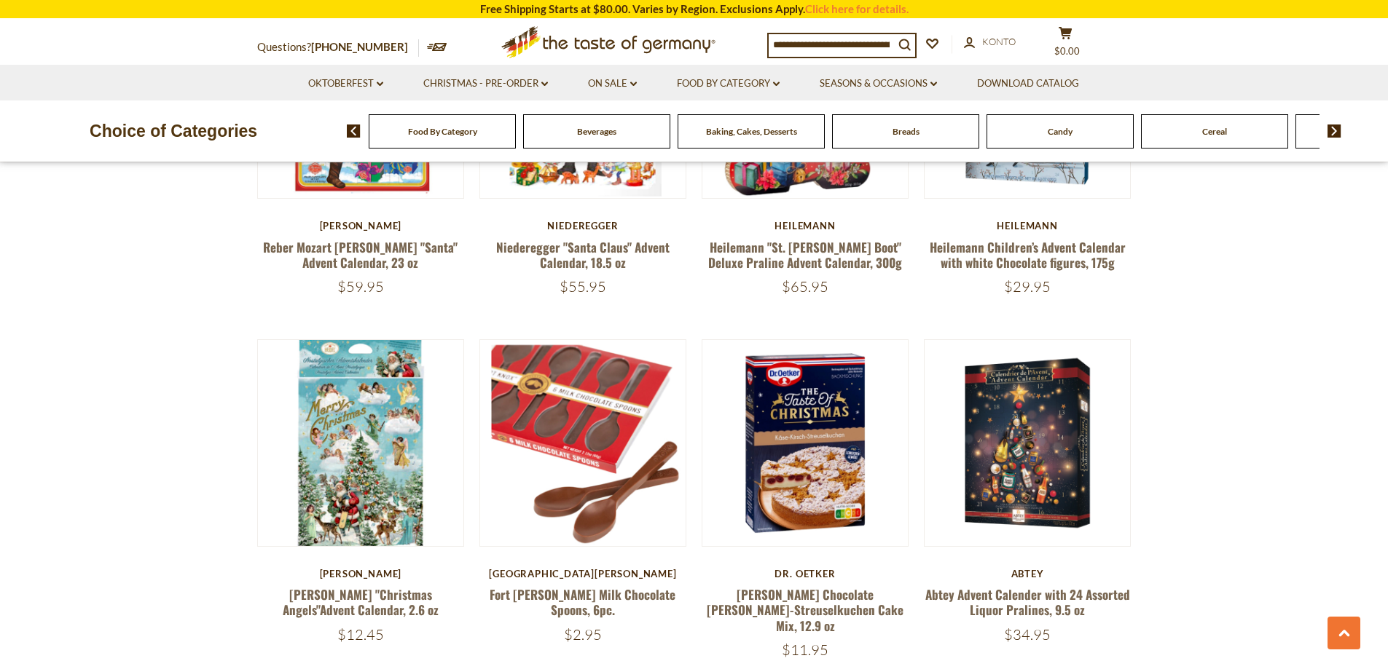
scroll to position [3351, 0]
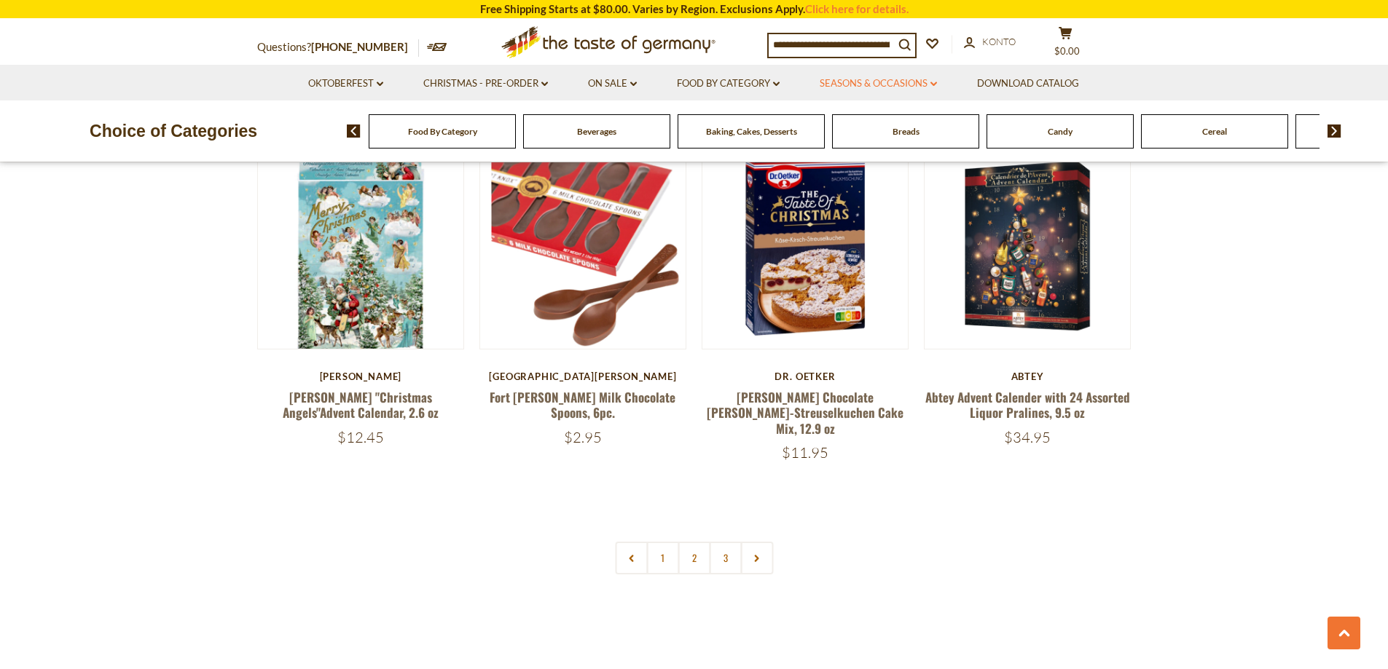
click at [901, 78] on link "Seasons & Occasions dropdown_arrow" at bounding box center [877, 84] width 117 height 16
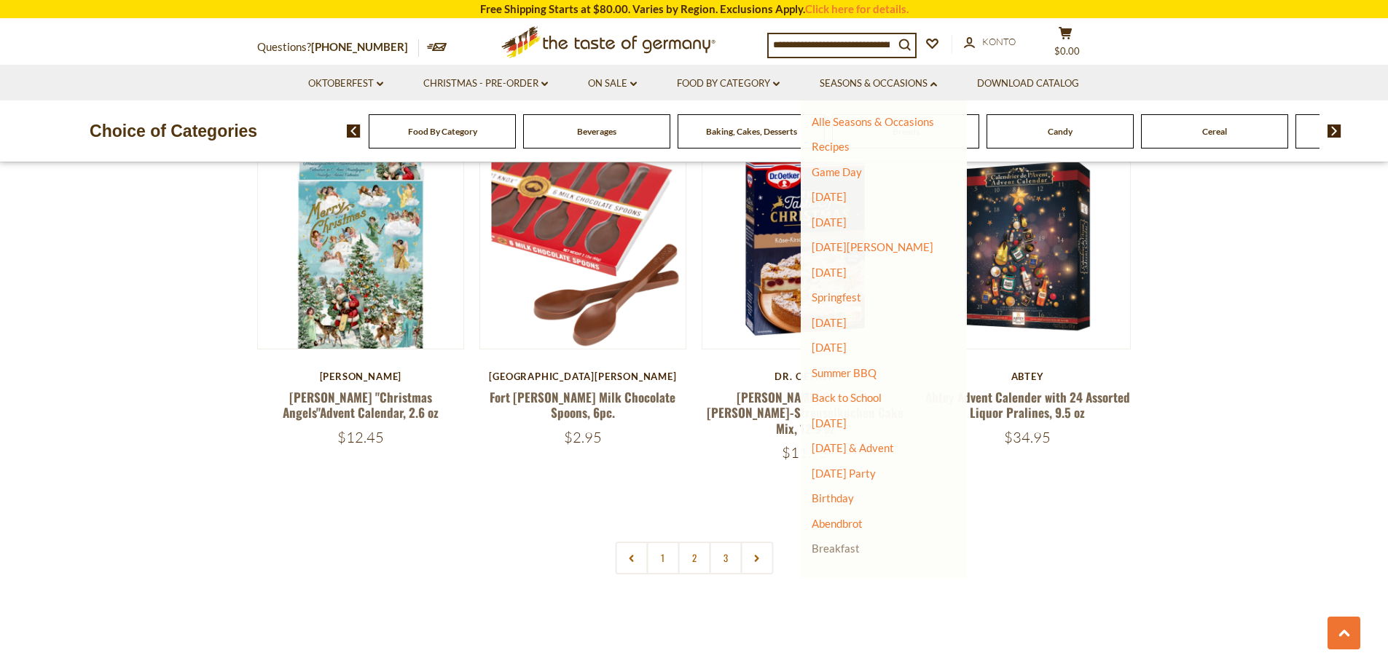
click at [841, 548] on link "Breakfast" at bounding box center [835, 548] width 48 height 13
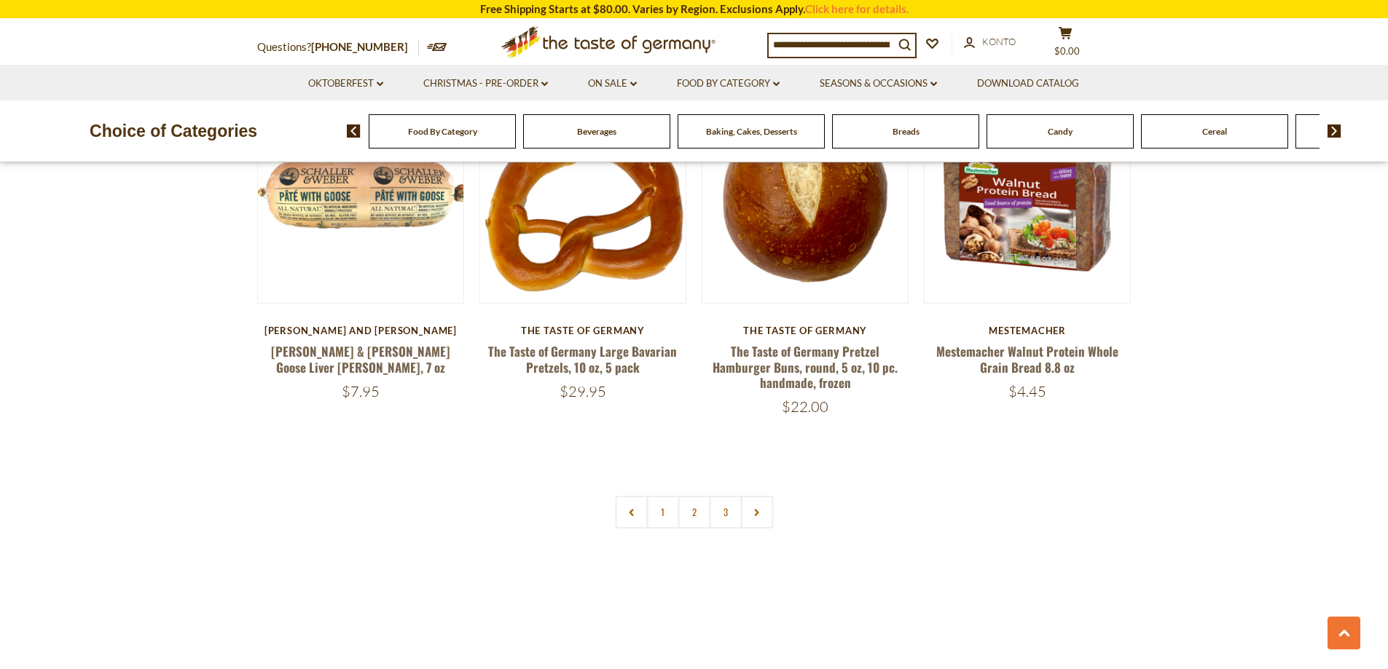
scroll to position [3423, 0]
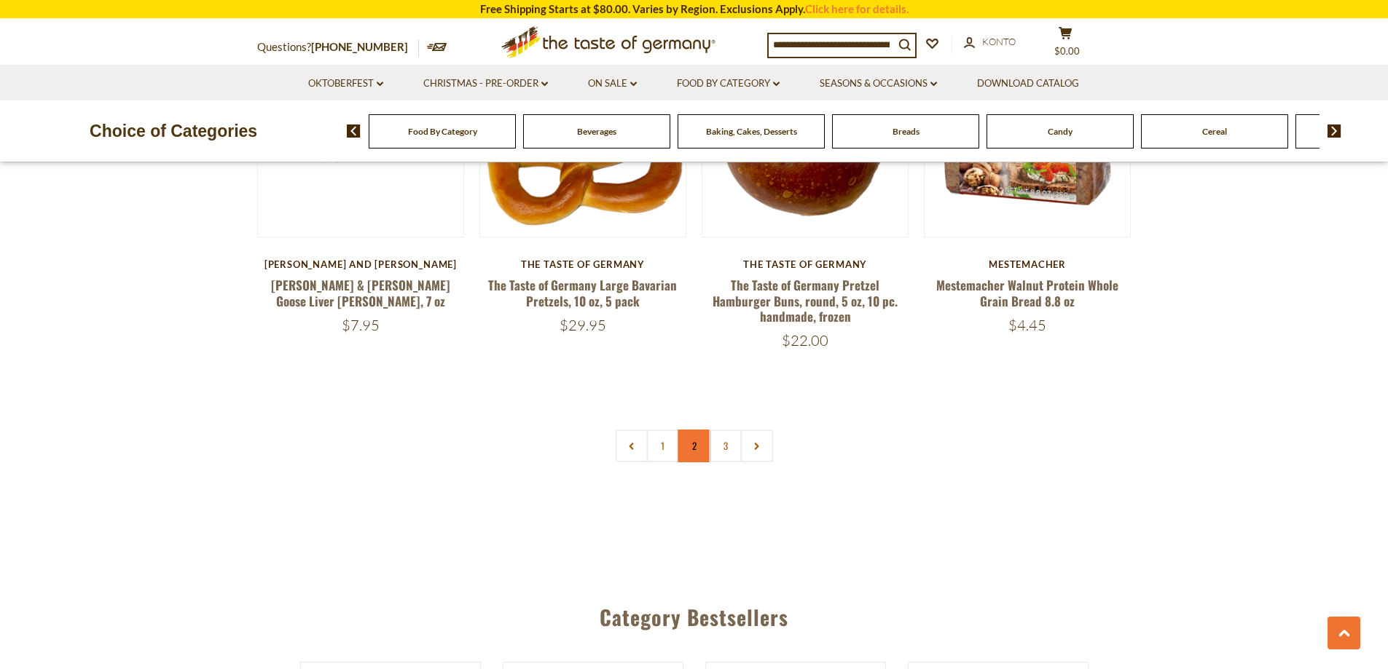
click at [707, 443] on link "2" at bounding box center [693, 446] width 33 height 33
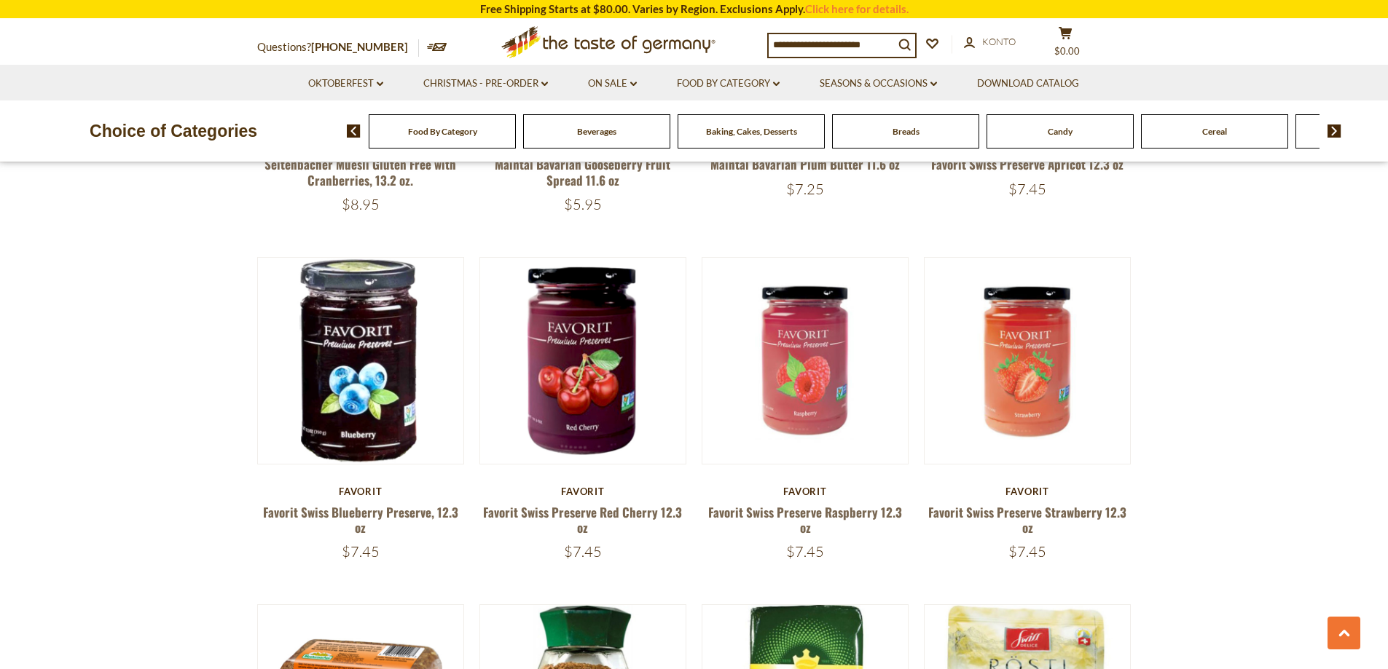
scroll to position [2215, 0]
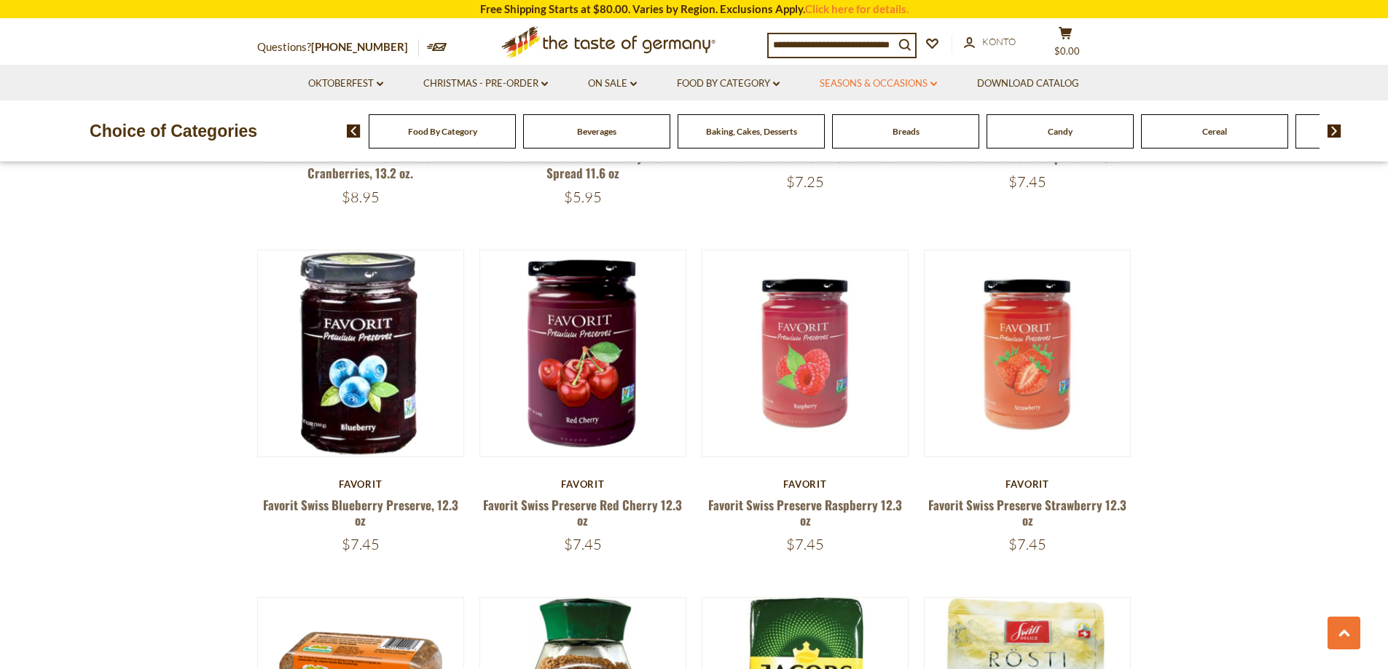
click at [918, 78] on link "Seasons & Occasions dropdown_arrow" at bounding box center [877, 84] width 117 height 16
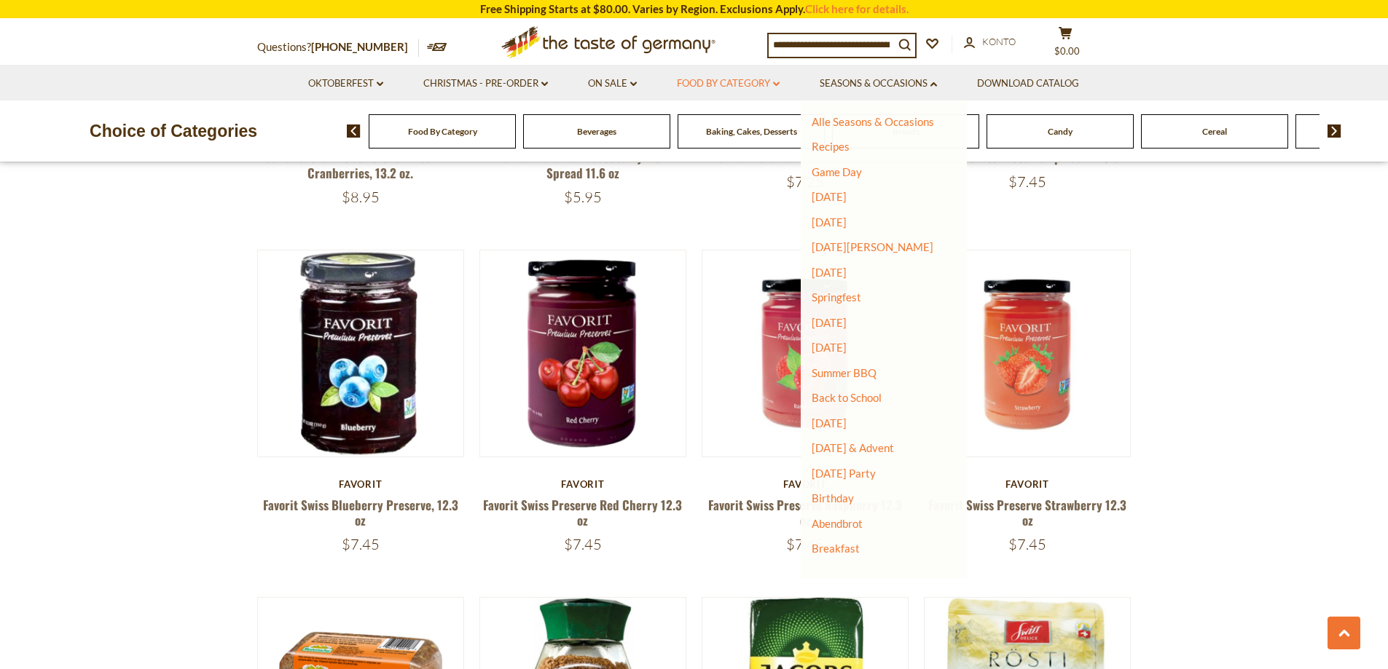
click at [745, 77] on link "Food By Category dropdown_arrow" at bounding box center [728, 84] width 103 height 16
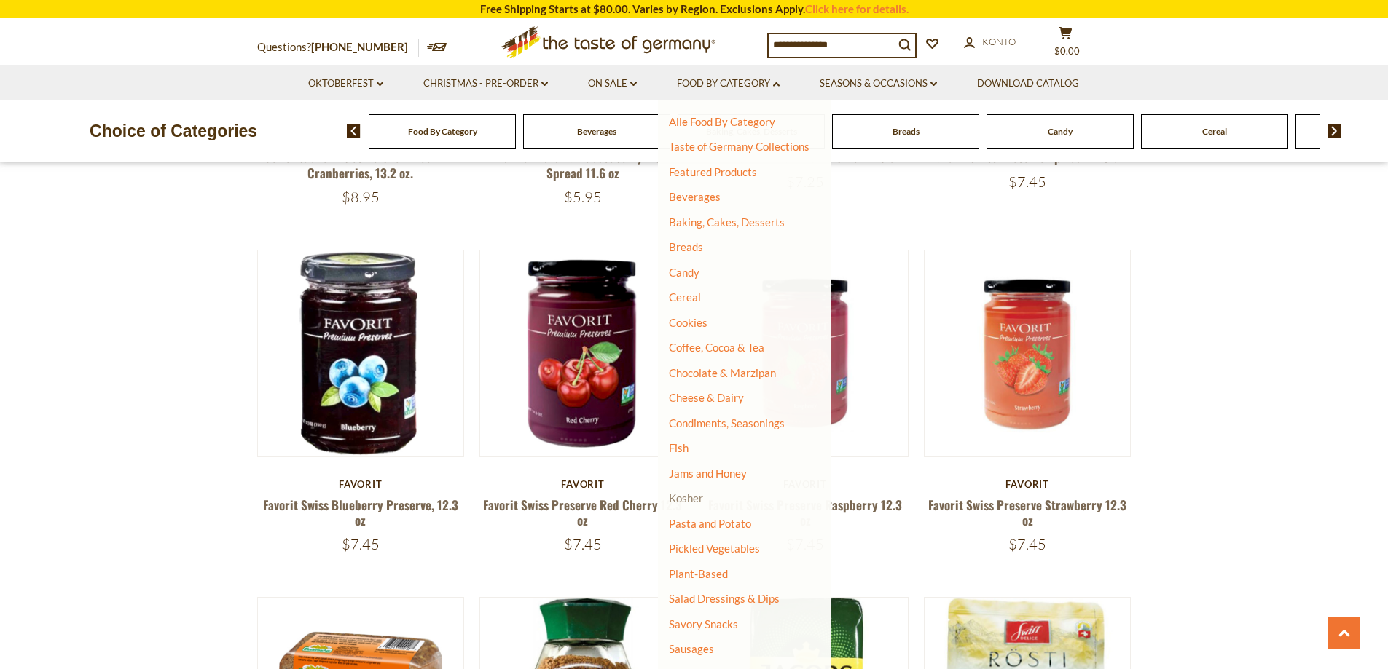
click at [693, 495] on link "Kosher" at bounding box center [686, 498] width 34 height 13
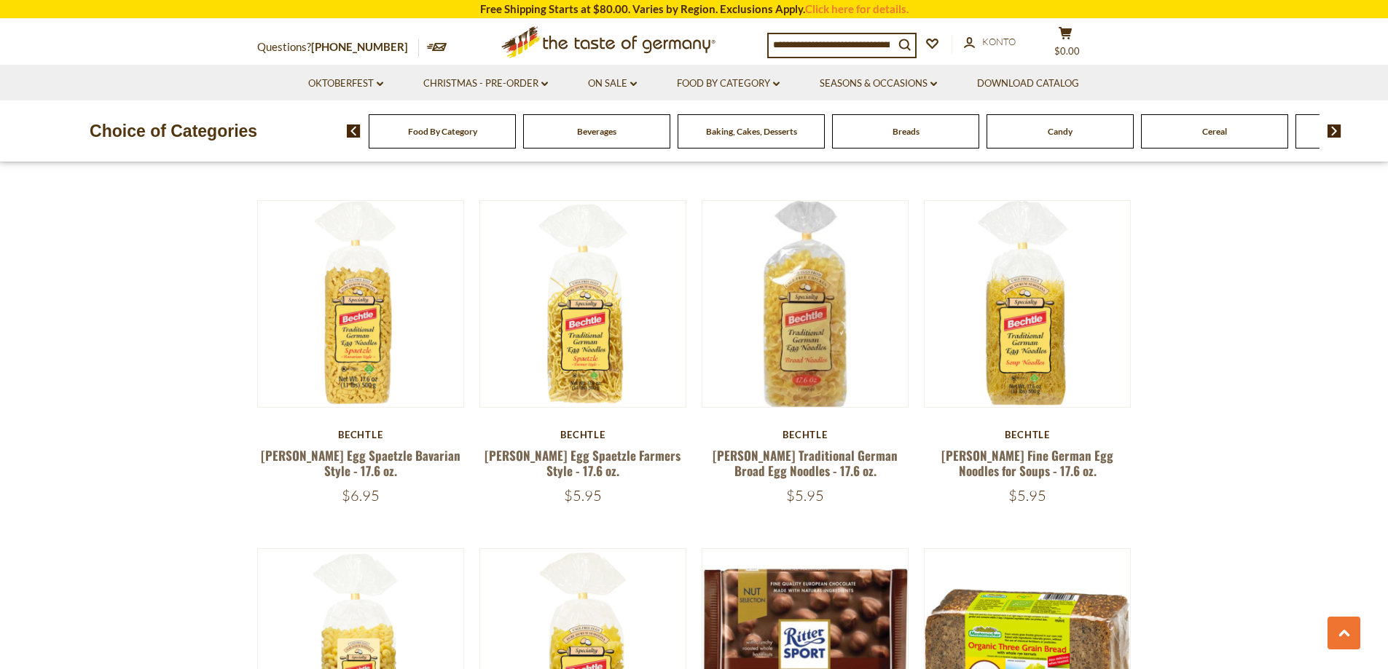
scroll to position [3351, 0]
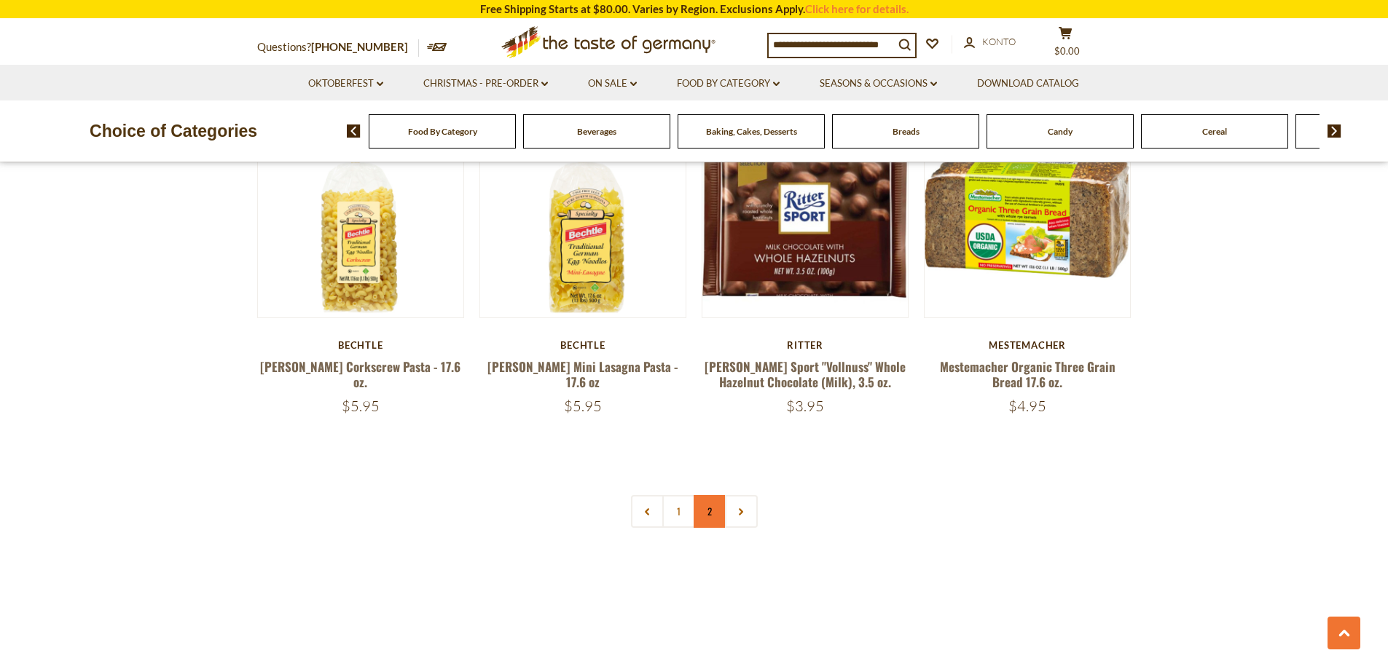
click at [712, 515] on link "2" at bounding box center [709, 511] width 33 height 33
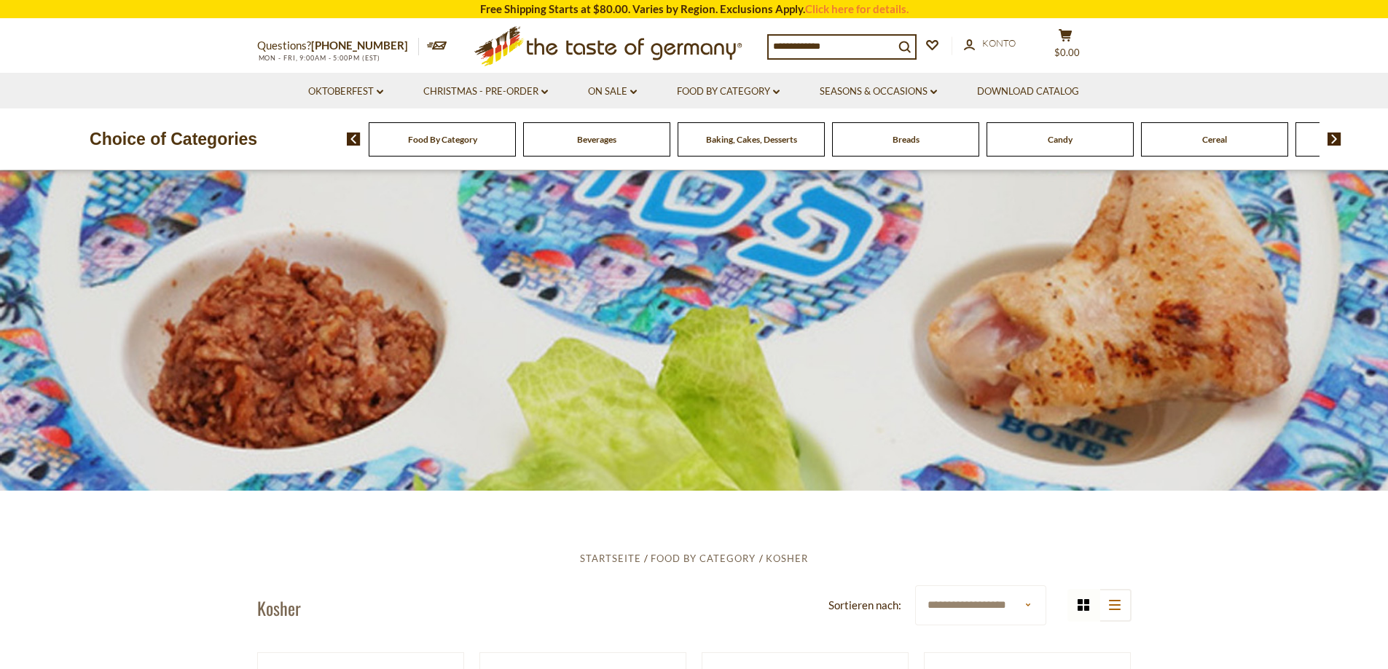
scroll to position [0, 0]
